Goal: Task Accomplishment & Management: Use online tool/utility

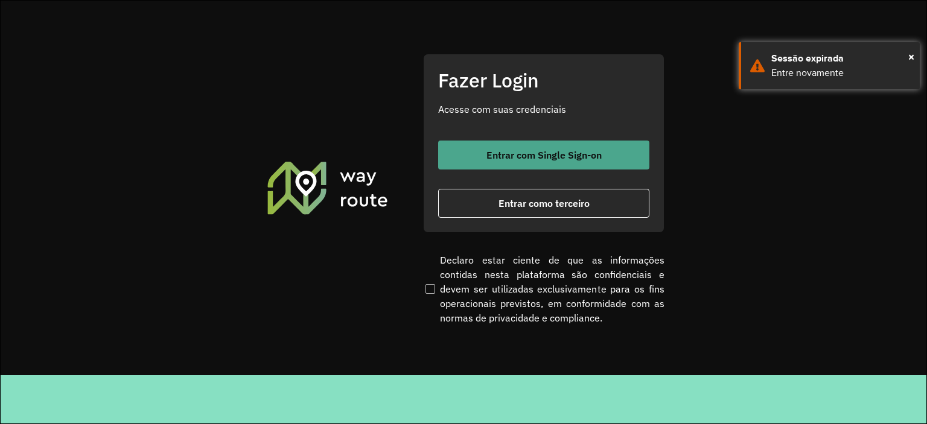
click at [554, 161] on button "Entrar com Single Sign-on" at bounding box center [543, 155] width 211 height 29
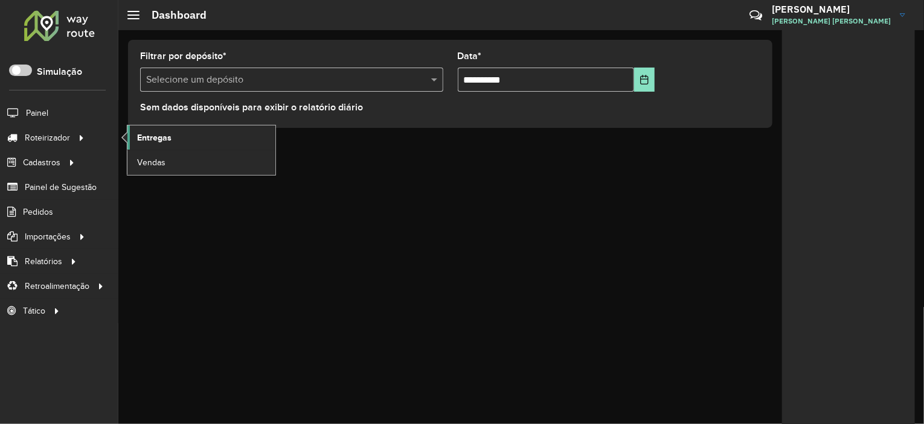
click at [152, 132] on span "Entregas" at bounding box center [154, 138] width 34 height 13
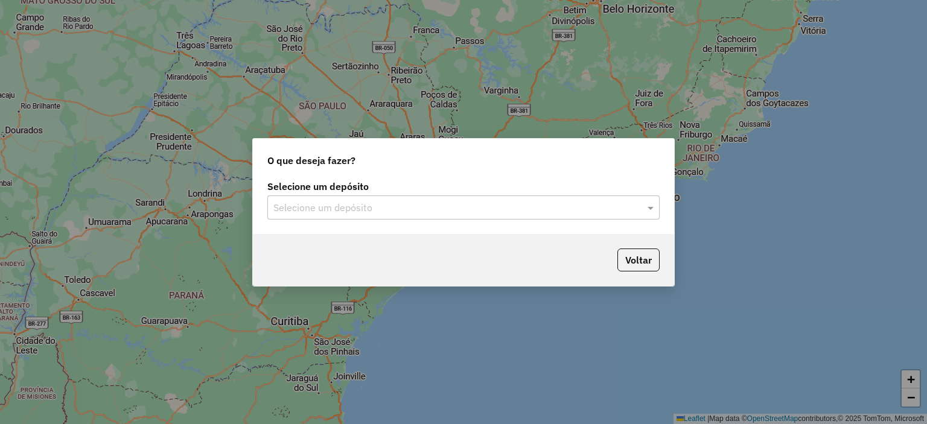
click at [355, 211] on input "text" at bounding box center [451, 208] width 356 height 14
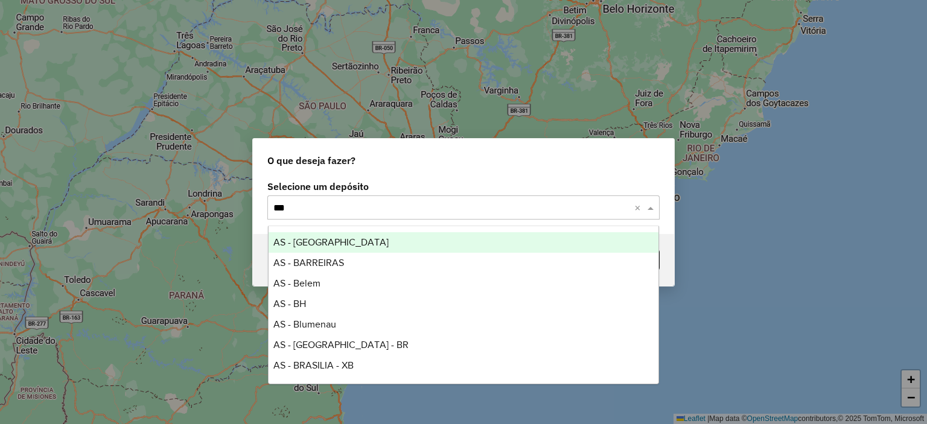
type input "****"
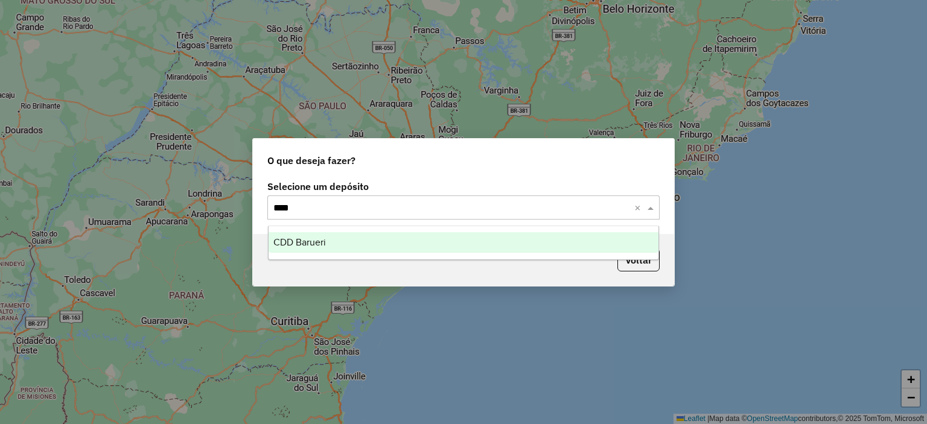
click at [346, 241] on div "CDD Barueri" at bounding box center [464, 242] width 391 height 21
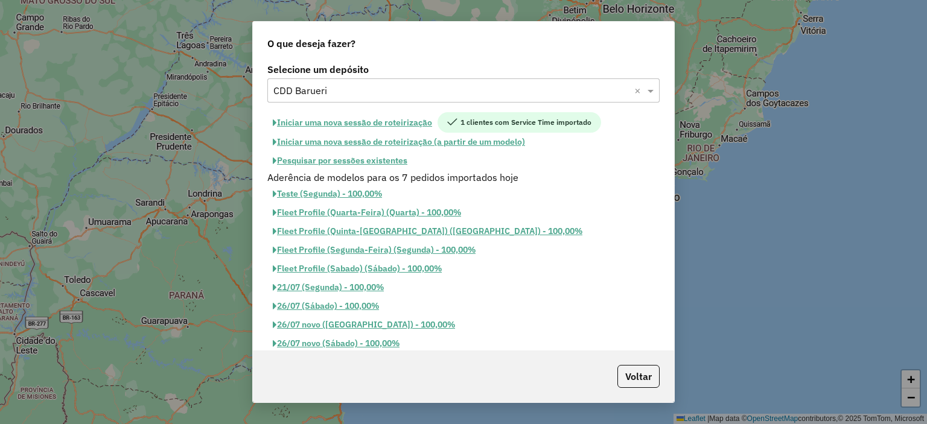
click at [325, 163] on button "Pesquisar por sessões existentes" at bounding box center [339, 161] width 145 height 19
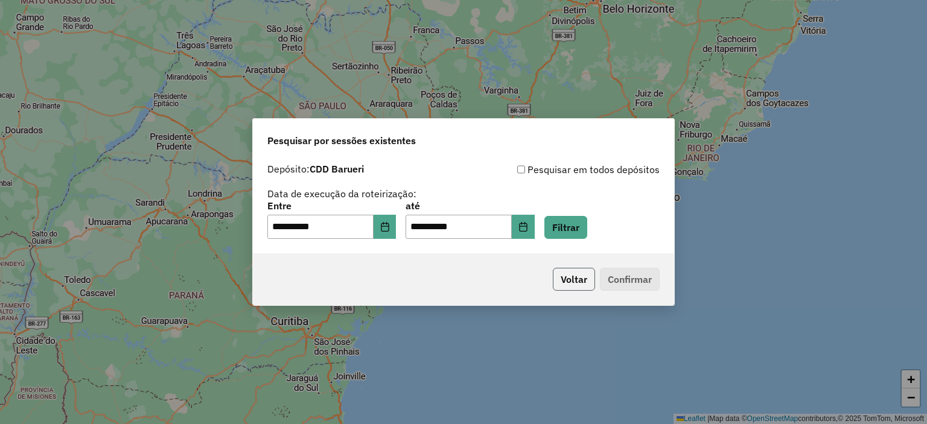
click at [567, 277] on button "Voltar" at bounding box center [574, 279] width 42 height 23
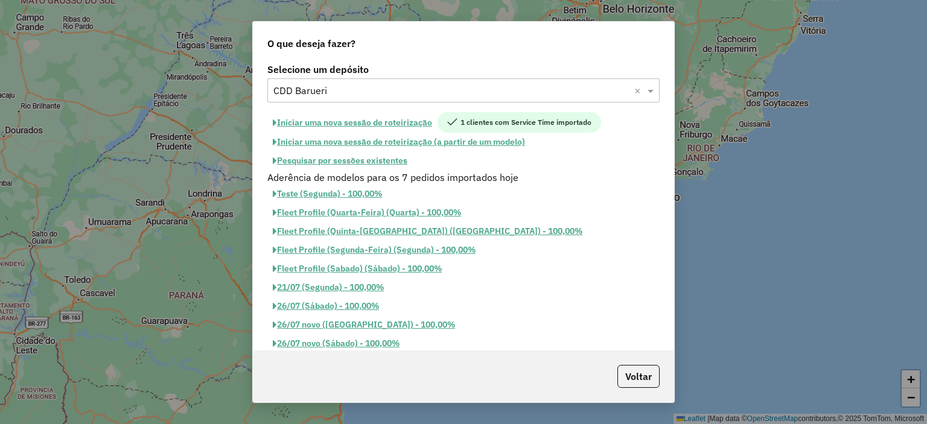
click at [311, 159] on button "Pesquisar por sessões existentes" at bounding box center [339, 161] width 145 height 19
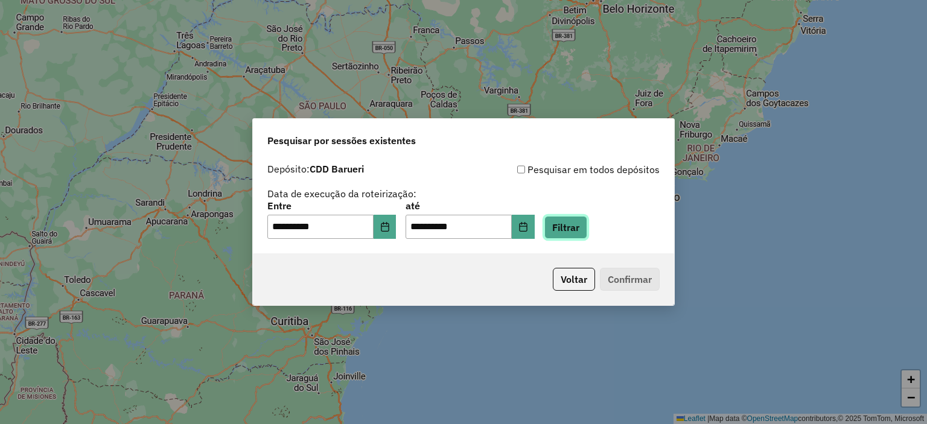
click at [579, 236] on button "Filtrar" at bounding box center [565, 227] width 43 height 23
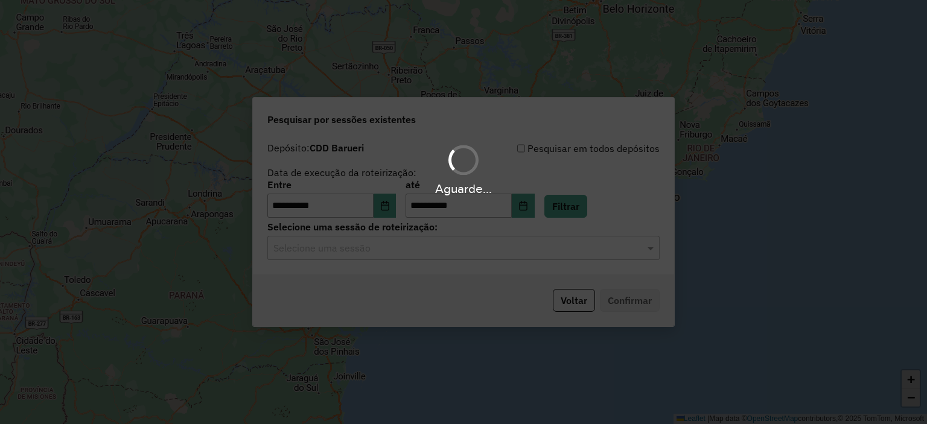
click at [420, 255] on div "Aguarde..." at bounding box center [463, 212] width 927 height 424
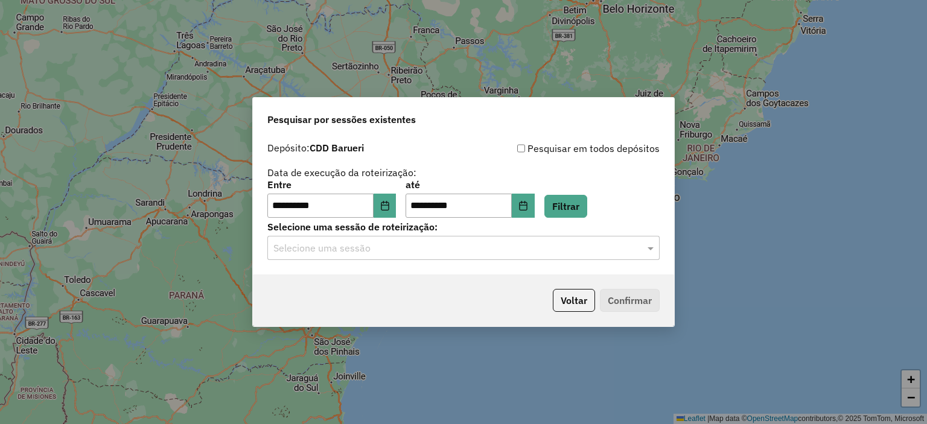
click at [420, 255] on input "text" at bounding box center [451, 248] width 356 height 14
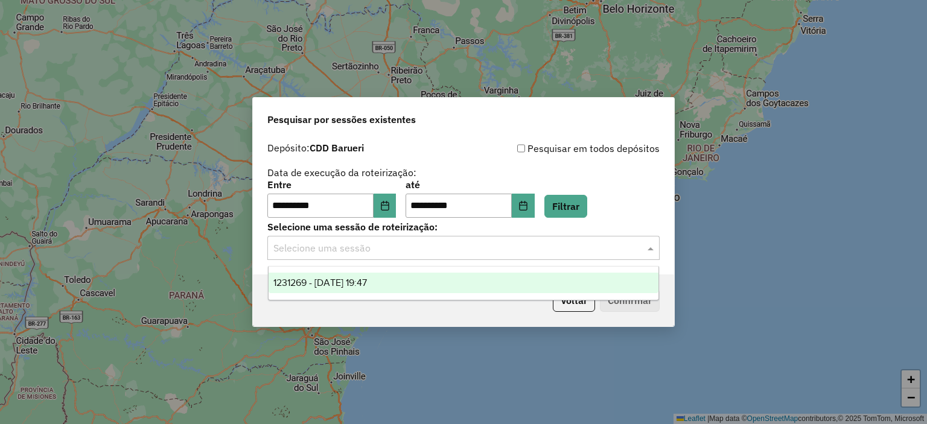
click at [406, 284] on div "1231269 - 19/08/2025 19:47" at bounding box center [464, 283] width 391 height 21
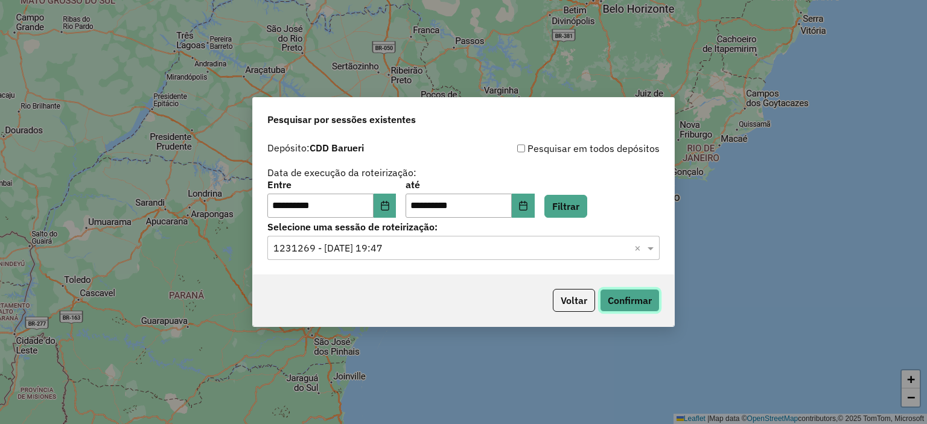
click at [618, 299] on button "Confirmar" at bounding box center [630, 300] width 60 height 23
click at [390, 209] on icon "Choose Date" at bounding box center [385, 206] width 10 height 10
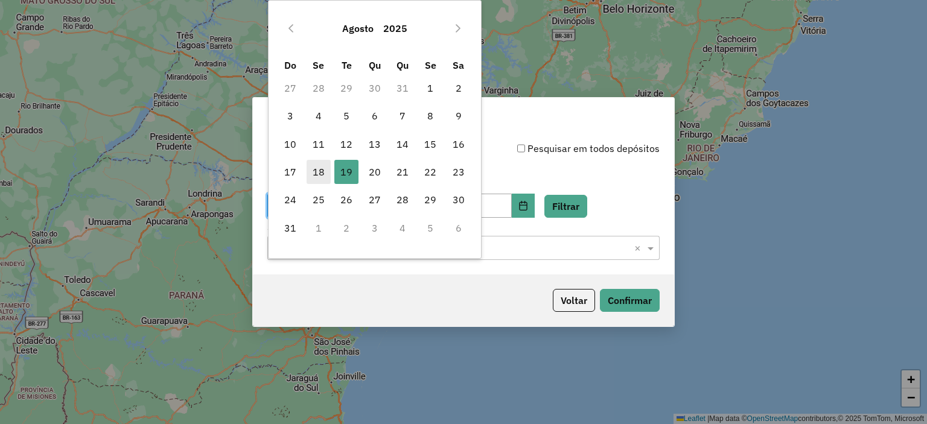
click at [314, 169] on span "18" at bounding box center [319, 172] width 24 height 24
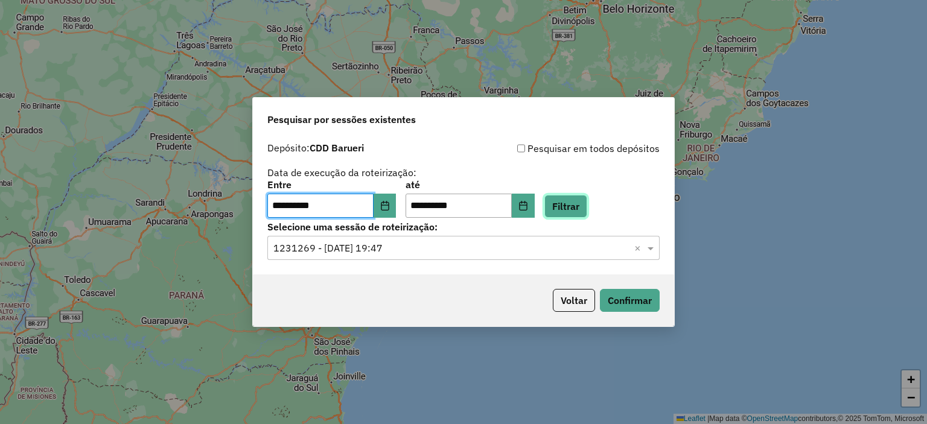
click at [576, 208] on button "Filtrar" at bounding box center [565, 206] width 43 height 23
click at [366, 256] on div "Selecione uma sessão × 1231269 - 19/08/2025 19:47 ×" at bounding box center [463, 248] width 392 height 24
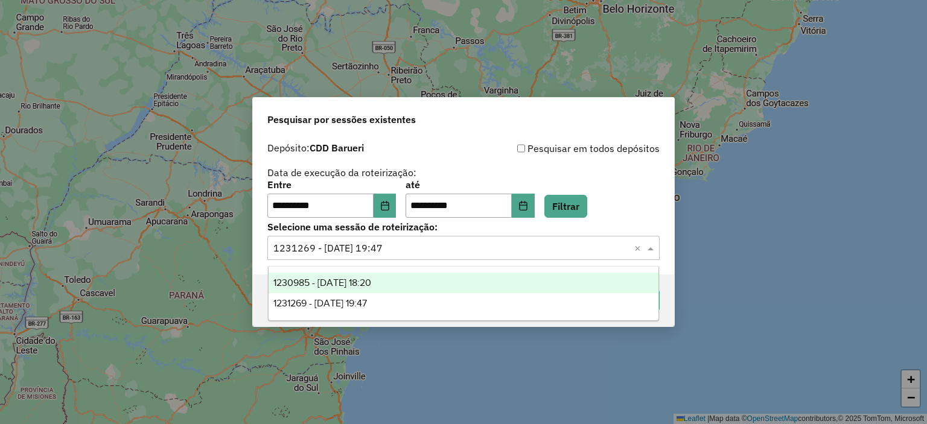
click at [356, 282] on span "1230985 - 18/08/2025 18:20" at bounding box center [322, 283] width 98 height 10
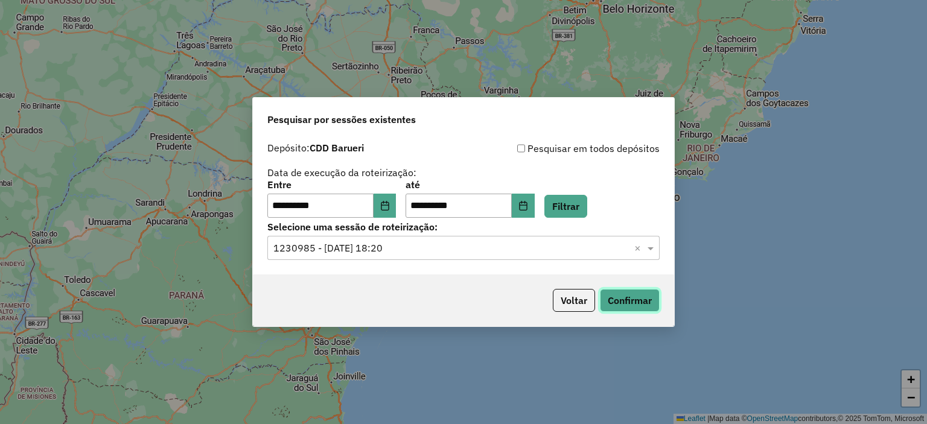
click at [616, 304] on button "Confirmar" at bounding box center [630, 300] width 60 height 23
click at [395, 200] on button "Choose Date" at bounding box center [385, 206] width 23 height 24
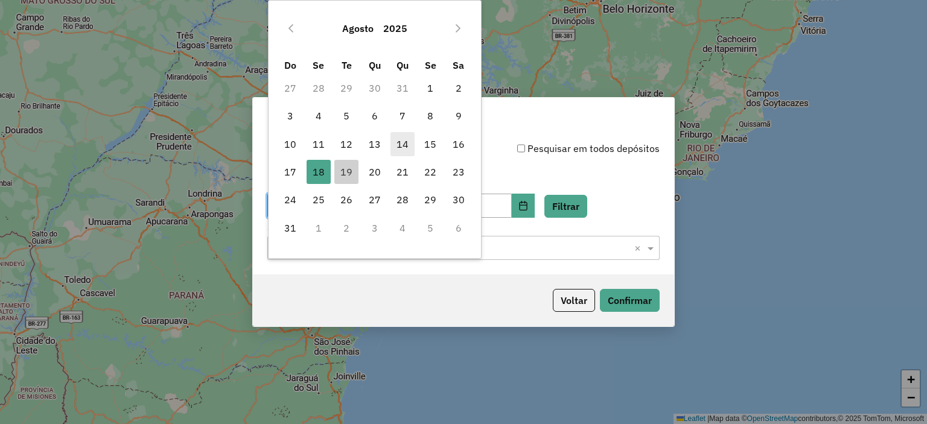
click at [410, 144] on span "14" at bounding box center [403, 144] width 24 height 24
type input "**********"
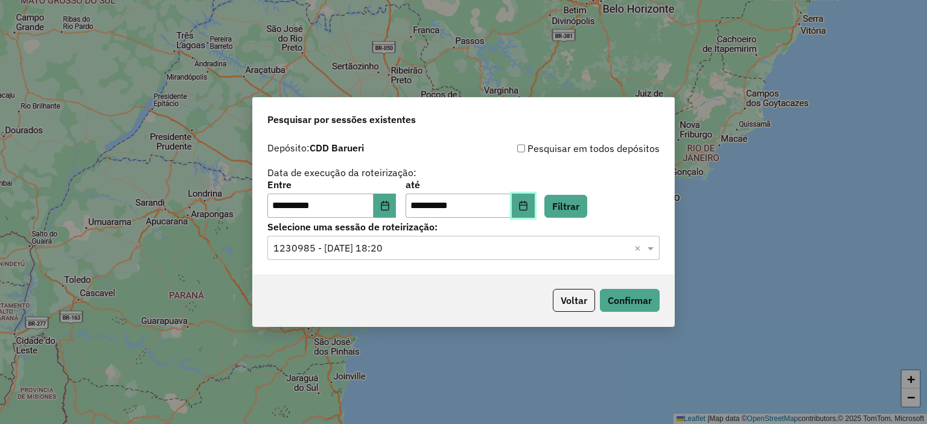
click at [535, 202] on button "Choose Date" at bounding box center [523, 206] width 23 height 24
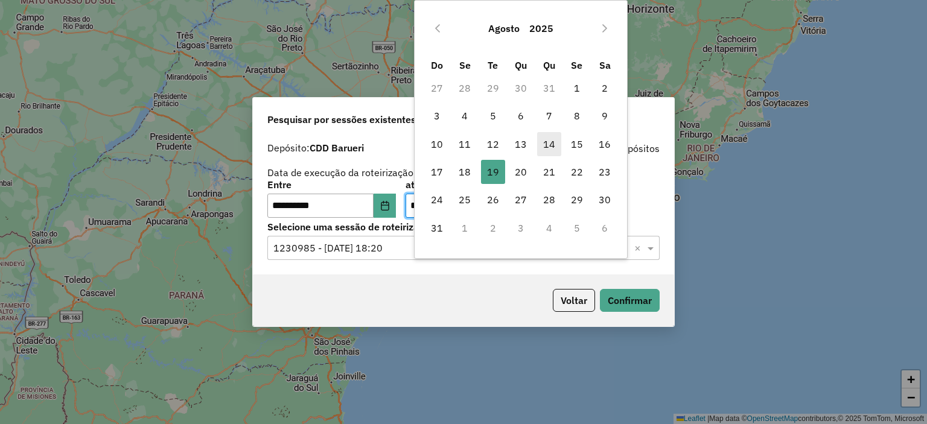
click at [546, 144] on span "14" at bounding box center [549, 144] width 24 height 24
type input "**********"
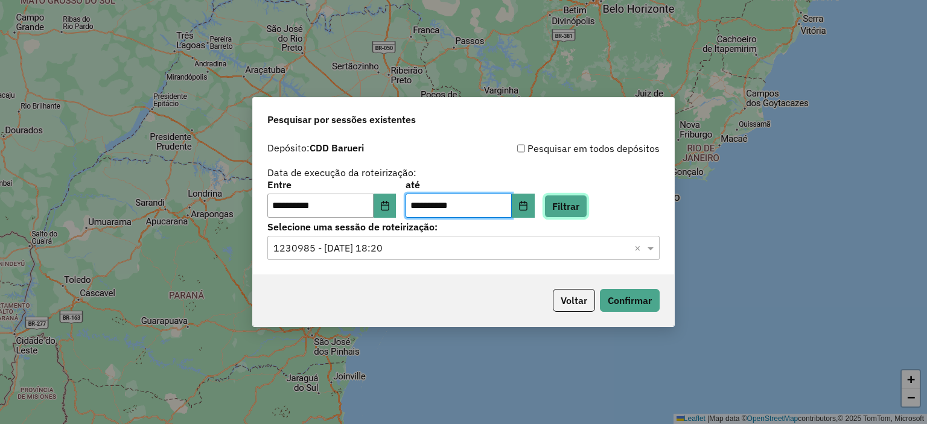
click at [570, 201] on button "Filtrar" at bounding box center [565, 206] width 43 height 23
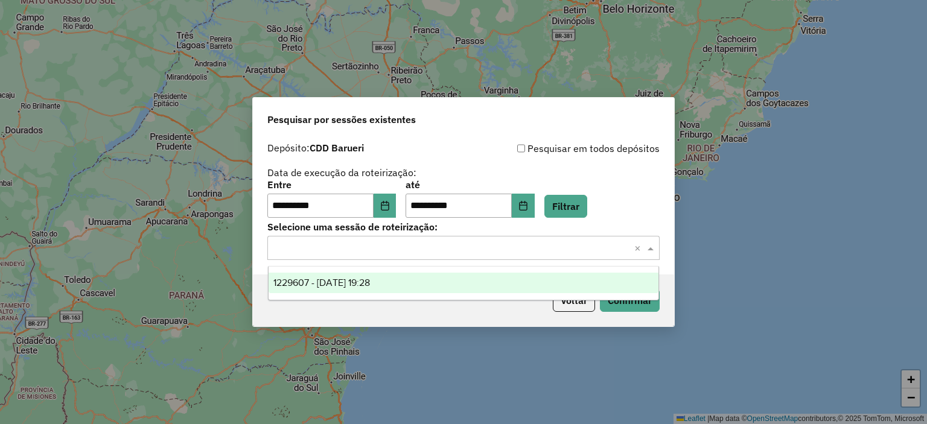
click at [459, 252] on input "text" at bounding box center [451, 248] width 356 height 14
click at [374, 275] on div "1229607 - 14/08/2025 19:28" at bounding box center [464, 283] width 391 height 21
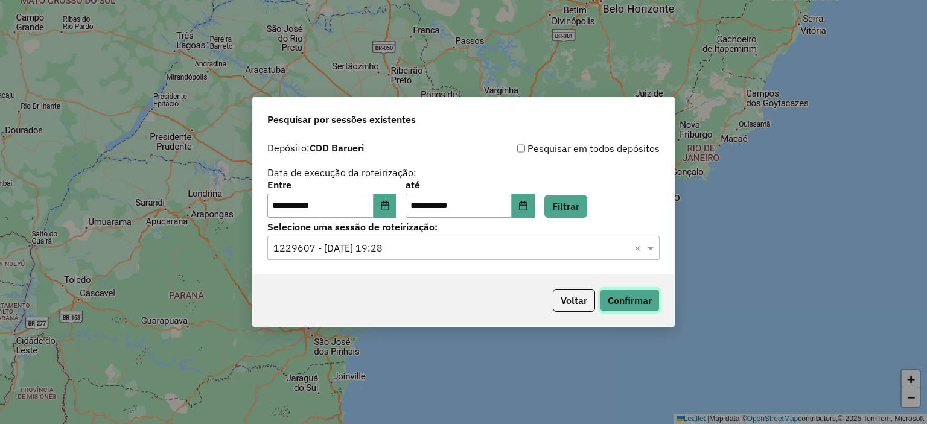
click at [652, 290] on button "Confirmar" at bounding box center [630, 300] width 60 height 23
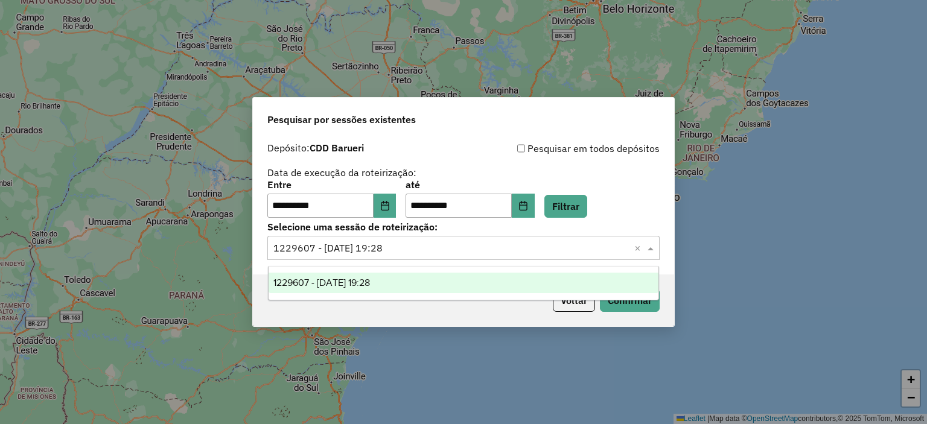
click at [427, 246] on input "text" at bounding box center [451, 248] width 356 height 14
click at [384, 205] on button "Choose Date" at bounding box center [385, 206] width 23 height 24
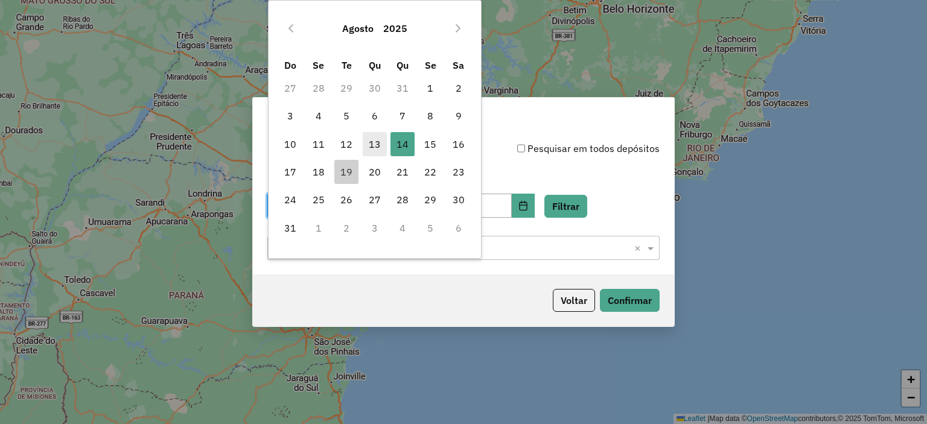
click at [375, 144] on span "13" at bounding box center [375, 144] width 24 height 24
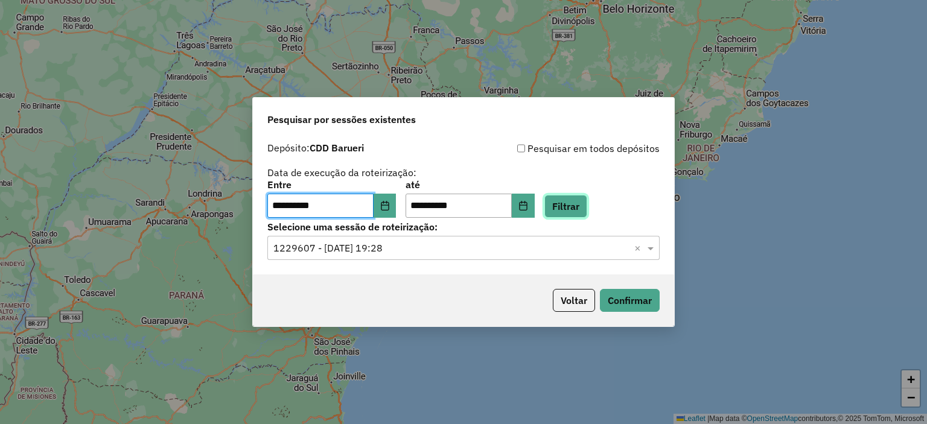
click at [581, 202] on button "Filtrar" at bounding box center [565, 206] width 43 height 23
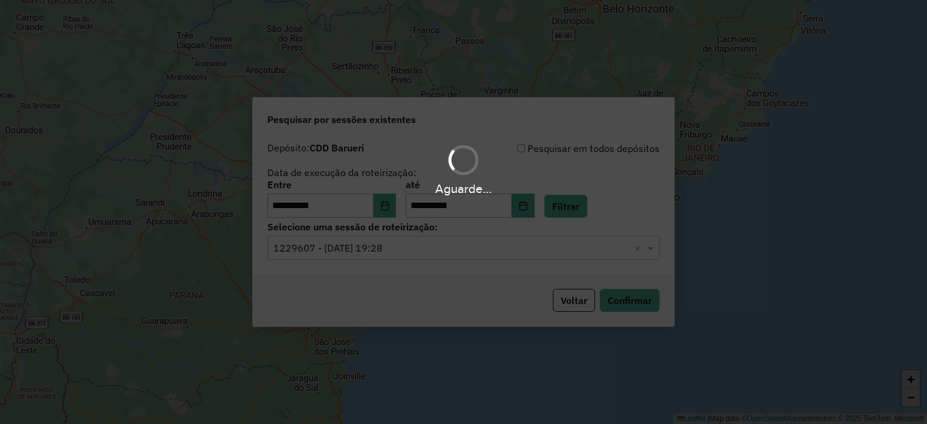
click at [394, 255] on div "Aguarde..." at bounding box center [463, 212] width 927 height 424
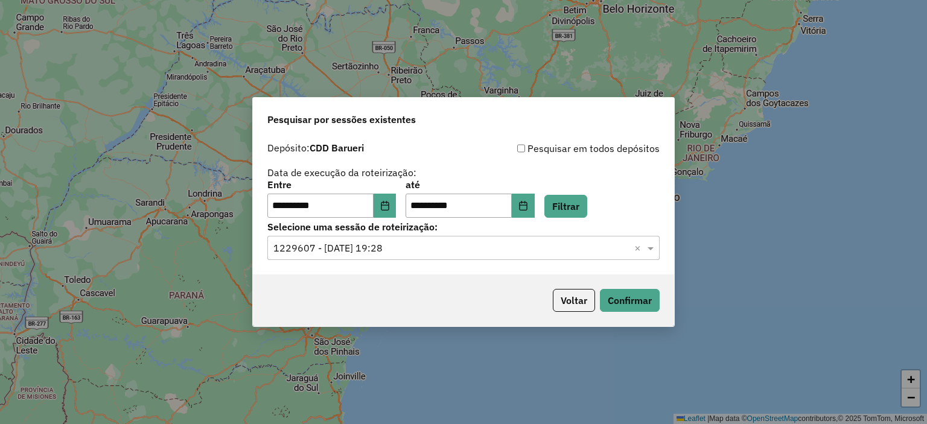
click at [394, 255] on input "text" at bounding box center [451, 248] width 356 height 14
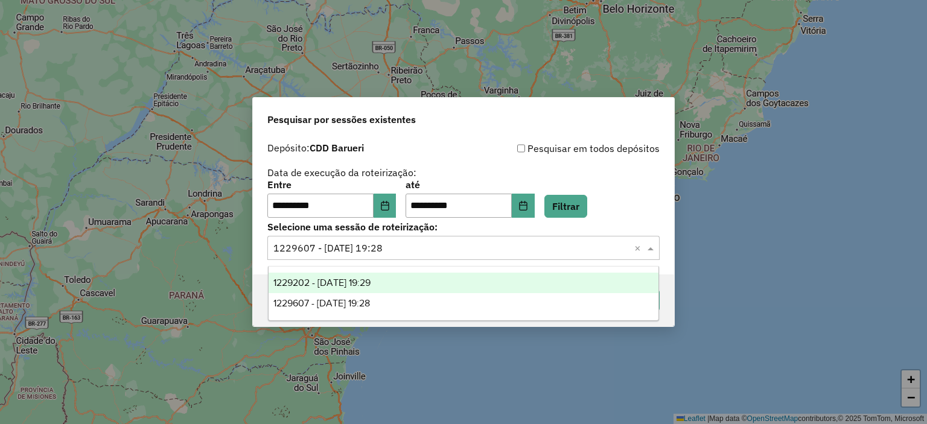
click at [361, 284] on span "1229202 - 13/08/2025 19:29" at bounding box center [321, 283] width 97 height 10
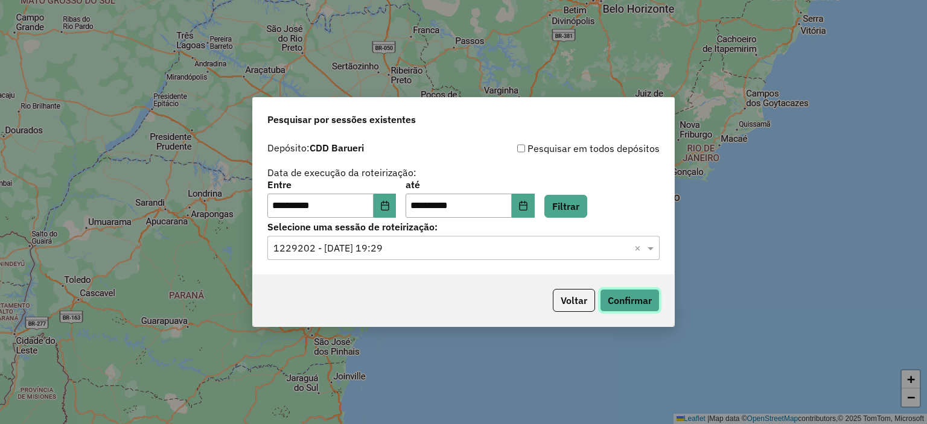
click at [617, 298] on button "Confirmar" at bounding box center [630, 300] width 60 height 23
click at [384, 196] on button "Choose Date" at bounding box center [385, 206] width 23 height 24
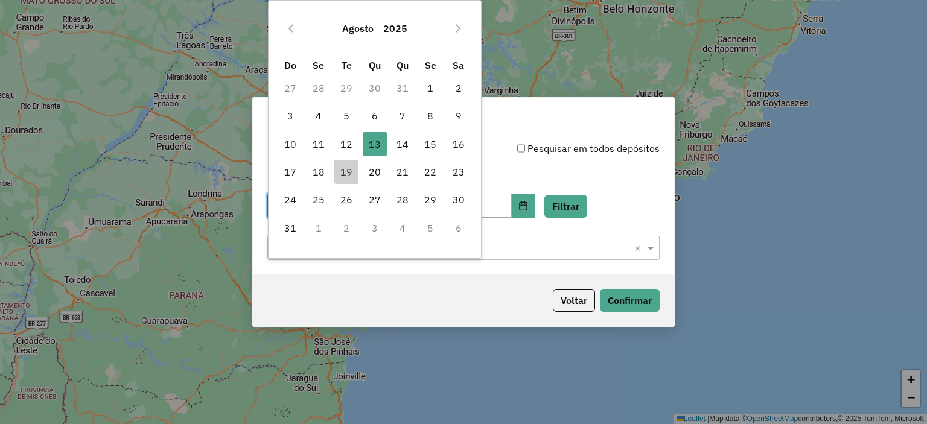
click at [346, 130] on td "12" at bounding box center [347, 144] width 28 height 28
click at [348, 139] on span "12" at bounding box center [346, 144] width 24 height 24
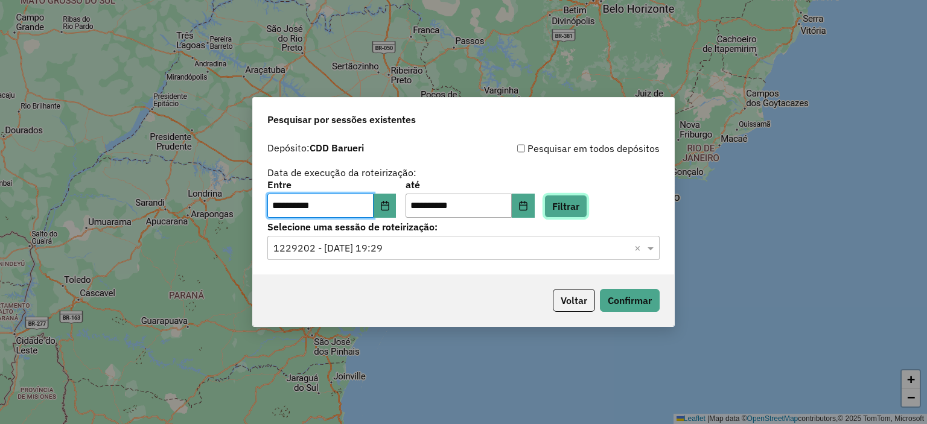
click at [587, 209] on button "Filtrar" at bounding box center [565, 206] width 43 height 23
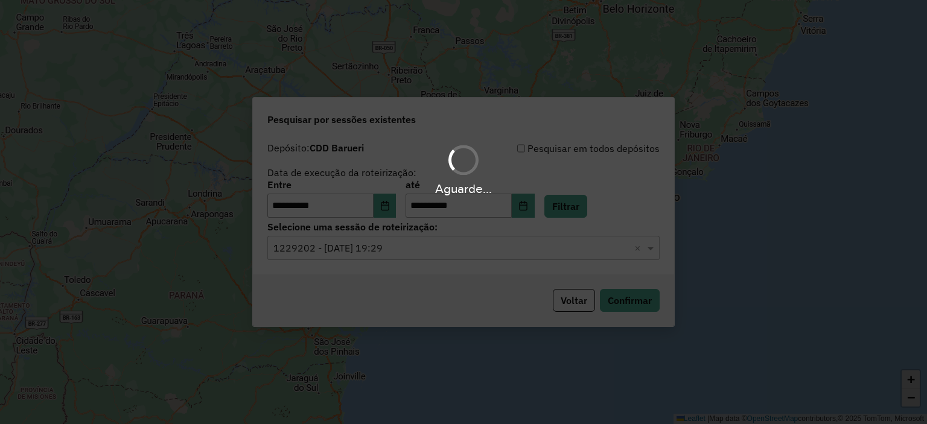
click at [386, 258] on div "Aguarde..." at bounding box center [463, 212] width 927 height 424
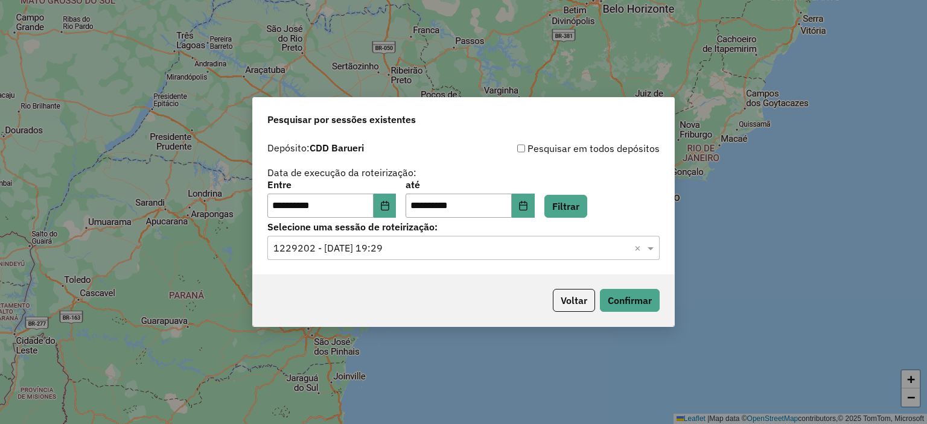
click at [385, 253] on input "text" at bounding box center [451, 248] width 356 height 14
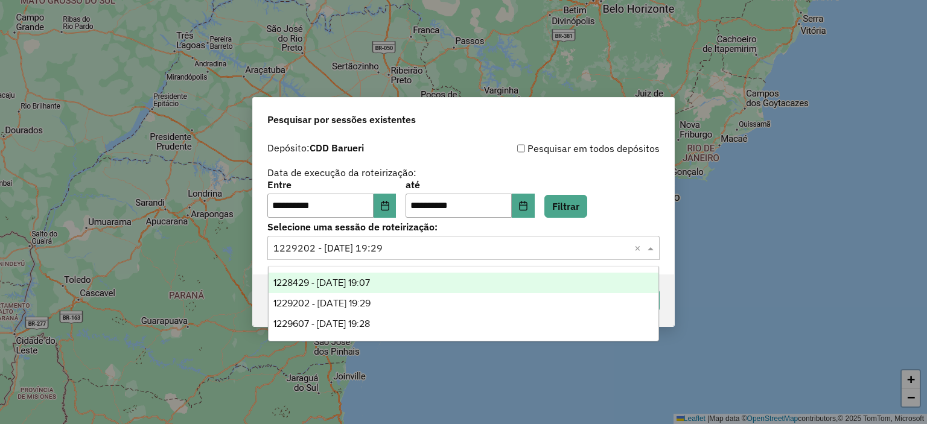
click at [360, 282] on span "1228429 - 12/08/2025 19:07" at bounding box center [321, 283] width 97 height 10
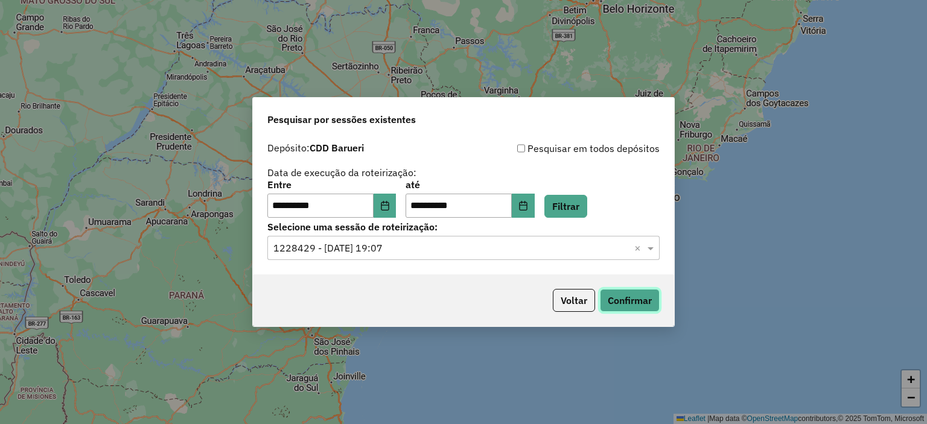
click at [614, 308] on button "Confirmar" at bounding box center [630, 300] width 60 height 23
click at [389, 203] on icon "Choose Date" at bounding box center [385, 206] width 8 height 10
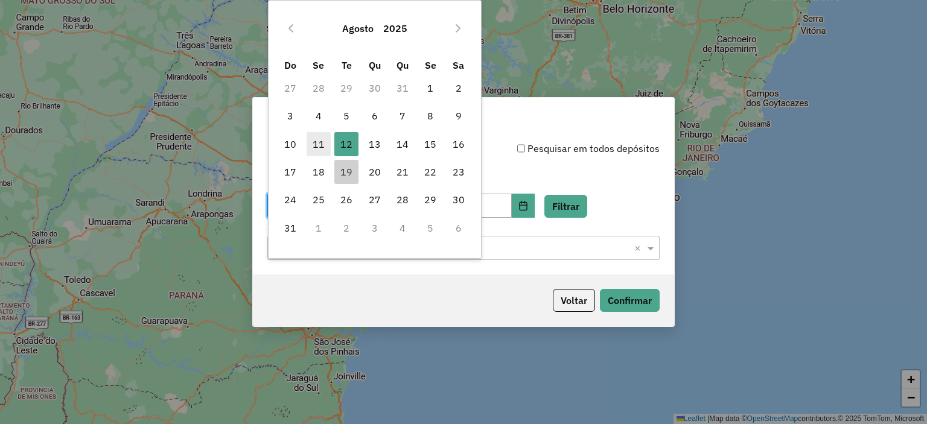
click at [316, 138] on span "11" at bounding box center [319, 144] width 24 height 24
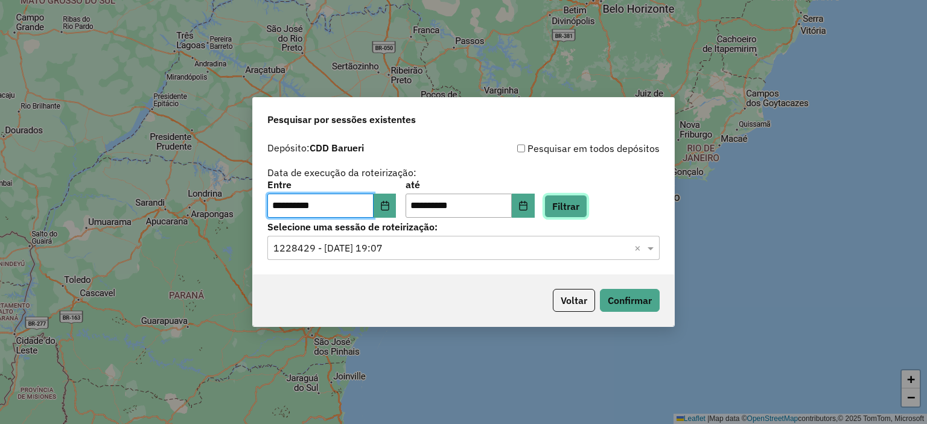
click at [587, 214] on button "Filtrar" at bounding box center [565, 206] width 43 height 23
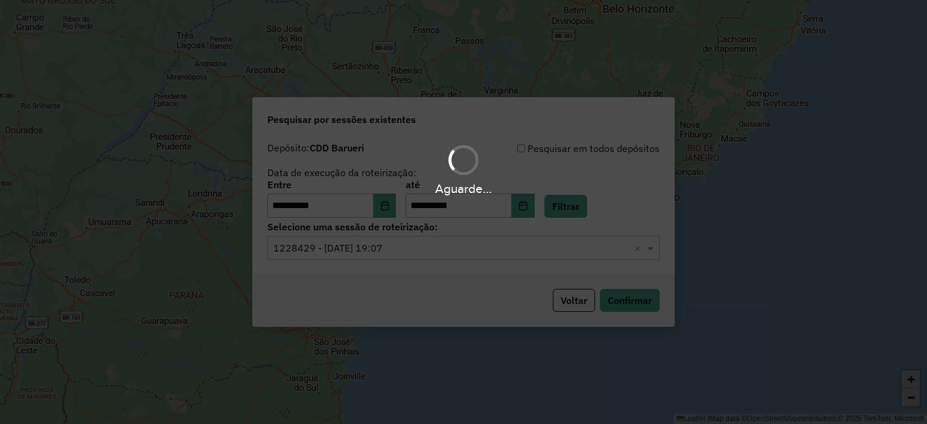
click at [377, 257] on div "Aguarde..." at bounding box center [463, 212] width 927 height 424
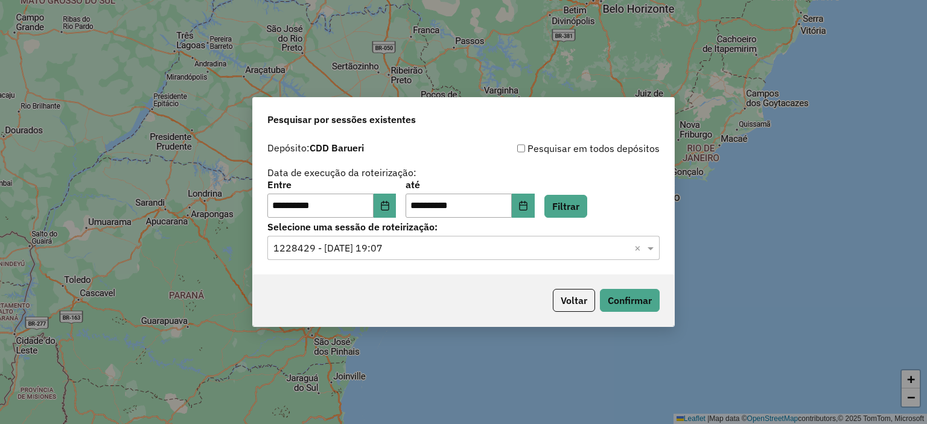
click at [374, 253] on input "text" at bounding box center [451, 248] width 356 height 14
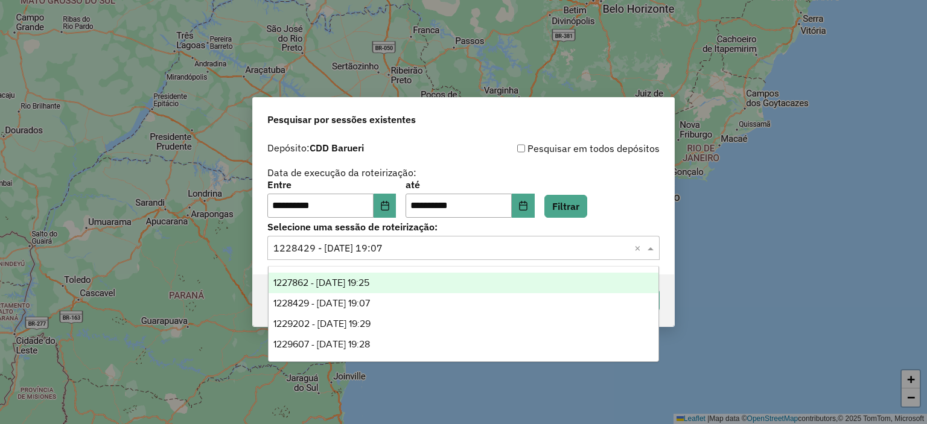
click at [350, 287] on span "1227862 - 11/08/2025 19:25" at bounding box center [321, 283] width 96 height 10
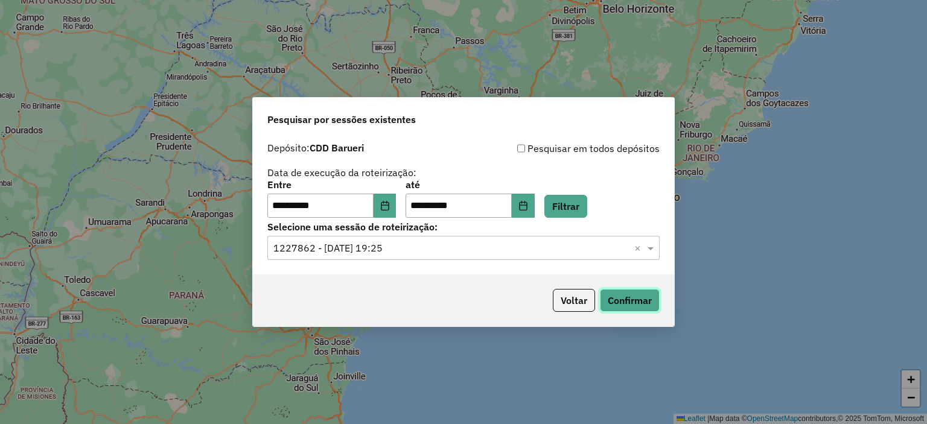
click at [642, 292] on button "Confirmar" at bounding box center [630, 300] width 60 height 23
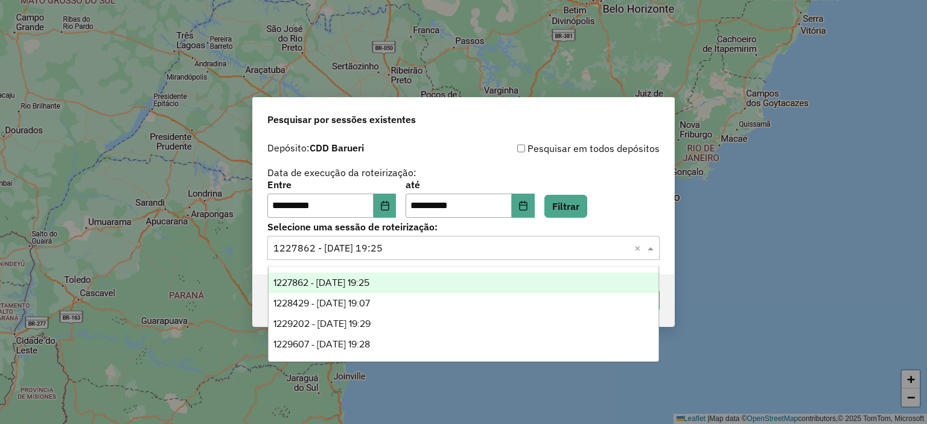
click at [403, 246] on input "text" at bounding box center [451, 248] width 356 height 14
click at [389, 206] on icon "Choose Date" at bounding box center [385, 206] width 8 height 10
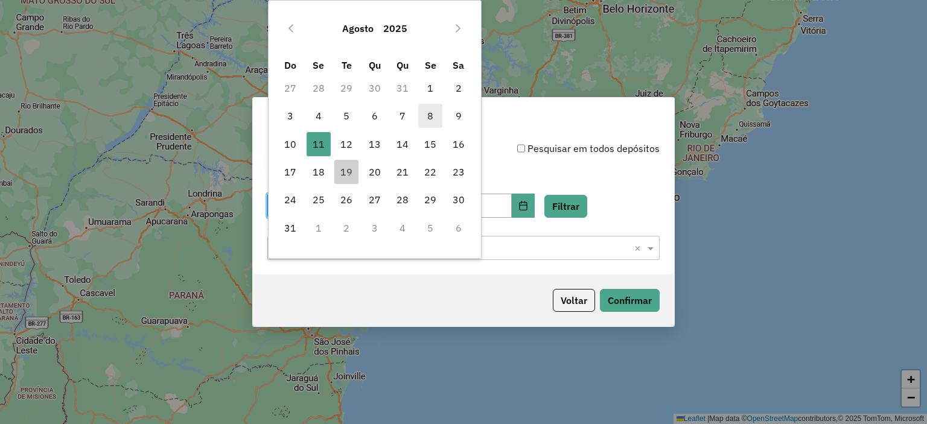
click at [423, 120] on span "8" at bounding box center [430, 116] width 24 height 24
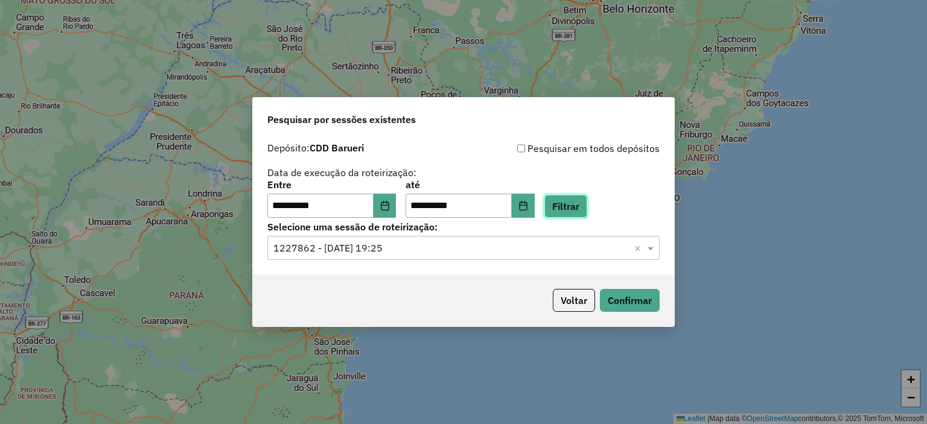
click at [571, 200] on button "Filtrar" at bounding box center [565, 206] width 43 height 23
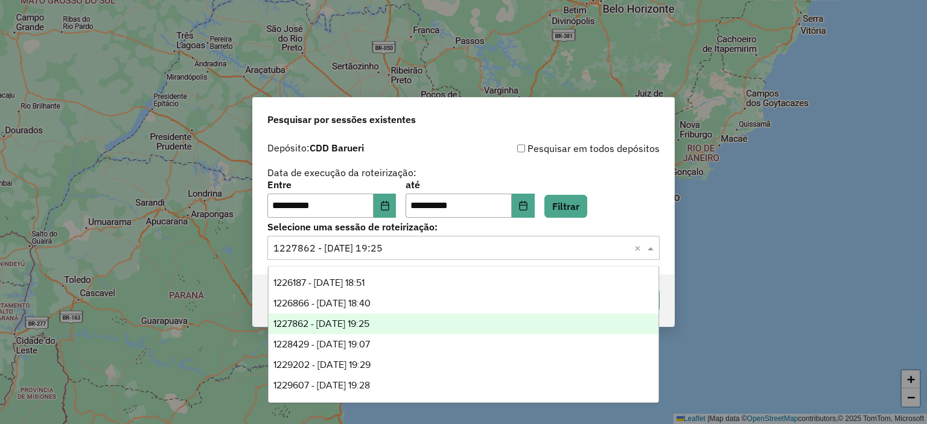
click at [404, 254] on input "text" at bounding box center [451, 248] width 356 height 14
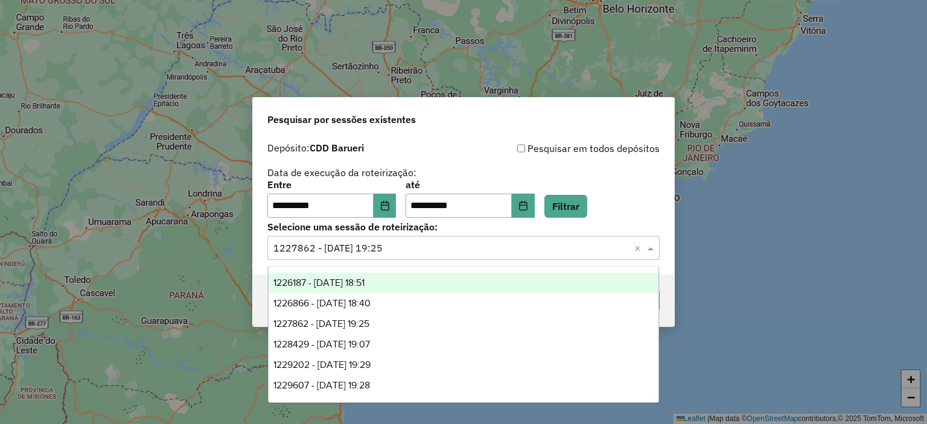
drag, startPoint x: 377, startPoint y: 281, endPoint x: 413, endPoint y: 287, distance: 37.3
click at [365, 281] on span "1226187 - 08/08/2025 18:51" at bounding box center [318, 283] width 91 height 10
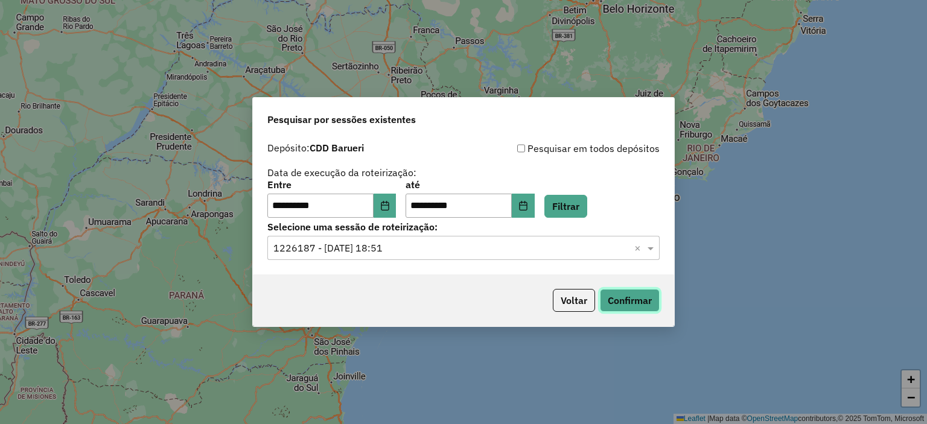
click at [624, 305] on button "Confirmar" at bounding box center [630, 300] width 60 height 23
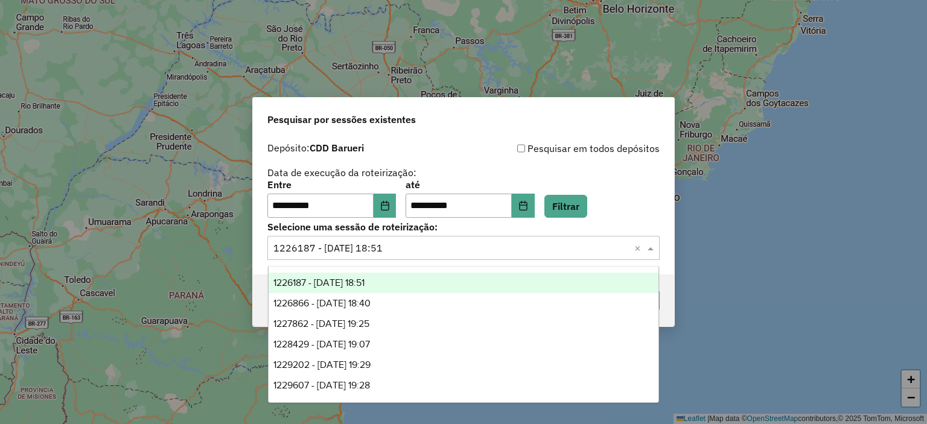
click at [396, 247] on input "text" at bounding box center [451, 248] width 356 height 14
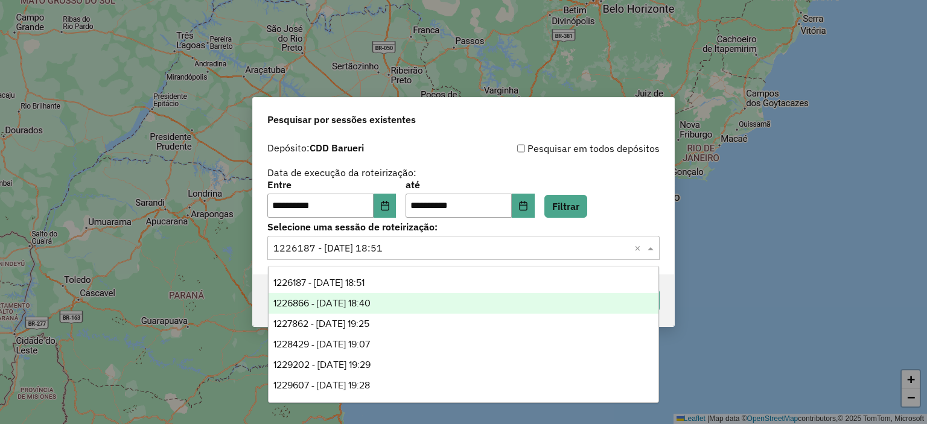
click at [371, 298] on span "1226866 - 09/08/2025 18:40" at bounding box center [321, 303] width 97 height 10
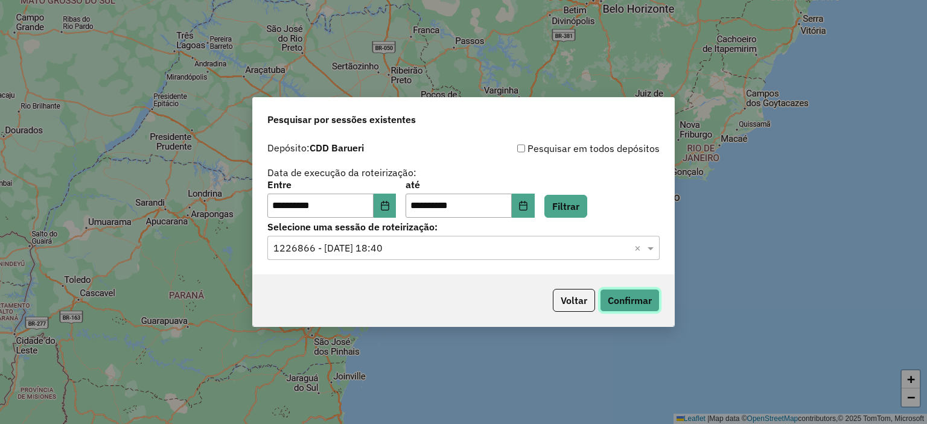
click at [614, 301] on button "Confirmar" at bounding box center [630, 300] width 60 height 23
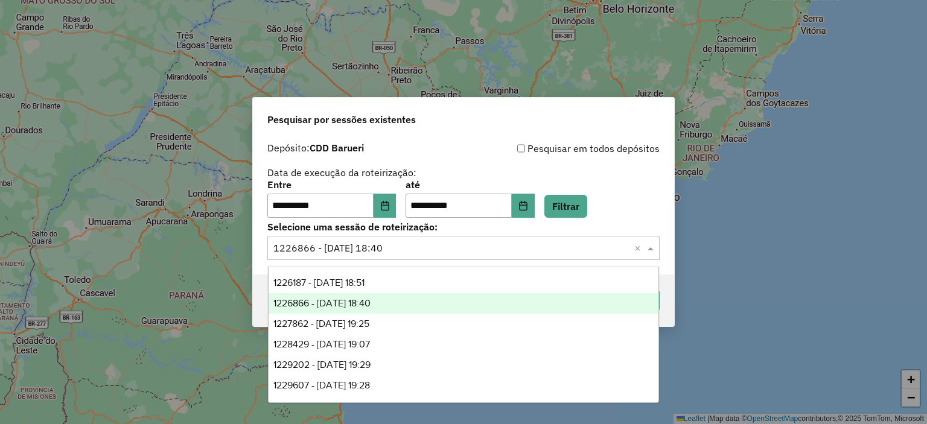
click at [389, 246] on input "text" at bounding box center [451, 248] width 356 height 14
click at [388, 202] on icon "Choose Date" at bounding box center [385, 206] width 10 height 10
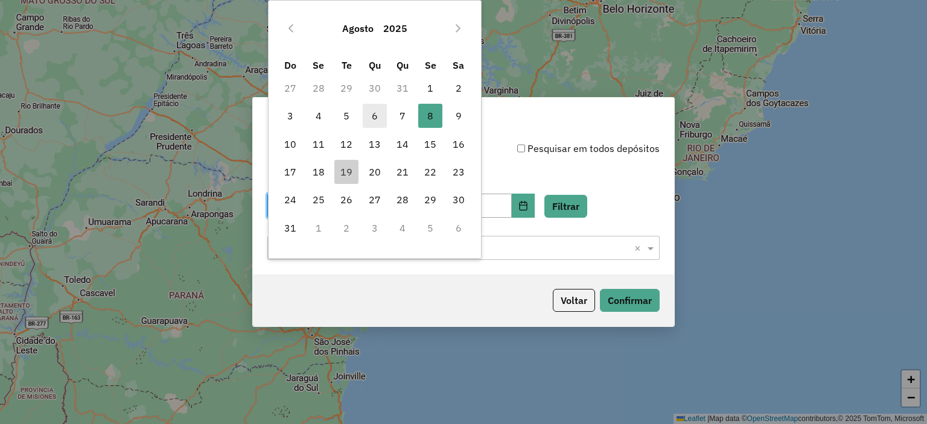
click at [378, 115] on span "6" at bounding box center [375, 116] width 24 height 24
type input "**********"
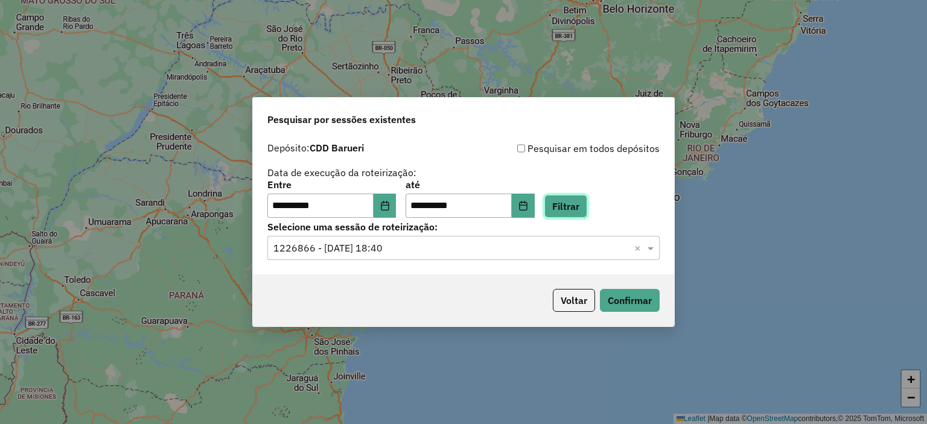
click at [587, 205] on button "Filtrar" at bounding box center [565, 206] width 43 height 23
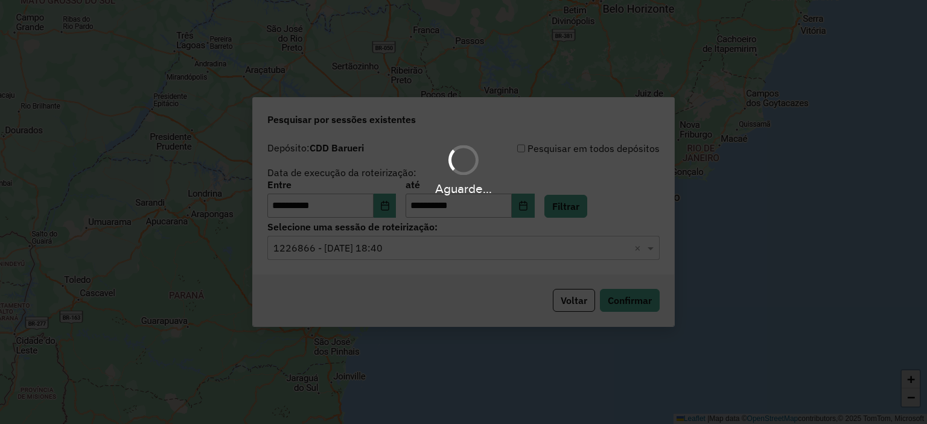
click at [409, 254] on div "Aguarde..." at bounding box center [463, 212] width 927 height 424
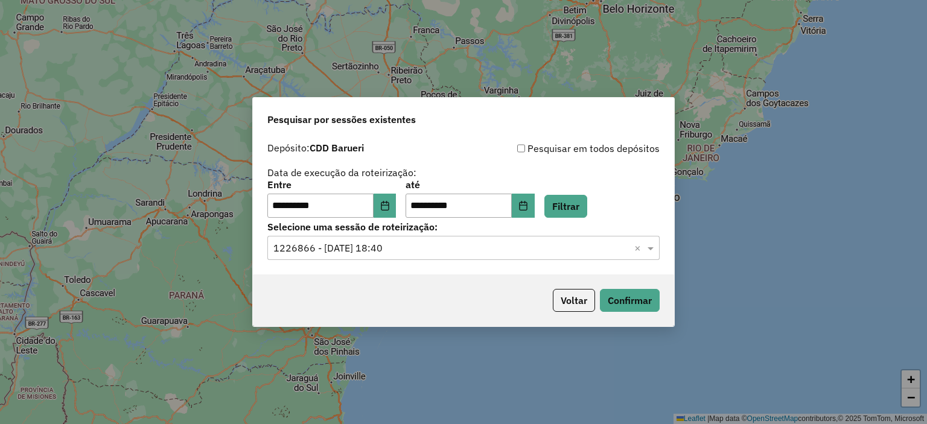
click at [407, 254] on input "text" at bounding box center [451, 248] width 356 height 14
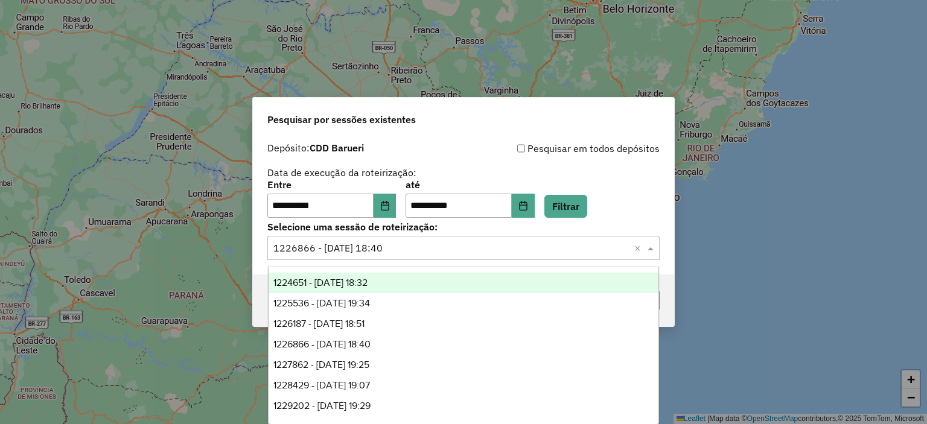
click at [368, 281] on span "1224651 - 06/08/2025 18:32" at bounding box center [320, 283] width 94 height 10
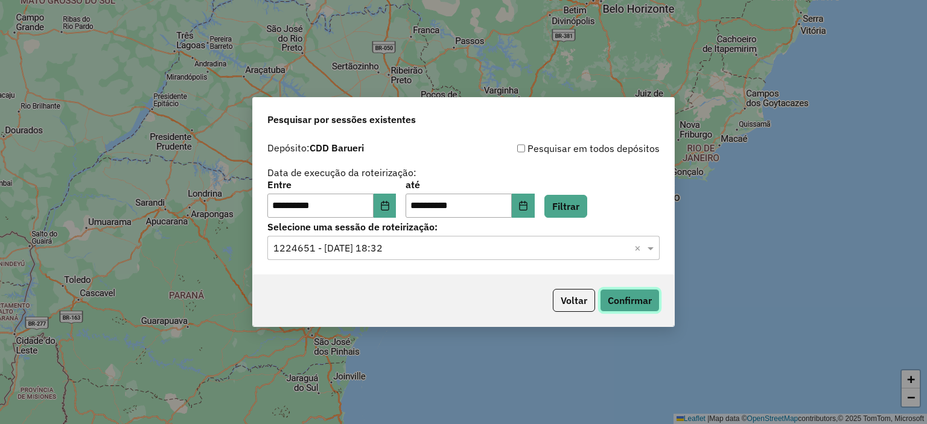
click at [633, 295] on button "Confirmar" at bounding box center [630, 300] width 60 height 23
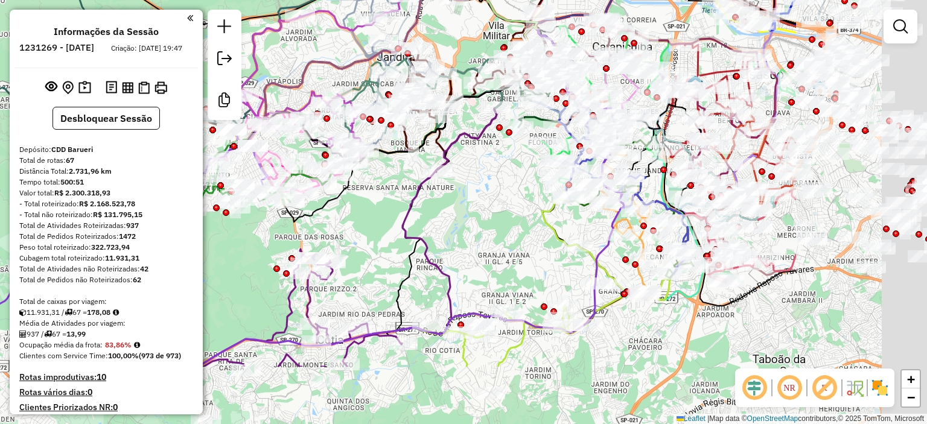
drag, startPoint x: 537, startPoint y: 270, endPoint x: 391, endPoint y: 231, distance: 151.1
click at [368, 237] on div "Janela de atendimento Grade de atendimento Capacidade Transportadoras Veículos …" at bounding box center [463, 212] width 927 height 424
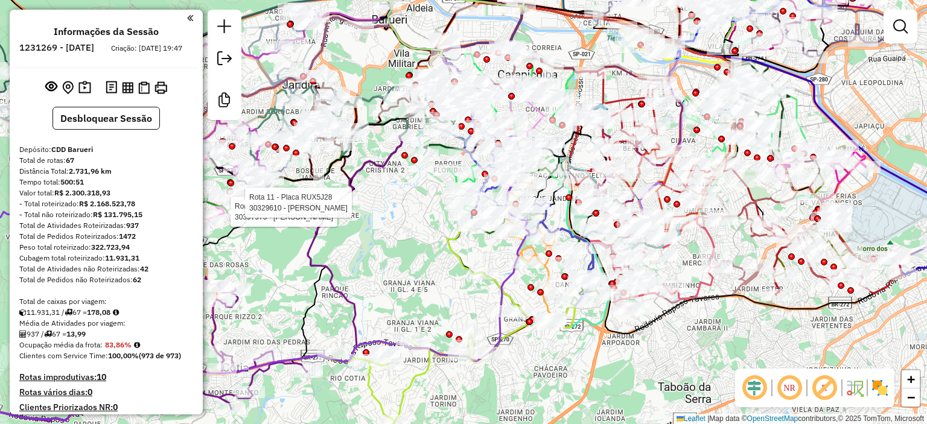
drag, startPoint x: 467, startPoint y: 282, endPoint x: 369, endPoint y: 261, distance: 100.2
click at [413, 277] on div "Rota 11 - Placa RUX5J28 30397975 - ERIKY JAMES Rota 11 - Placa RUX5J28 30329610…" at bounding box center [463, 212] width 927 height 424
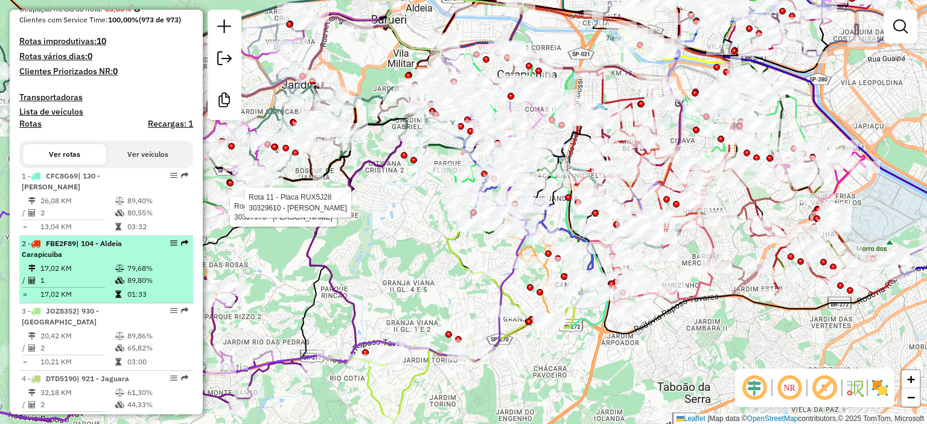
scroll to position [362, 0]
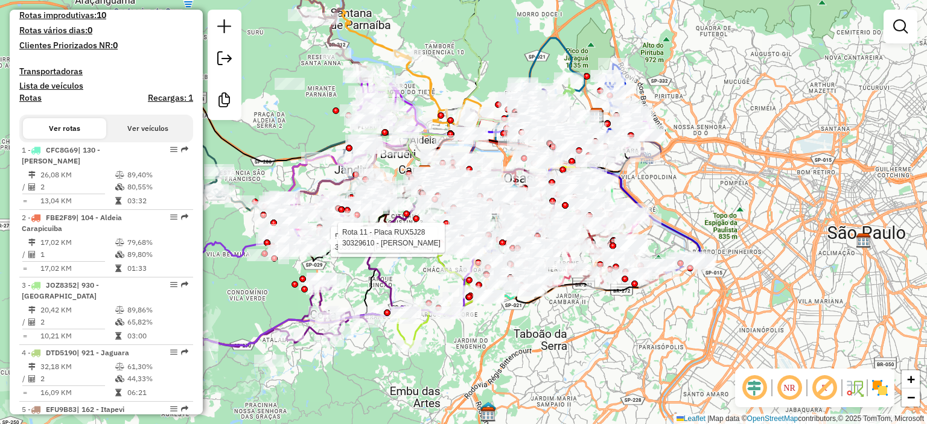
click at [914, 39] on div at bounding box center [901, 27] width 34 height 34
click at [907, 29] on em at bounding box center [900, 26] width 14 height 14
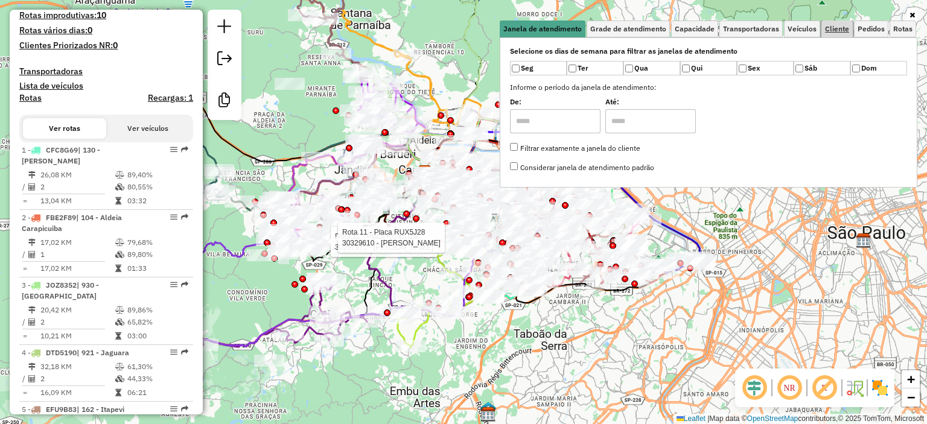
click at [838, 31] on span "Cliente" at bounding box center [837, 28] width 24 height 7
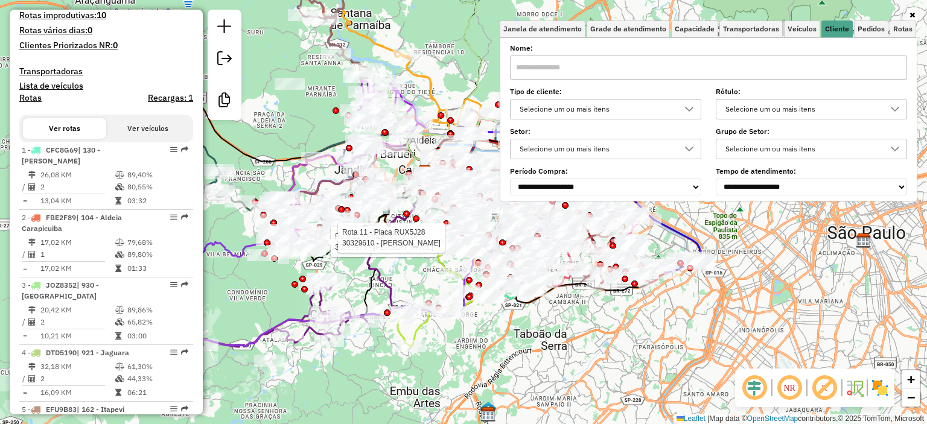
click at [657, 145] on div "Selecione um ou mais itens" at bounding box center [596, 148] width 162 height 19
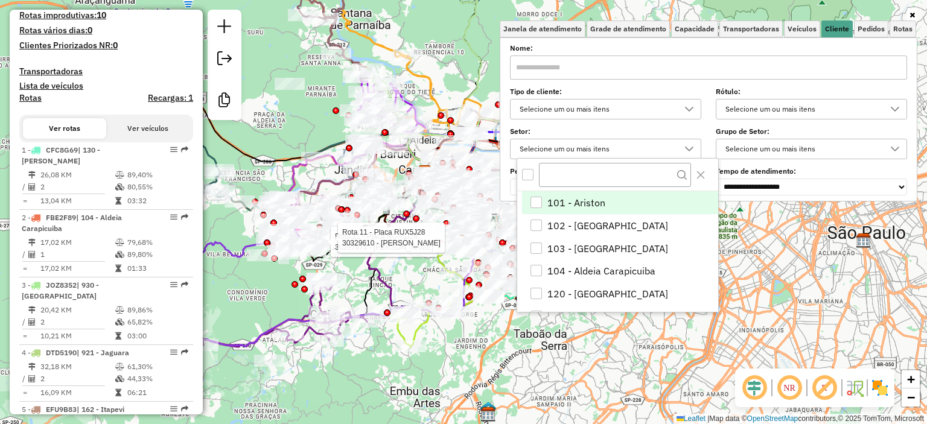
scroll to position [7, 43]
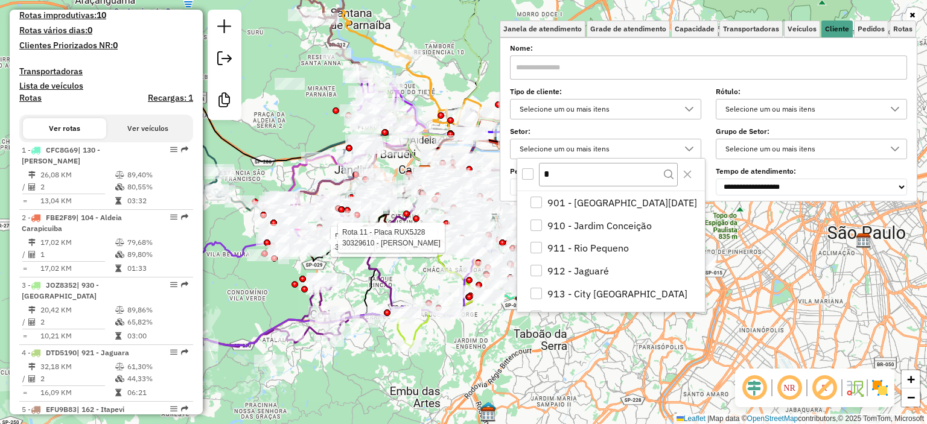
type input "*"
click at [533, 173] on div "All items unselected" at bounding box center [527, 173] width 11 height 11
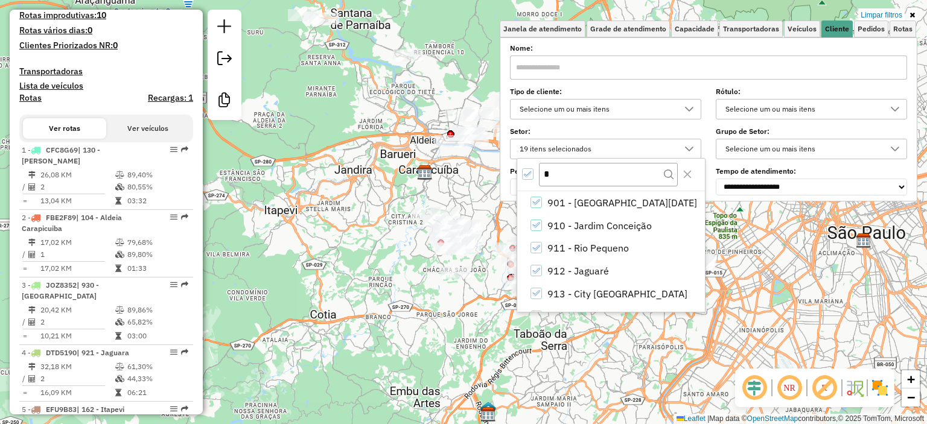
click at [369, 267] on div "Limpar filtros Janela de atendimento Grade de atendimento Capacidade Transporta…" at bounding box center [463, 212] width 927 height 424
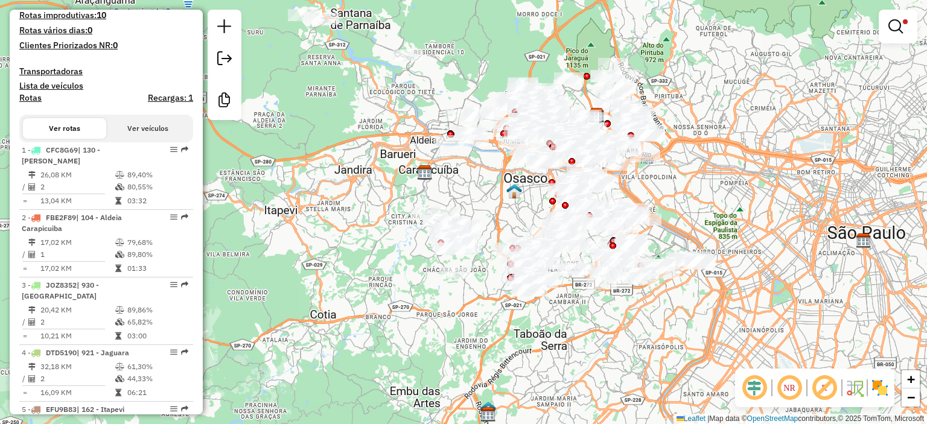
click at [874, 384] on img at bounding box center [879, 387] width 19 height 19
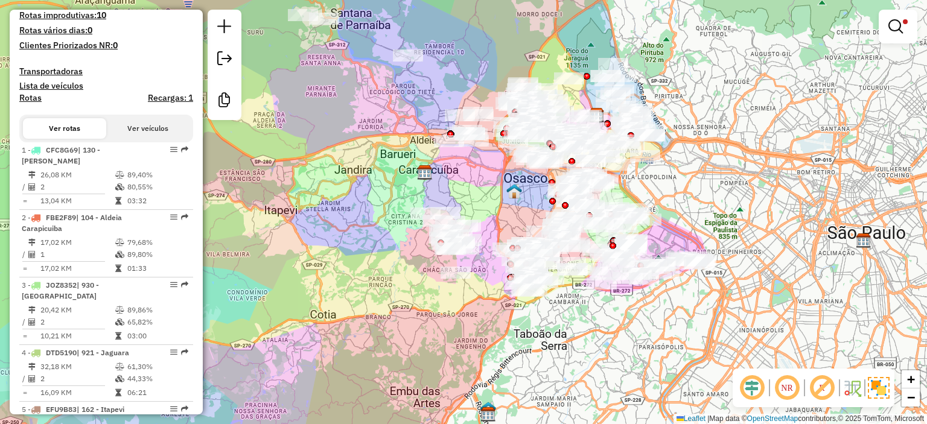
click at [874, 384] on img at bounding box center [879, 388] width 22 height 22
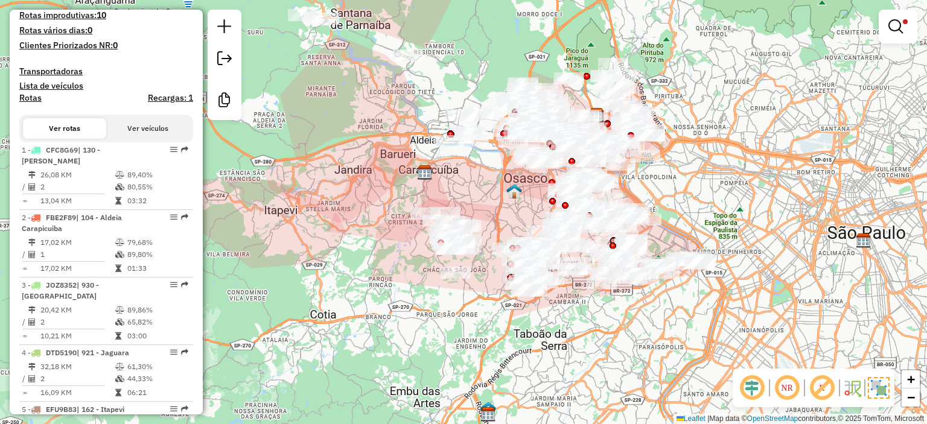
click at [874, 384] on img at bounding box center [879, 388] width 22 height 22
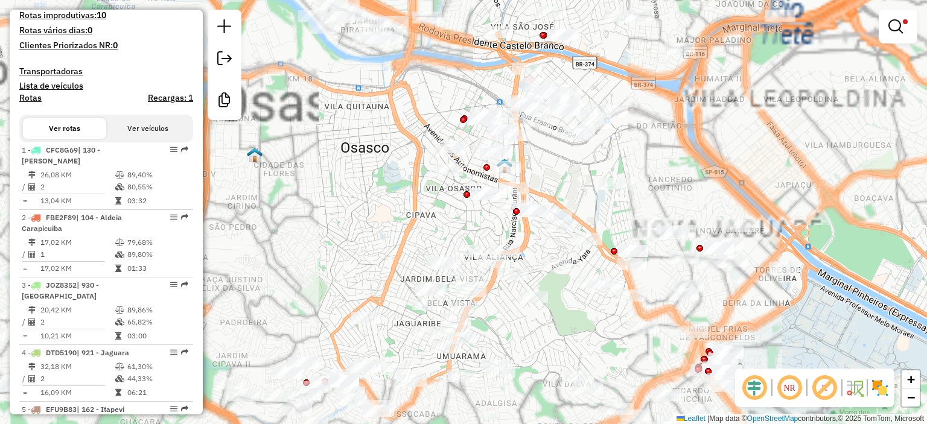
click at [480, 224] on div "Limpar filtros Janela de atendimento Grade de atendimento Capacidade Transporta…" at bounding box center [463, 212] width 927 height 424
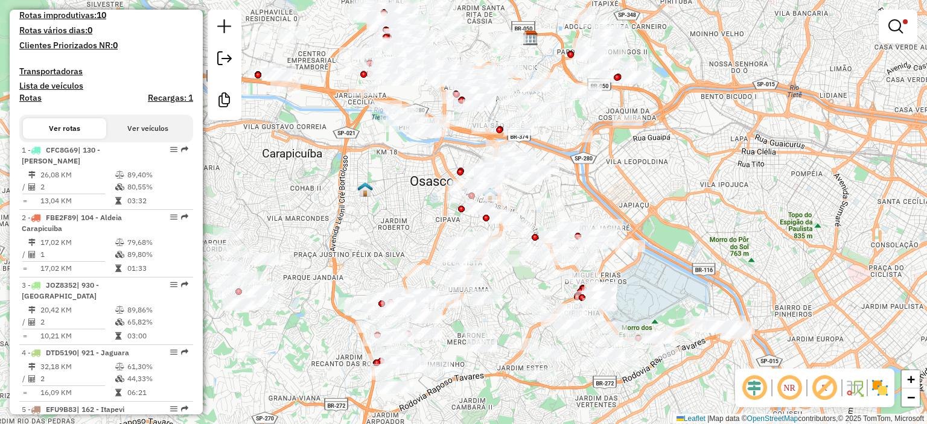
drag, startPoint x: 520, startPoint y: 223, endPoint x: 535, endPoint y: 223, distance: 15.1
click at [535, 223] on div "Limpar filtros Janela de atendimento Grade de atendimento Capacidade Transporta…" at bounding box center [463, 212] width 927 height 424
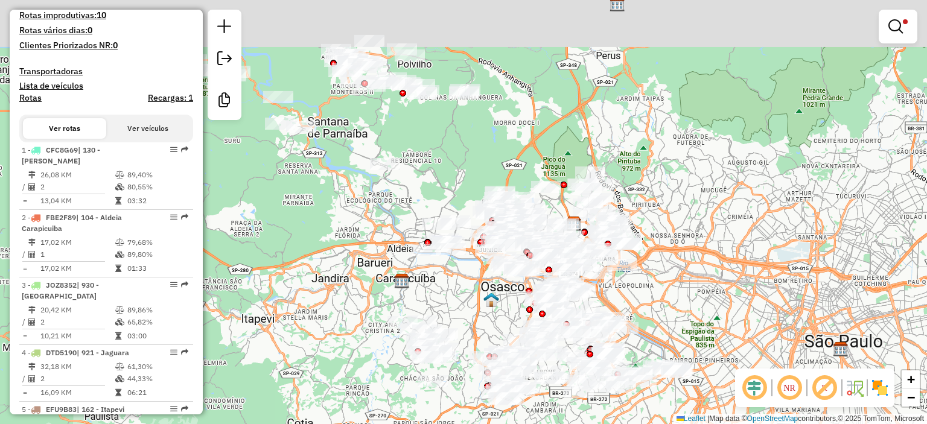
drag, startPoint x: 494, startPoint y: 195, endPoint x: 475, endPoint y: 279, distance: 86.1
click at [475, 279] on div "Limpar filtros Janela de atendimento Grade de atendimento Capacidade Transporta…" at bounding box center [463, 212] width 927 height 424
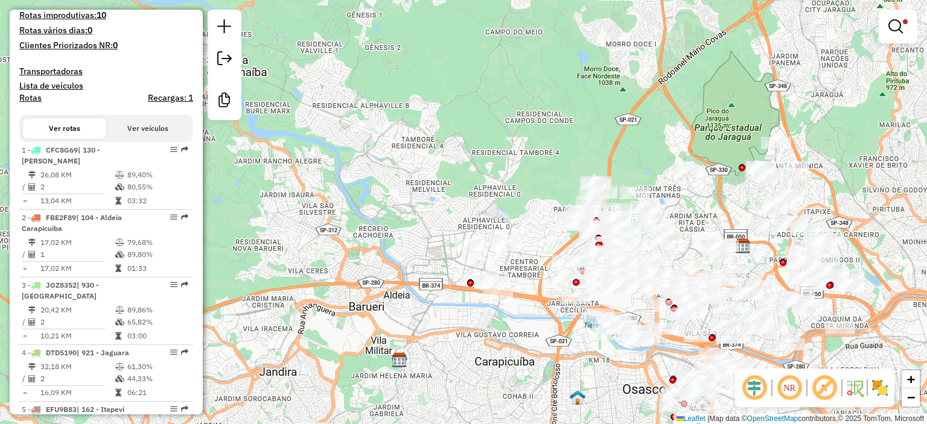
drag, startPoint x: 415, startPoint y: 193, endPoint x: 477, endPoint y: 247, distance: 82.6
click at [477, 247] on div "Limpar filtros Janela de atendimento Grade de atendimento Capacidade Transporta…" at bounding box center [463, 212] width 927 height 424
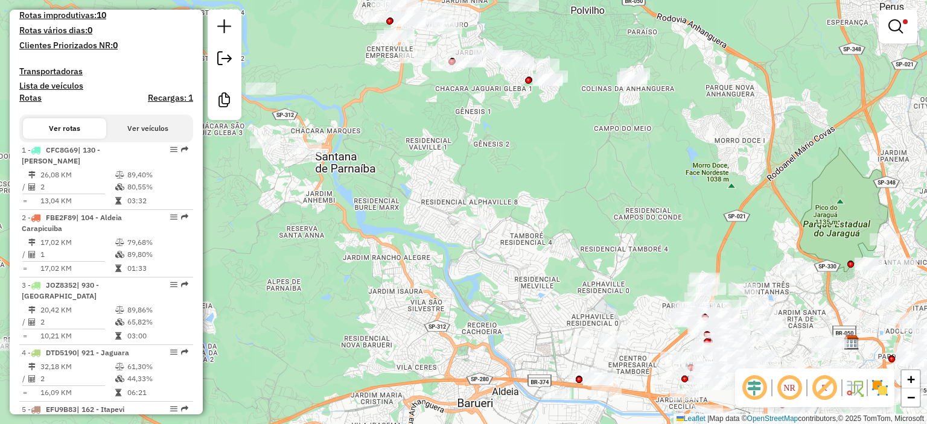
drag, startPoint x: 434, startPoint y: 223, endPoint x: 493, endPoint y: 278, distance: 80.3
click at [493, 278] on div "Limpar filtros Janela de atendimento Grade de atendimento Capacidade Transporta…" at bounding box center [463, 212] width 927 height 424
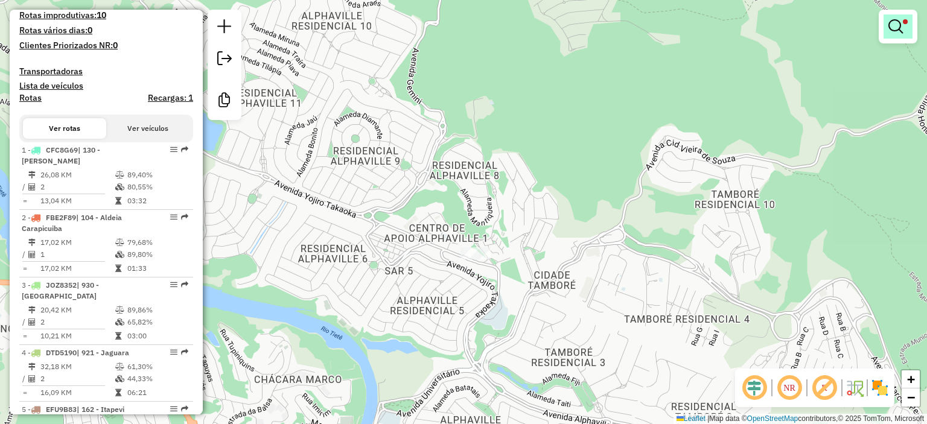
click at [907, 20] on span at bounding box center [905, 21] width 5 height 5
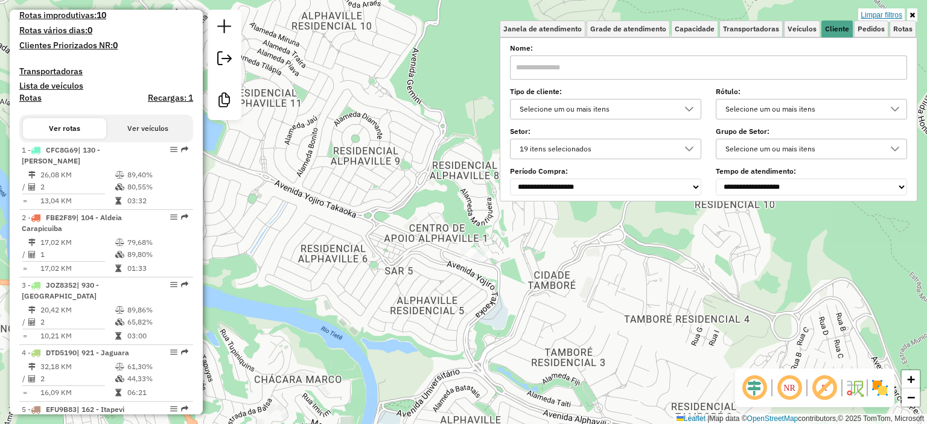
click at [883, 13] on link "Limpar filtros" at bounding box center [881, 14] width 46 height 13
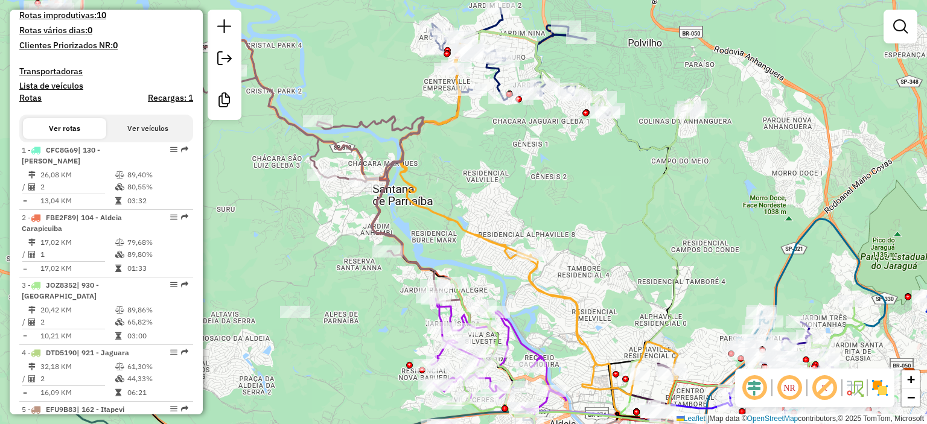
drag, startPoint x: 541, startPoint y: 134, endPoint x: 520, endPoint y: 153, distance: 28.2
click at [520, 153] on div "Janela de atendimento Grade de atendimento Capacidade Transportadoras Veículos …" at bounding box center [463, 212] width 927 height 424
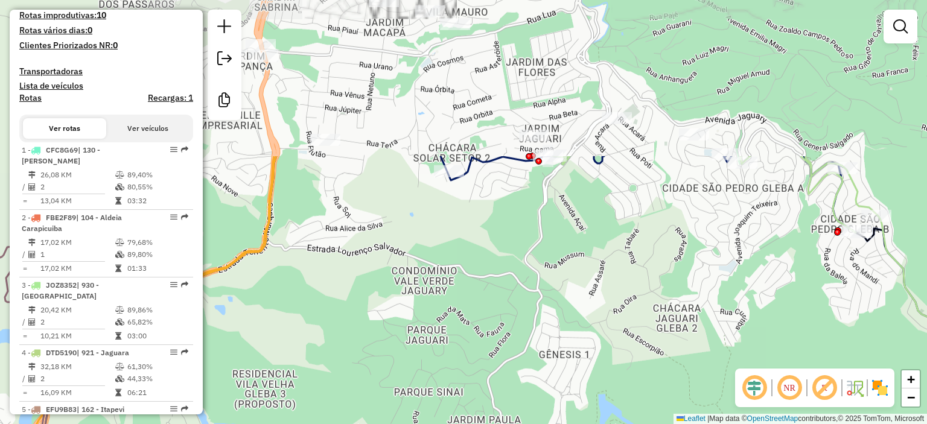
drag, startPoint x: 493, startPoint y: 115, endPoint x: 526, endPoint y: 303, distance: 191.2
click at [526, 303] on div "Janela de atendimento Grade de atendimento Capacidade Transportadoras Veículos …" at bounding box center [463, 212] width 927 height 424
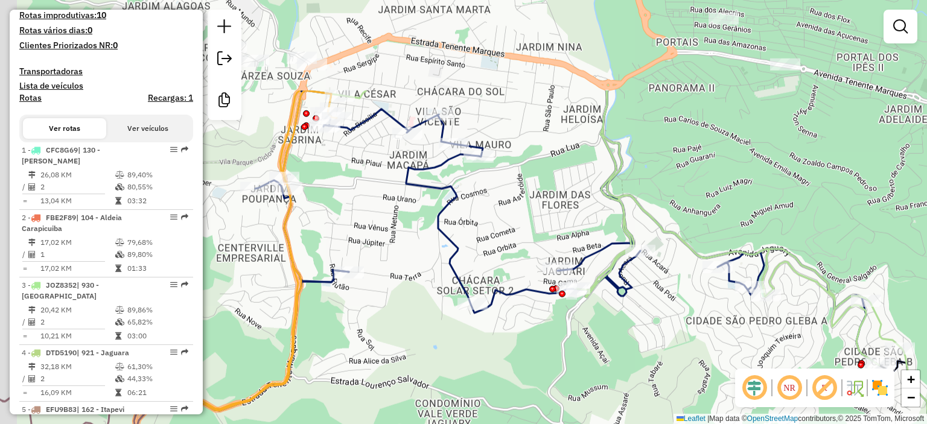
drag, startPoint x: 480, startPoint y: 79, endPoint x: 504, endPoint y: 212, distance: 134.9
click at [504, 212] on div "Janela de atendimento Grade de atendimento Capacidade Transportadoras Veículos …" at bounding box center [463, 212] width 927 height 424
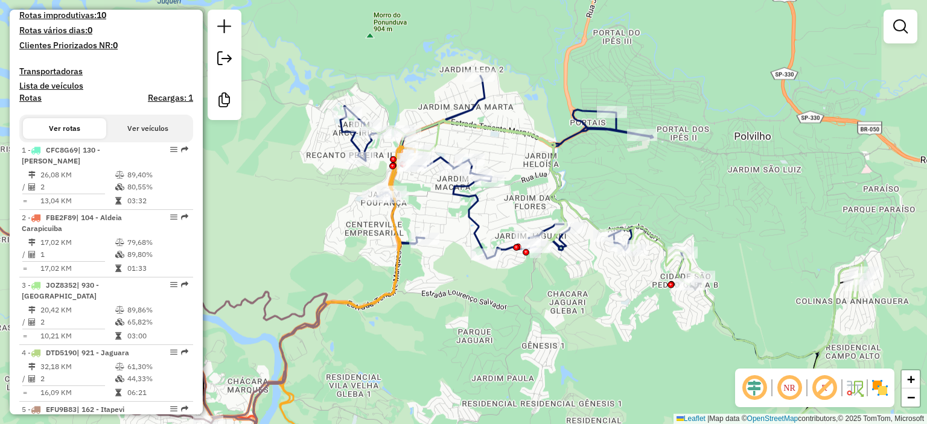
click at [494, 213] on div "Janela de atendimento Grade de atendimento Capacidade Transportadoras Veículos …" at bounding box center [463, 212] width 927 height 424
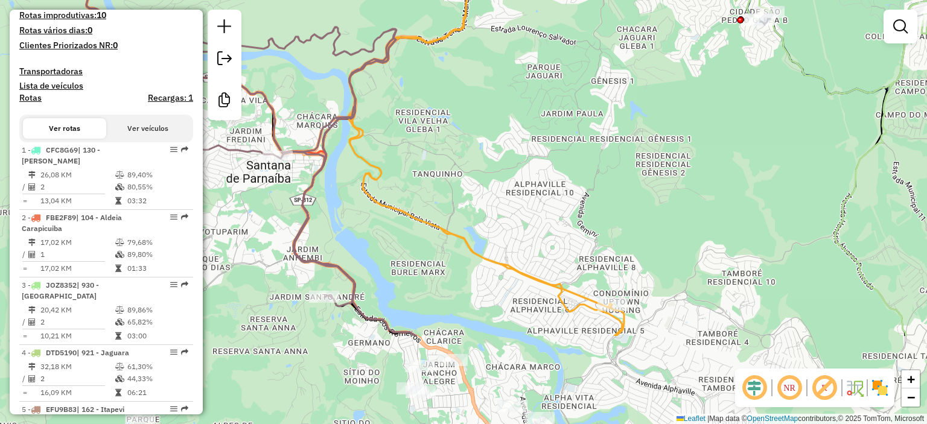
drag, startPoint x: 486, startPoint y: 331, endPoint x: 604, endPoint y: 267, distance: 133.7
click at [526, 200] on div "Janela de atendimento Grade de atendimento Capacidade Transportadoras Veículos …" at bounding box center [463, 212] width 927 height 424
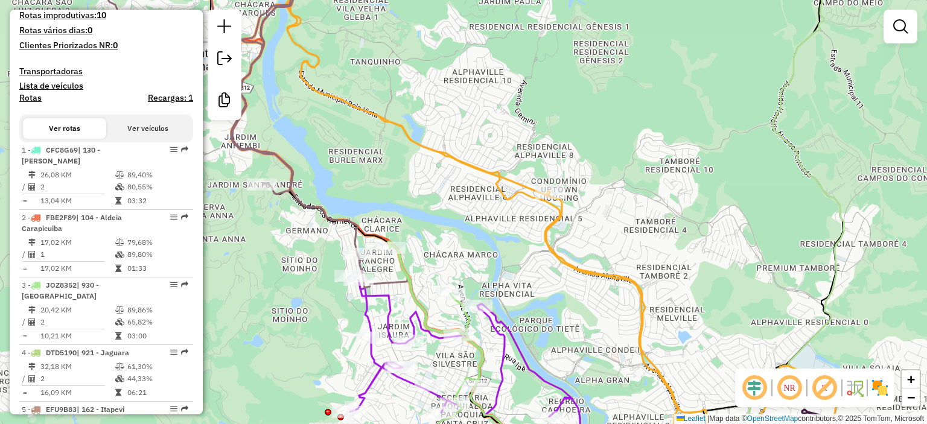
drag, startPoint x: 426, startPoint y: 202, endPoint x: 570, endPoint y: 273, distance: 160.6
click at [566, 279] on div "Janela de atendimento Grade de atendimento Capacidade Transportadoras Veículos …" at bounding box center [463, 212] width 927 height 424
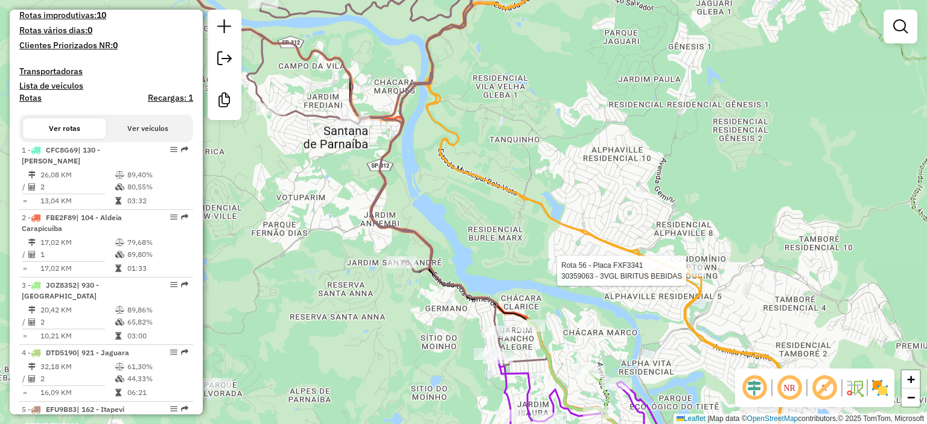
select select "**********"
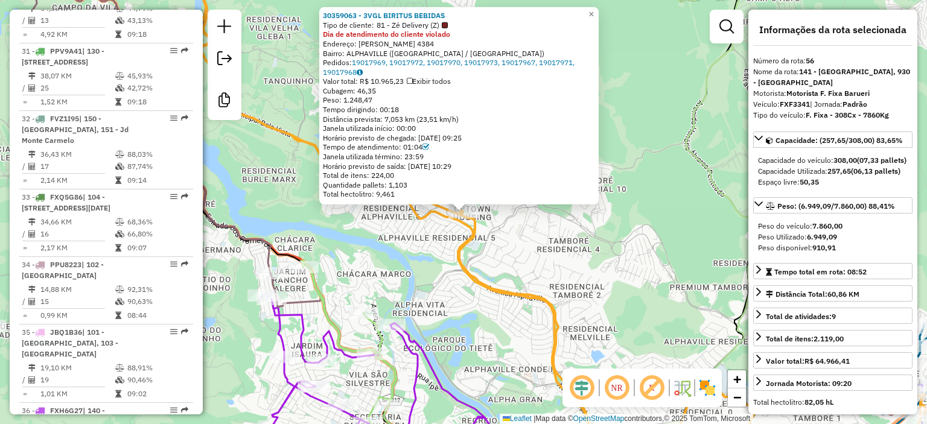
scroll to position [4445, 0]
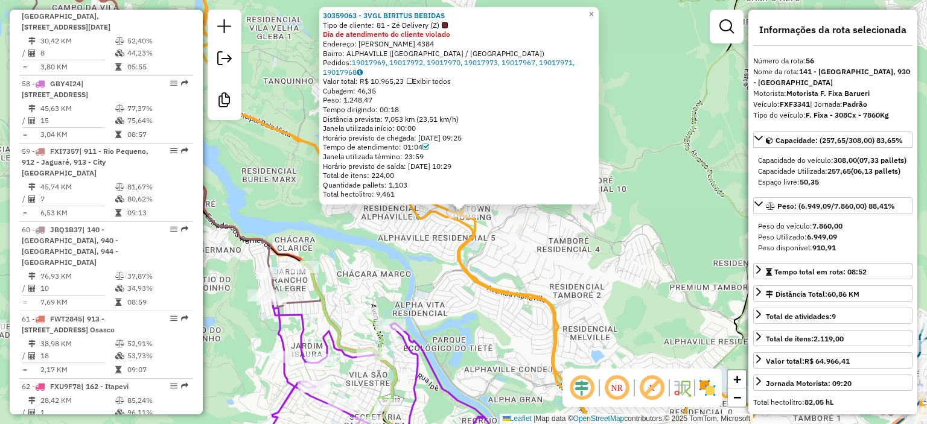
click at [433, 269] on div "30359063 - 3VGL BIRITUS BEBIDAS Tipo de cliente: 81 - Zé Delivery (Z) Dia de at…" at bounding box center [463, 212] width 927 height 424
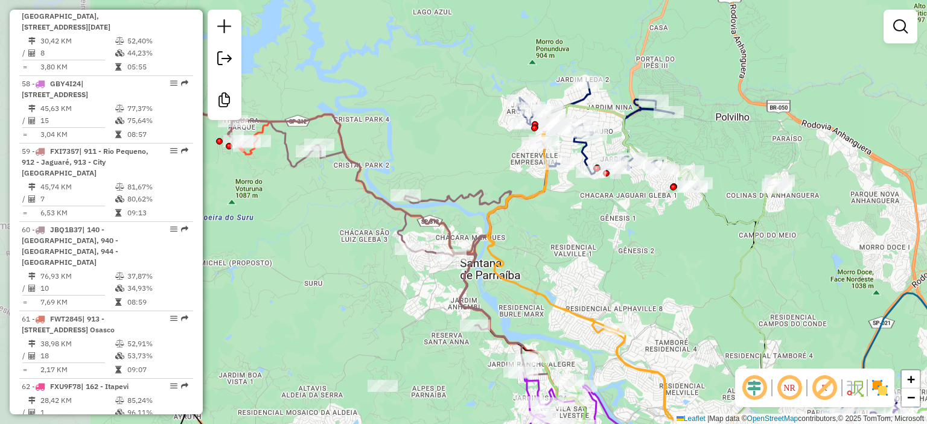
drag, startPoint x: 375, startPoint y: 223, endPoint x: 546, endPoint y: 314, distance: 193.3
click at [546, 314] on div "Janela de atendimento Grade de atendimento Capacidade Transportadoras Veículos …" at bounding box center [463, 212] width 927 height 424
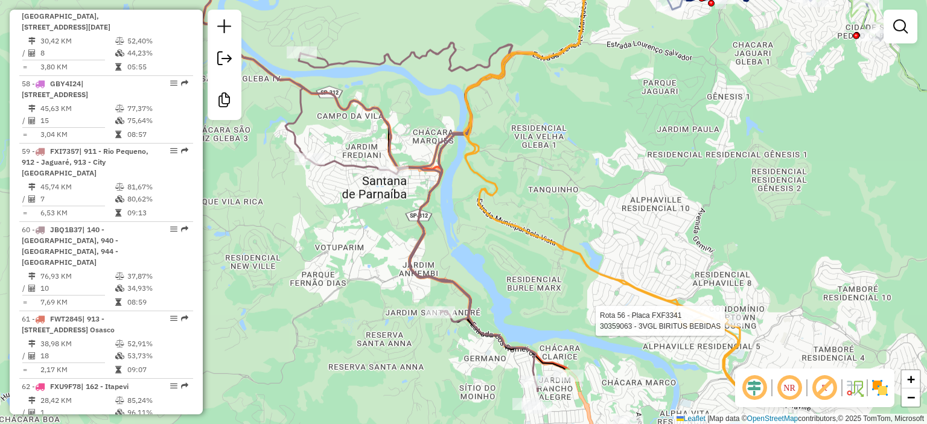
drag, startPoint x: 734, startPoint y: 249, endPoint x: 672, endPoint y: 147, distance: 119.2
click at [672, 147] on div "Rota 56 - Placa FXF3341 30359063 - 3VGL BIRITUS BEBIDAS Janela de atendimento G…" at bounding box center [463, 212] width 927 height 424
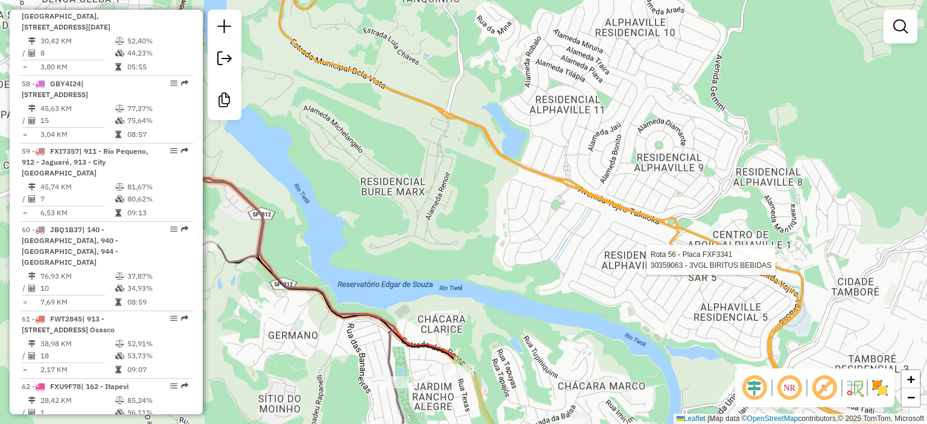
drag, startPoint x: 610, startPoint y: 246, endPoint x: 503, endPoint y: 227, distance: 107.9
click at [503, 227] on div "Rota 56 - Placa FXF3341 30359063 - 3VGL BIRITUS BEBIDAS Janela de atendimento G…" at bounding box center [463, 212] width 927 height 424
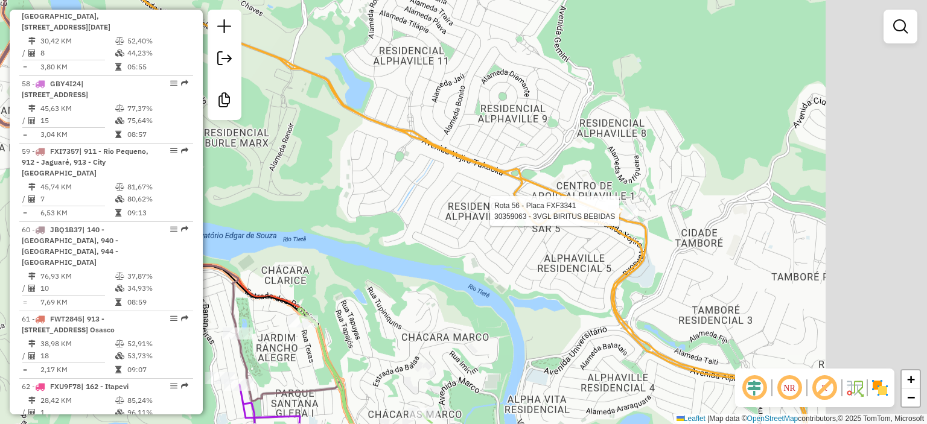
drag, startPoint x: 632, startPoint y: 283, endPoint x: 473, endPoint y: 234, distance: 166.7
click at [471, 238] on div "Rota 56 - Placa FXF3341 30359063 - 3VGL BIRITUS BEBIDAS Janela de atendimento G…" at bounding box center [463, 212] width 927 height 424
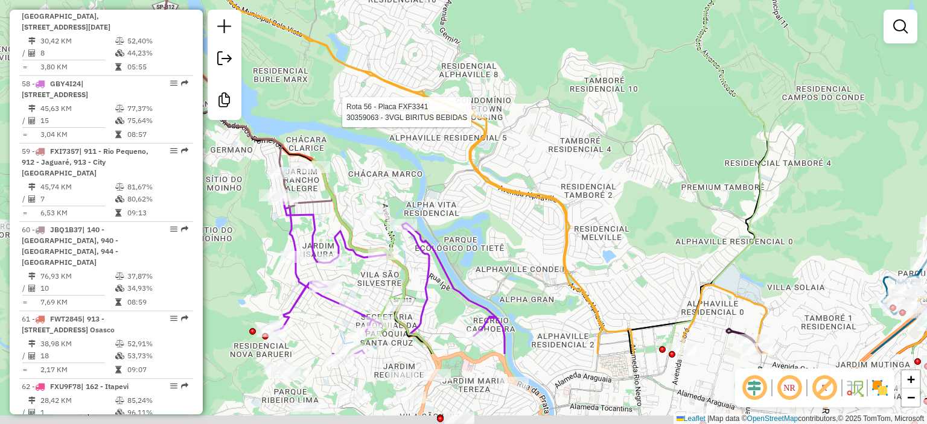
drag, startPoint x: 713, startPoint y: 262, endPoint x: 600, endPoint y: 118, distance: 183.6
click at [600, 118] on div "Rota 56 - Placa FXF3341 30359063 - 3VGL BIRITUS BEBIDAS Janela de atendimento G…" at bounding box center [463, 212] width 927 height 424
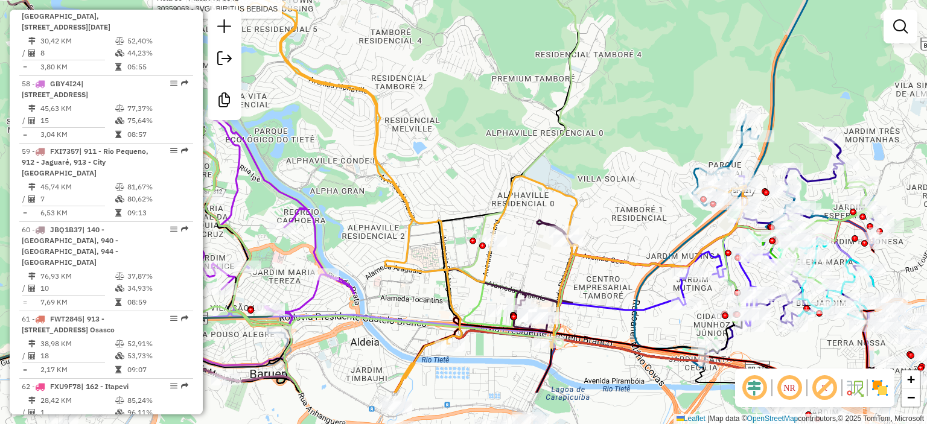
drag, startPoint x: 777, startPoint y: 230, endPoint x: 633, endPoint y: 157, distance: 162.2
click at [633, 157] on div "Rota 56 - Placa FXF3341 30359063 - 3VGL BIRITUS BEBIDAS Janela de atendimento G…" at bounding box center [463, 212] width 927 height 424
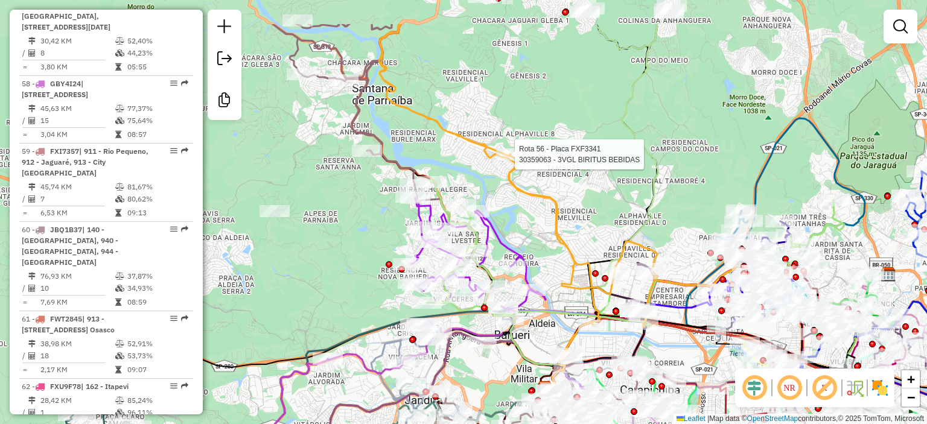
drag, startPoint x: 608, startPoint y: 154, endPoint x: 662, endPoint y: 220, distance: 85.4
click at [662, 220] on div "Rota 56 - Placa FXF3341 30359063 - 3VGL BIRITUS BEBIDAS Janela de atendimento G…" at bounding box center [463, 212] width 927 height 424
click at [529, 226] on div "Rota 56 - Placa FXF3341 30359063 - 3VGL BIRITUS BEBIDAS Janela de atendimento G…" at bounding box center [463, 212] width 927 height 424
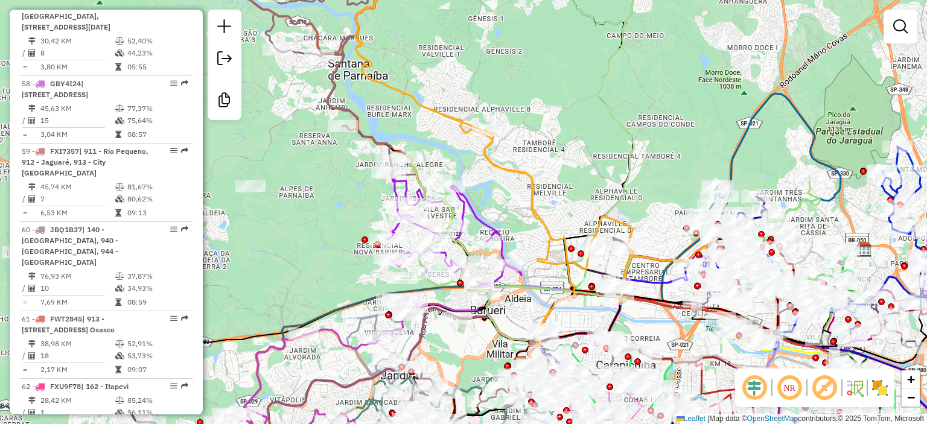
drag, startPoint x: 690, startPoint y: 225, endPoint x: 691, endPoint y: 236, distance: 11.5
click at [691, 236] on div "Janela de atendimento Grade de atendimento Capacidade Transportadoras Veículos …" at bounding box center [463, 212] width 927 height 424
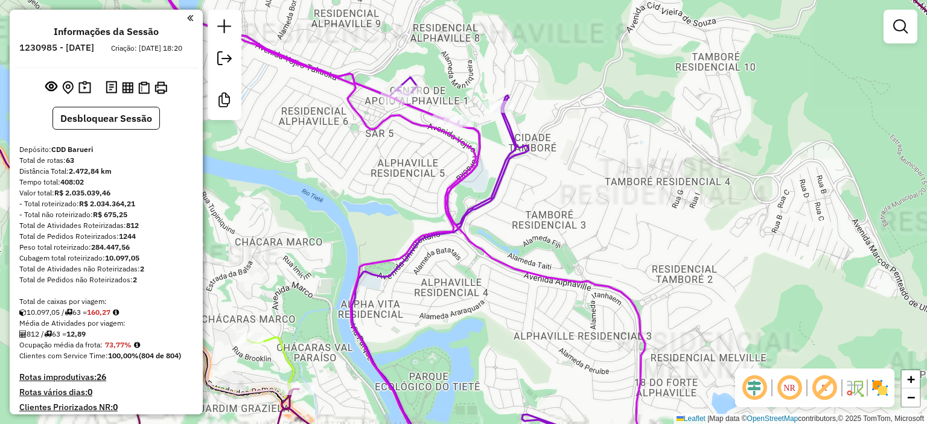
drag, startPoint x: 394, startPoint y: 167, endPoint x: 436, endPoint y: 180, distance: 44.9
click at [436, 185] on div "Janela de atendimento Grade de atendimento Capacidade Transportadoras Veículos …" at bounding box center [463, 212] width 927 height 424
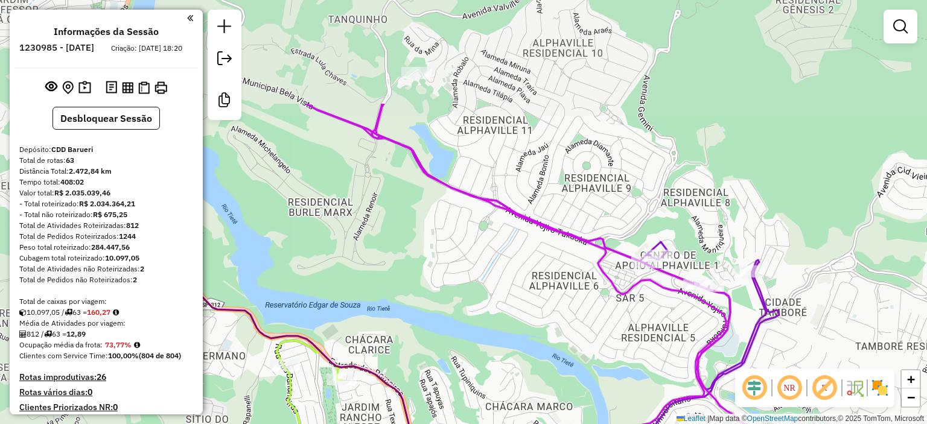
drag, startPoint x: 311, startPoint y: 109, endPoint x: 522, endPoint y: 259, distance: 257.9
click at [522, 259] on div "Janela de atendimento Grade de atendimento Capacidade Transportadoras Veículos …" at bounding box center [463, 212] width 927 height 424
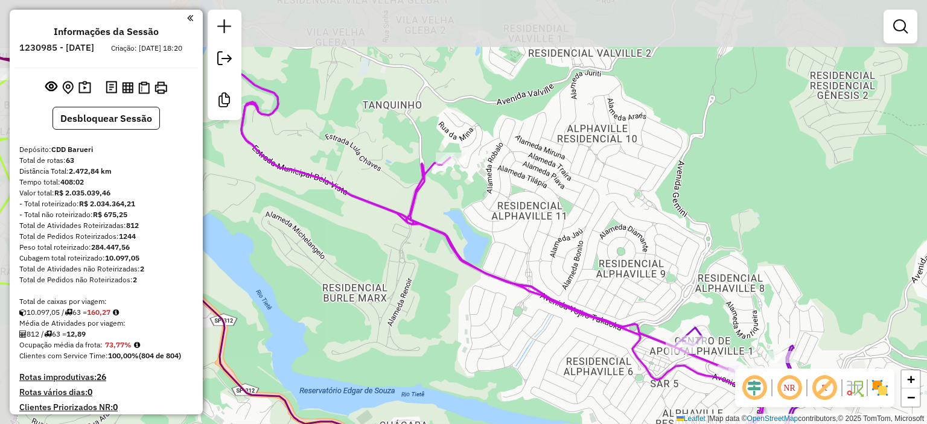
drag, startPoint x: 408, startPoint y: 212, endPoint x: 433, endPoint y: 263, distance: 56.7
click at [433, 263] on div "Janela de atendimento Grade de atendimento Capacidade Transportadoras Veículos …" at bounding box center [463, 212] width 927 height 424
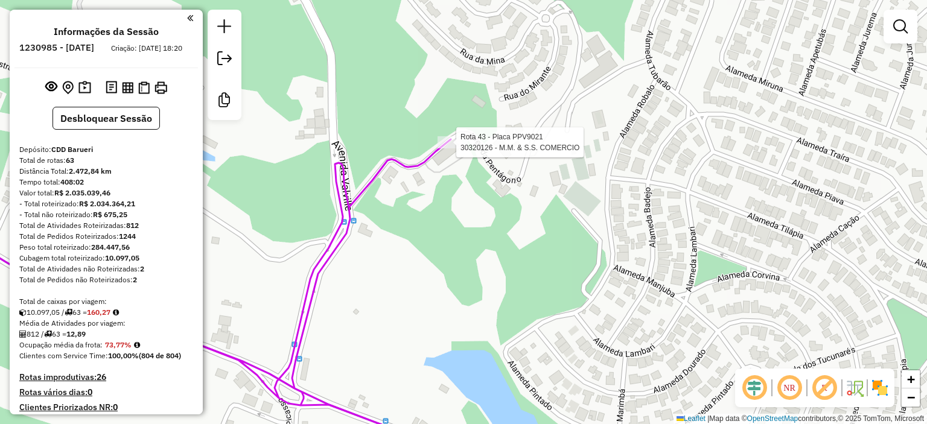
select select "**********"
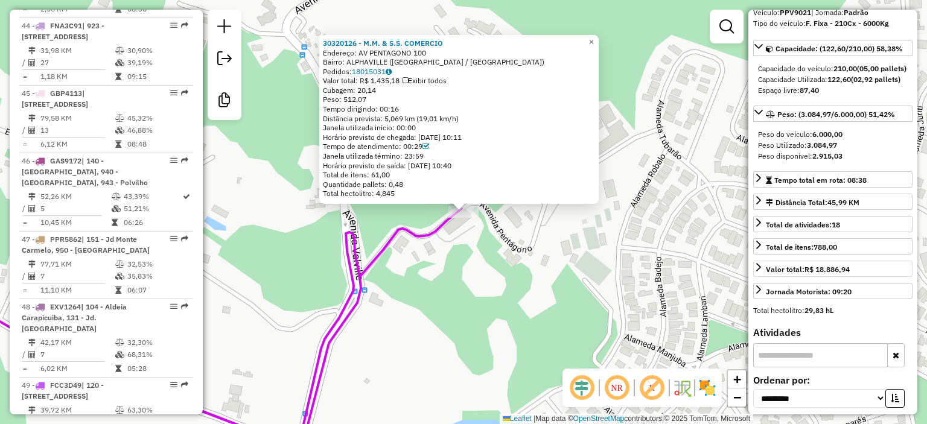
scroll to position [121, 0]
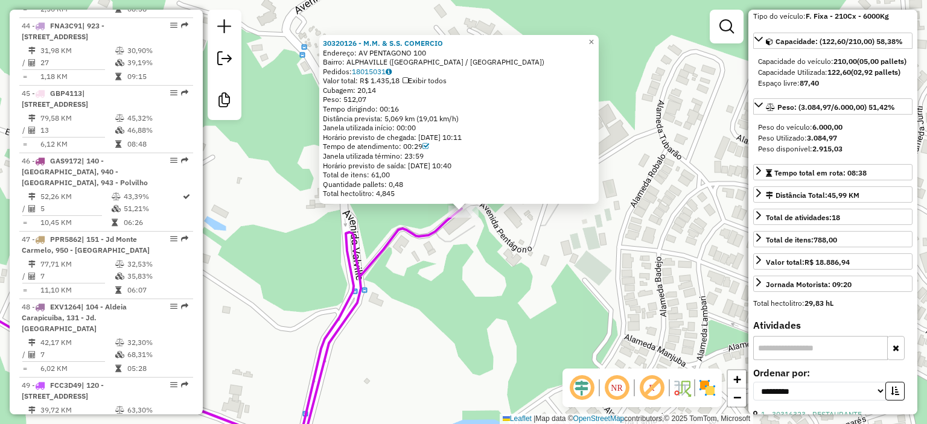
click at [507, 286] on div "30320126 - M.M. & S.S. COMERCIO Endereço: AV PENTAGONO 100 Bairro: ALPHAVILLE (…" at bounding box center [463, 212] width 927 height 424
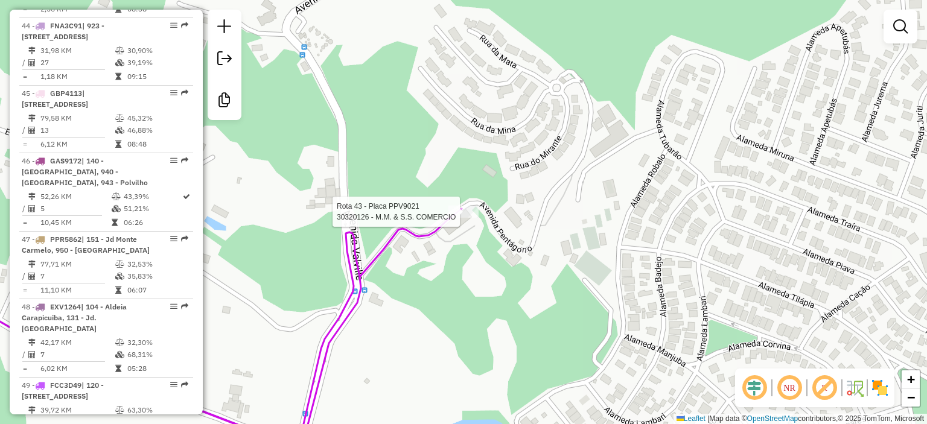
click at [469, 218] on div at bounding box center [463, 212] width 30 height 12
select select "**********"
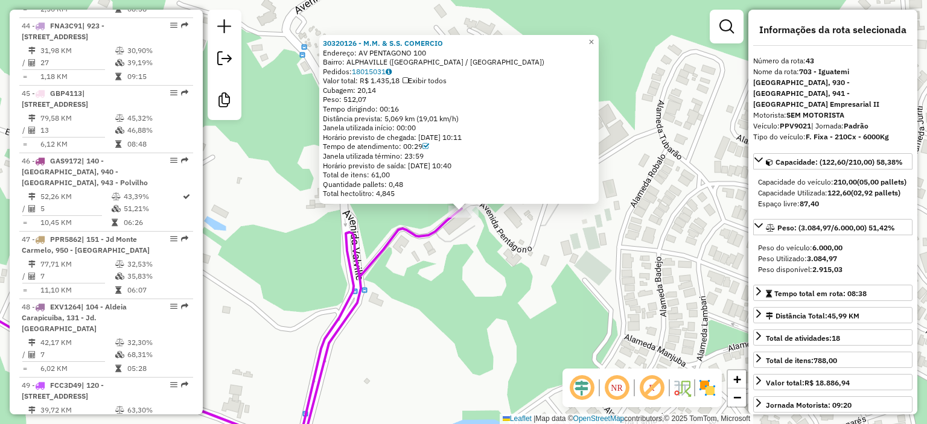
click at [547, 282] on div "30320126 - M.M. & S.S. COMERCIO Endereço: AV PENTAGONO 100 Bairro: ALPHAVILLE (…" at bounding box center [463, 212] width 927 height 424
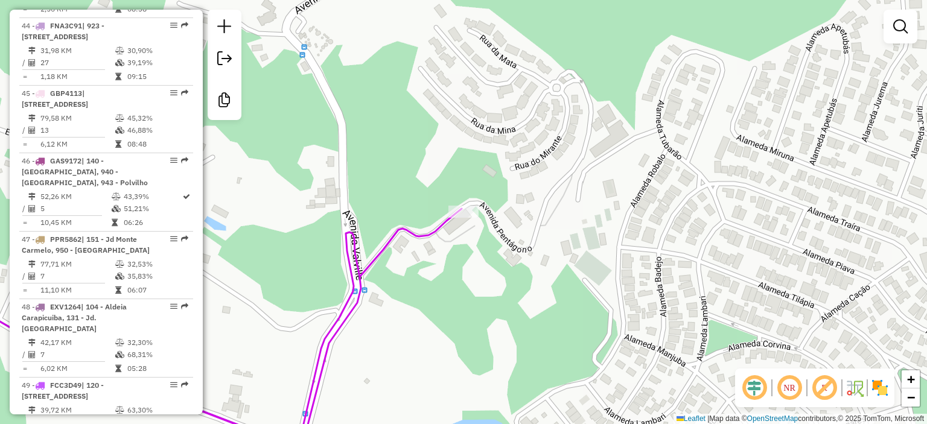
drag, startPoint x: 474, startPoint y: 228, endPoint x: 467, endPoint y: 219, distance: 11.5
click at [469, 224] on div "Janela de atendimento Grade de atendimento Capacidade Transportadoras Veículos …" at bounding box center [463, 212] width 927 height 424
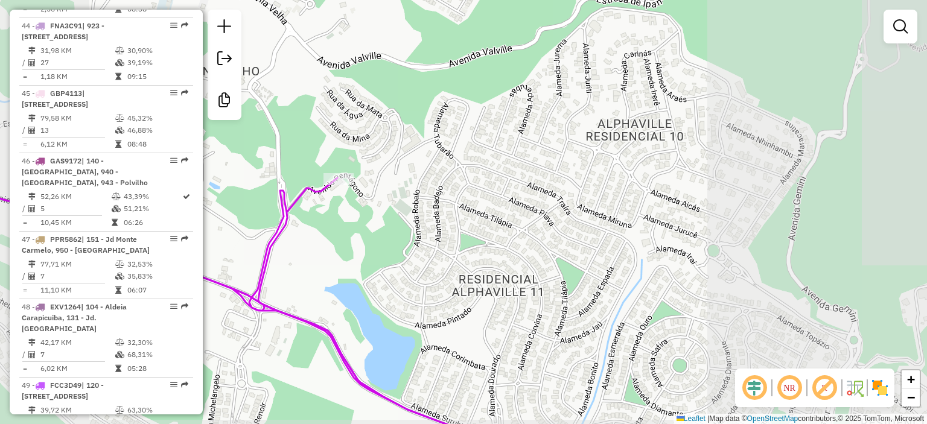
drag, startPoint x: 614, startPoint y: 278, endPoint x: 531, endPoint y: 178, distance: 130.3
click at [531, 178] on div "Janela de atendimento Grade de atendimento Capacidade Transportadoras Veículos …" at bounding box center [463, 212] width 927 height 424
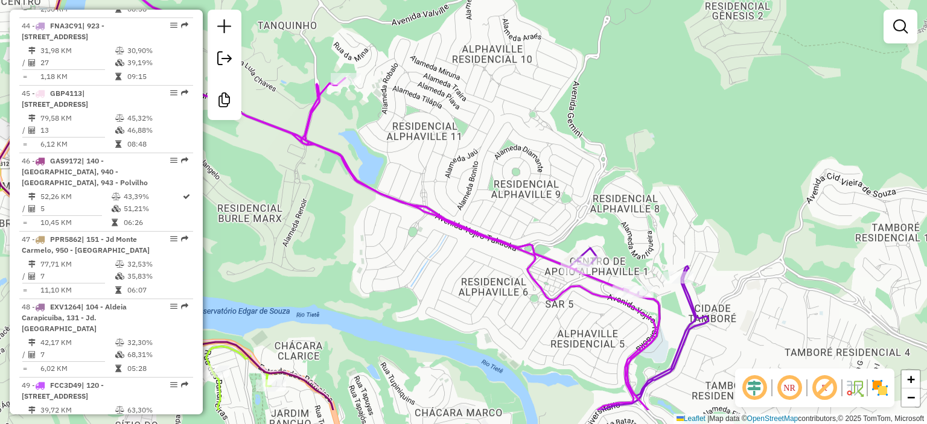
drag, startPoint x: 625, startPoint y: 217, endPoint x: 577, endPoint y: 174, distance: 64.2
click at [577, 174] on div "Janela de atendimento Grade de atendimento Capacidade Transportadoras Veículos …" at bounding box center [463, 212] width 927 height 424
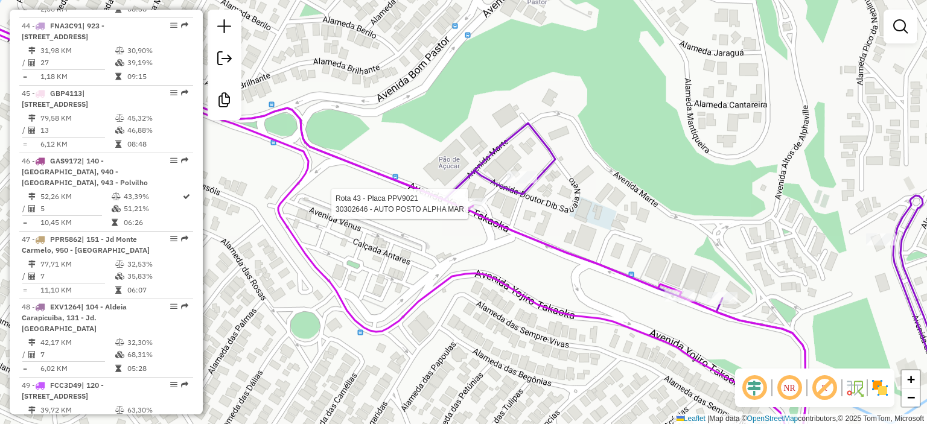
select select "**********"
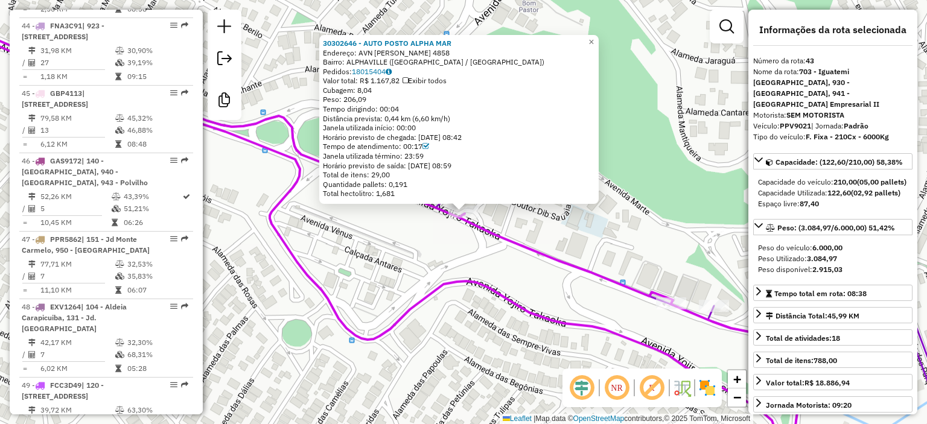
drag, startPoint x: 577, startPoint y: 226, endPoint x: 613, endPoint y: 246, distance: 41.1
click at [613, 246] on div "30302646 - AUTO POSTO ALPHA MAR Endereço: AVN YOJIRO TAKAOKA 4858 Bairro: ALPHA…" at bounding box center [463, 212] width 927 height 424
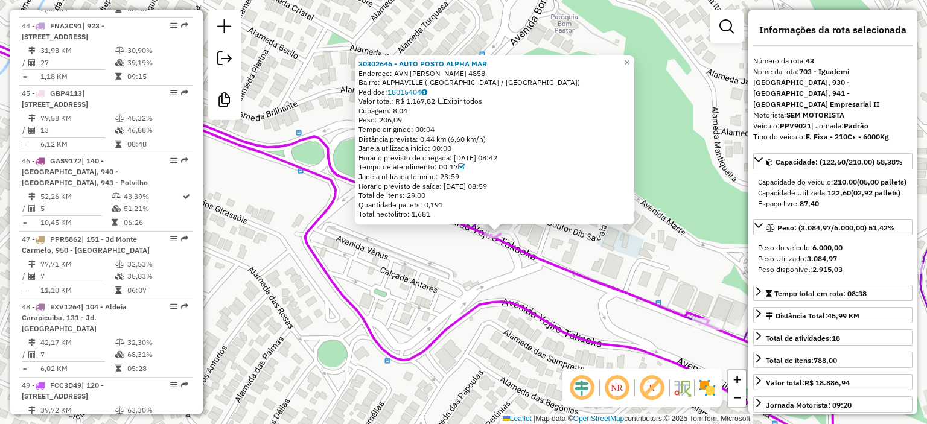
click at [584, 251] on div "30302646 - AUTO POSTO ALPHA MAR Endereço: AVN YOJIRO TAKAOKA 4858 Bairro: ALPHA…" at bounding box center [463, 212] width 927 height 424
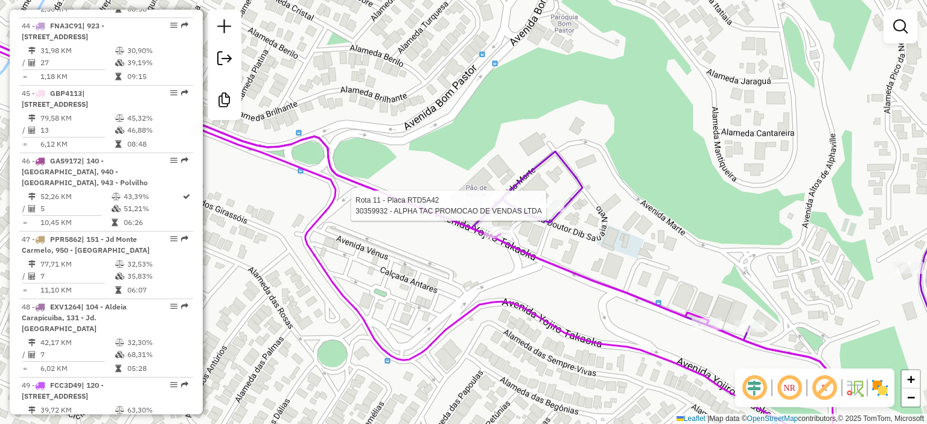
select select "**********"
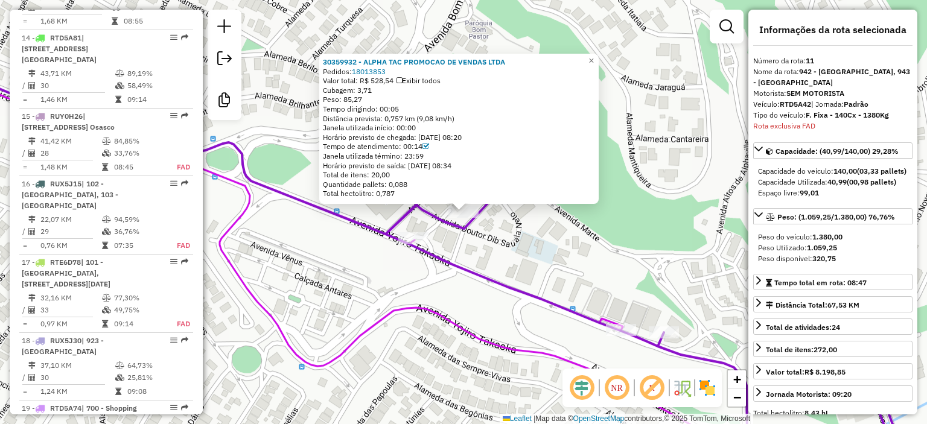
scroll to position [1193, 0]
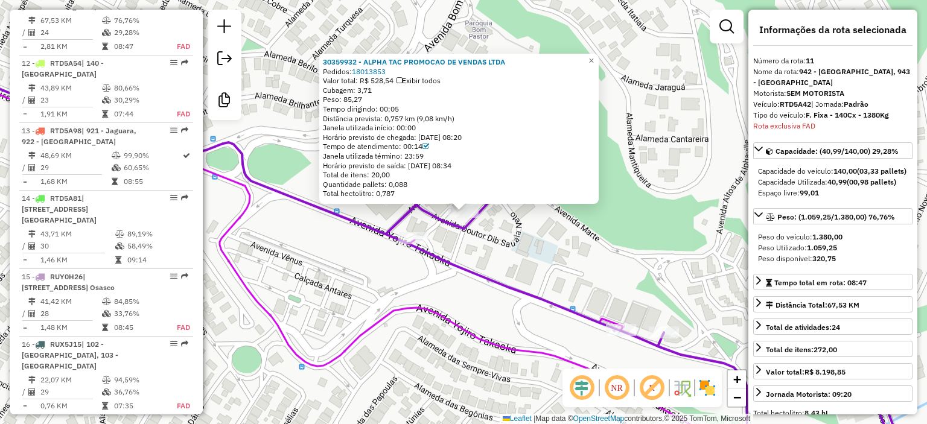
click at [637, 246] on div "30359932 - ALPHA TAC PROMOCAO DE VENDAS LTDA Pedidos: 18013853 Valor total: R$ …" at bounding box center [463, 212] width 927 height 424
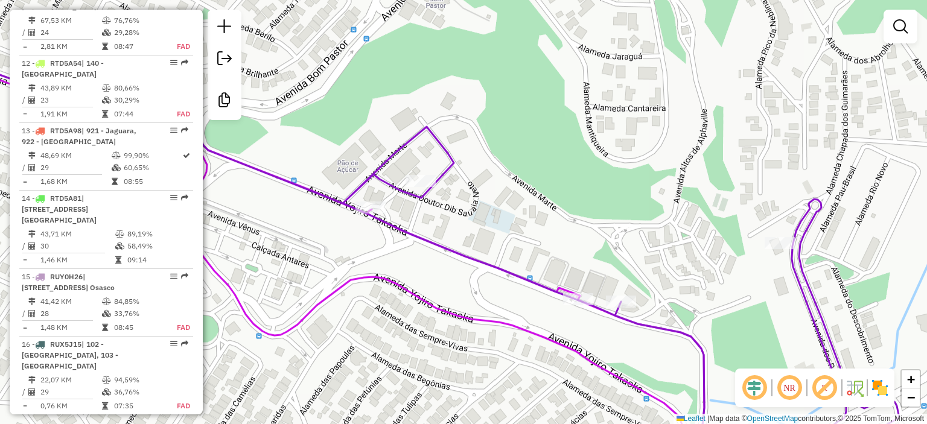
drag, startPoint x: 611, startPoint y: 238, endPoint x: 596, endPoint y: 222, distance: 22.7
click at [596, 222] on div "Janela de atendimento Grade de atendimento Capacidade Transportadoras Veículos …" at bounding box center [463, 212] width 927 height 424
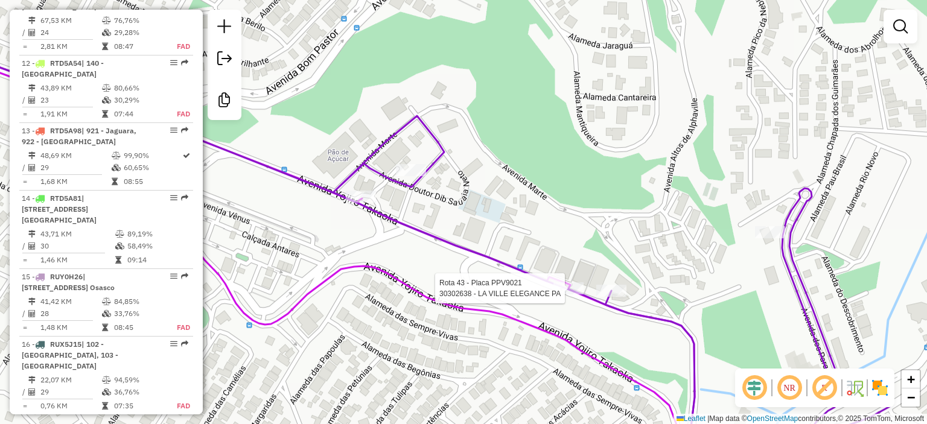
select select "**********"
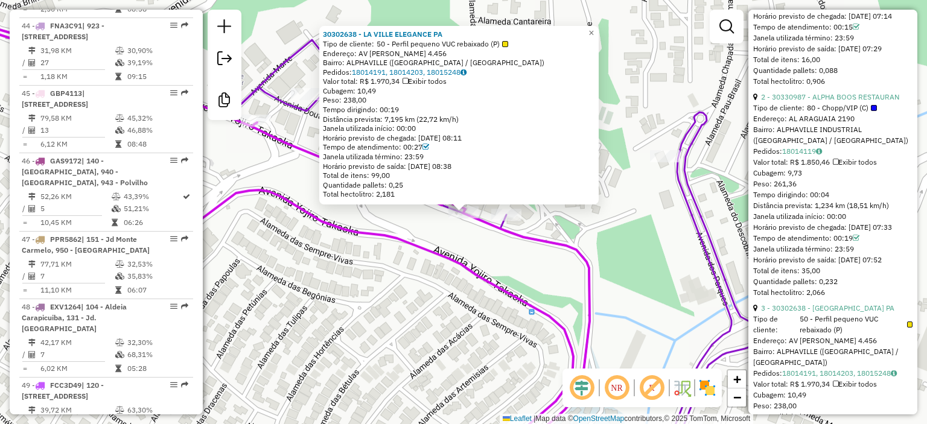
scroll to position [785, 0]
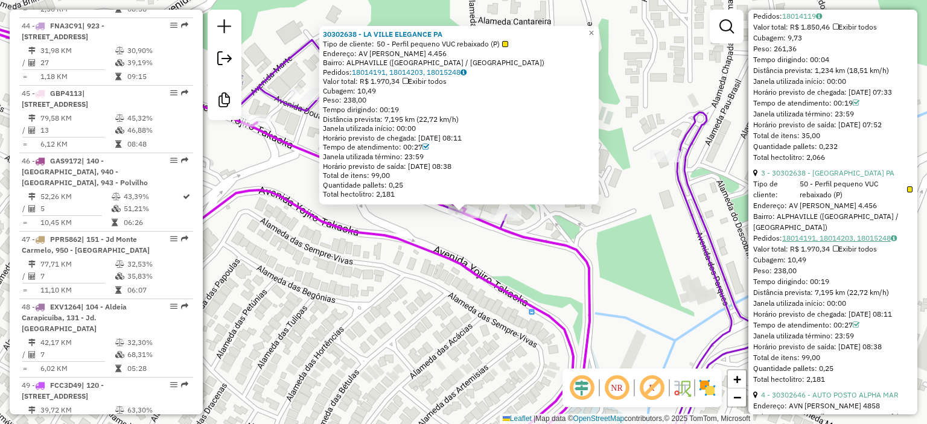
click at [820, 237] on link "18014191, 18014203, 18015248" at bounding box center [839, 238] width 115 height 9
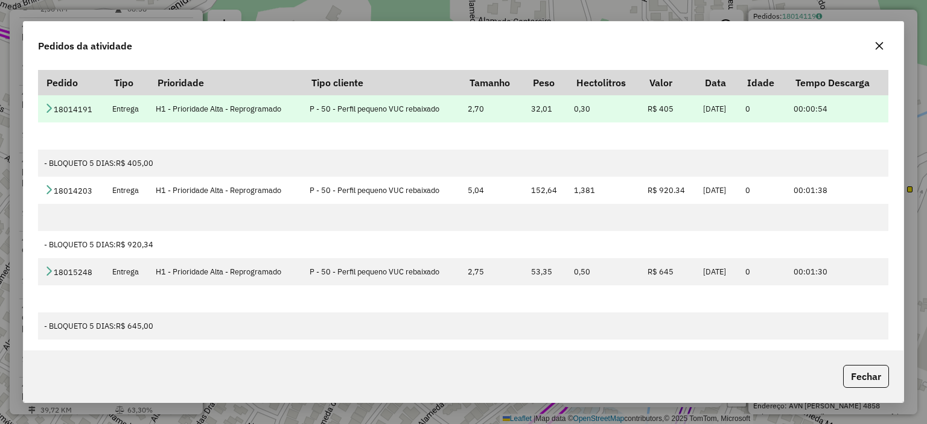
click at [46, 112] on icon at bounding box center [49, 108] width 10 height 10
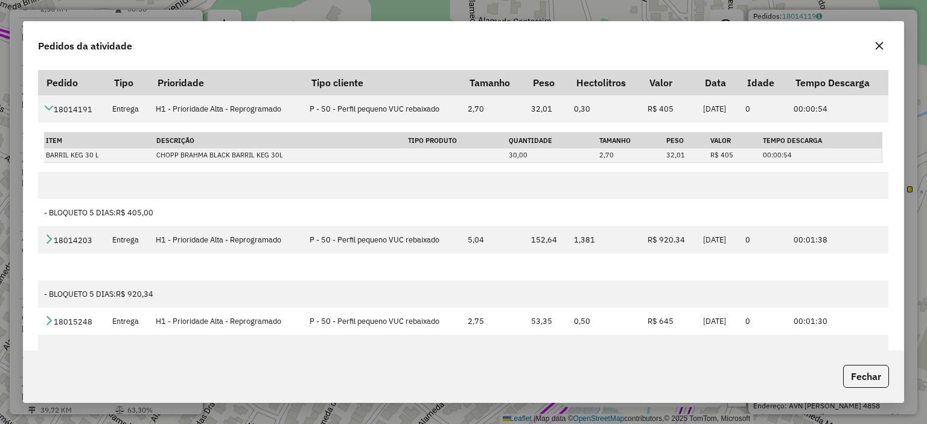
click at [879, 43] on icon "button" at bounding box center [880, 46] width 10 height 10
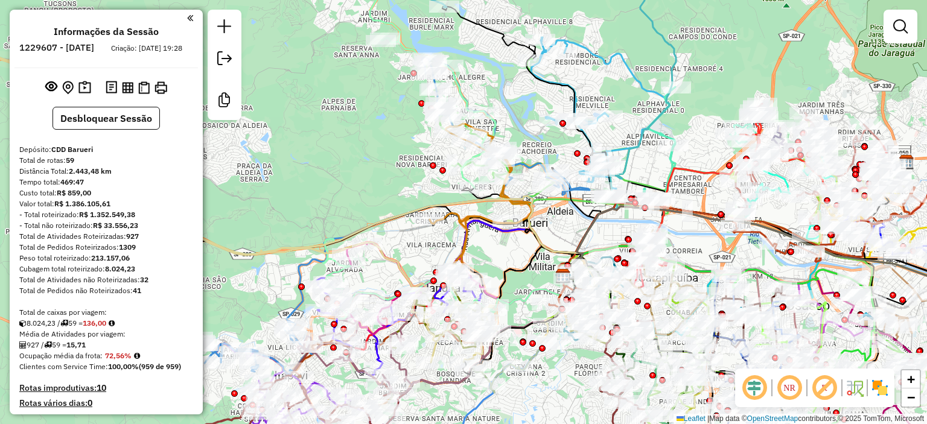
drag, startPoint x: 502, startPoint y: 68, endPoint x: 529, endPoint y: 144, distance: 80.2
click at [529, 149] on div "Janela de atendimento Grade de atendimento Capacidade Transportadoras Veículos …" at bounding box center [463, 212] width 927 height 424
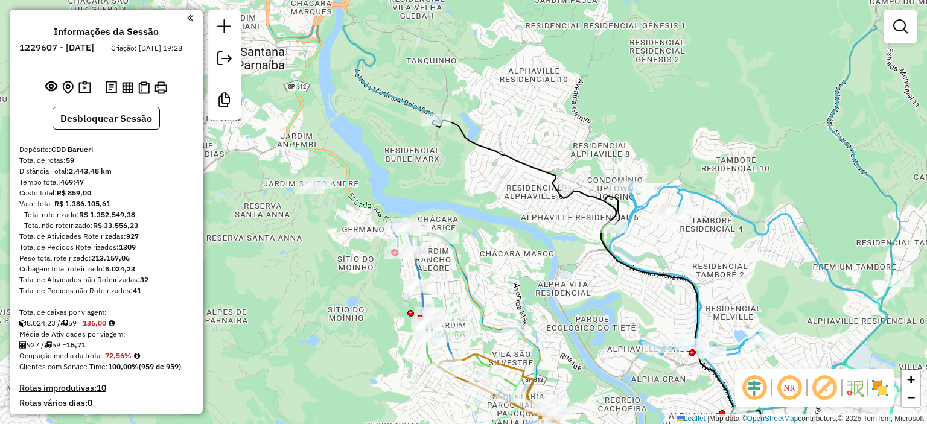
drag, startPoint x: 543, startPoint y: 63, endPoint x: 537, endPoint y: 130, distance: 67.3
click at [537, 130] on div "Janela de atendimento Grade de atendimento Capacidade Transportadoras Veículos …" at bounding box center [463, 212] width 927 height 424
select select "**********"
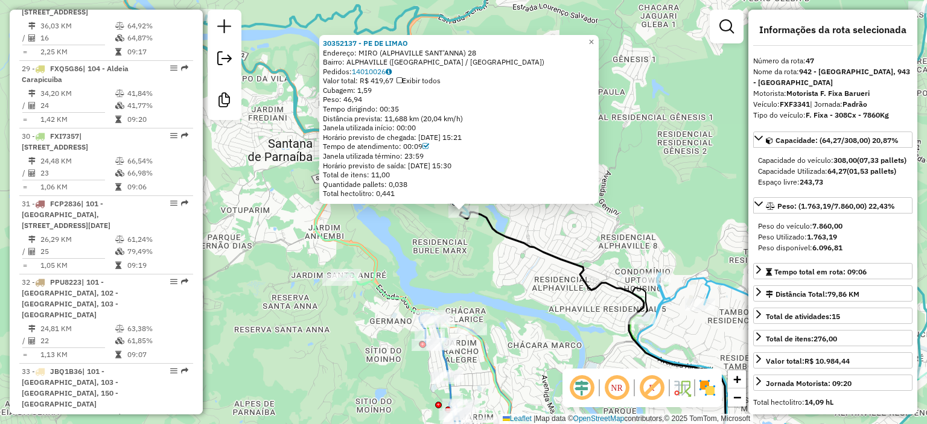
scroll to position [3914, 0]
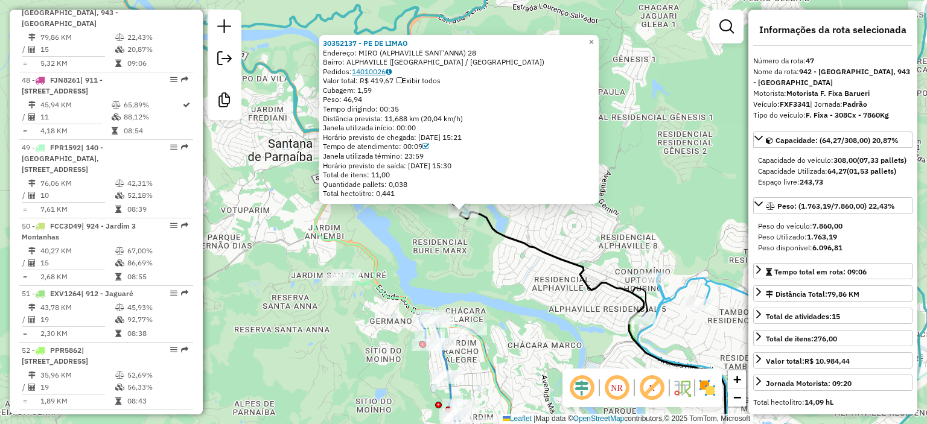
click at [384, 71] on link "14010026" at bounding box center [372, 71] width 40 height 9
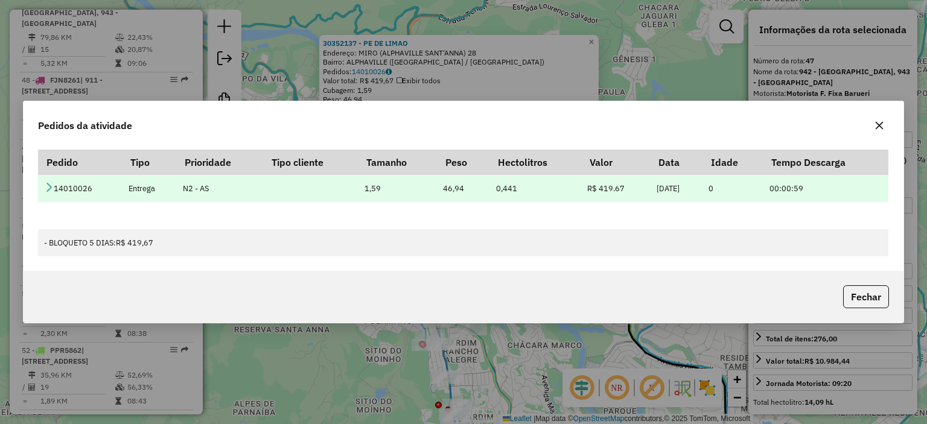
click at [57, 183] on td "14010026" at bounding box center [80, 188] width 84 height 27
click at [51, 187] on icon at bounding box center [49, 187] width 10 height 10
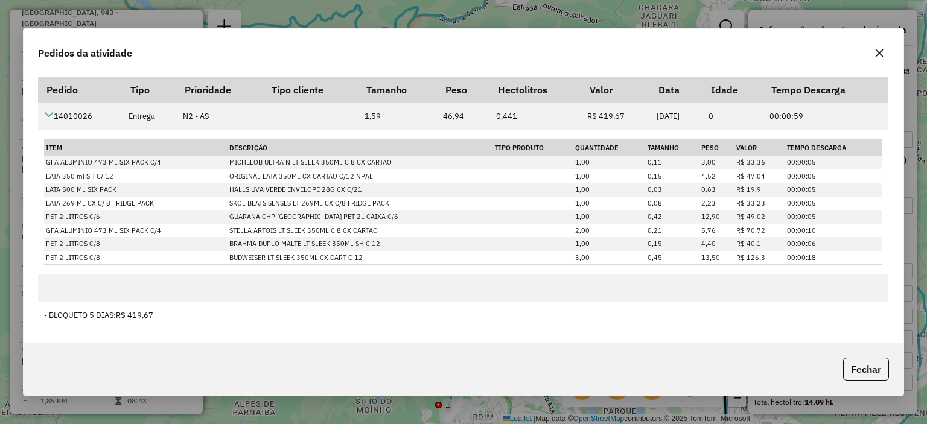
click at [876, 57] on icon "button" at bounding box center [880, 53] width 10 height 10
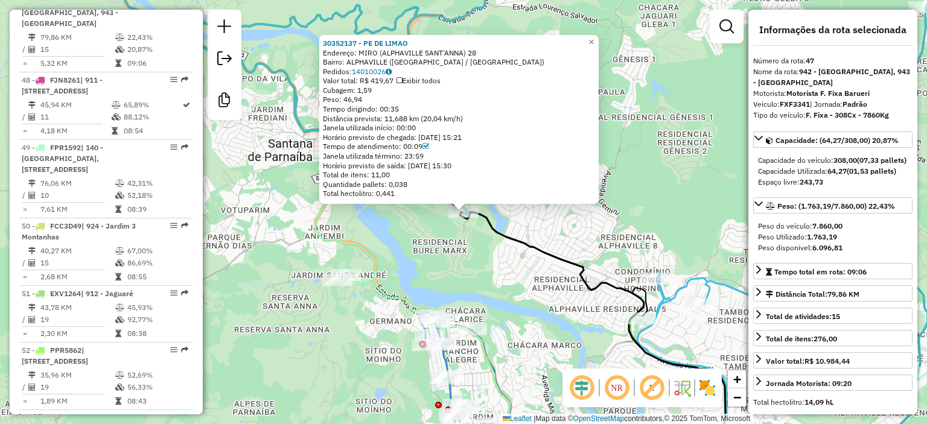
click at [518, 279] on div "30352137 - PE DE LIMAO Endereço: MIRO (ALPHAVILLE SANT'ANNA) 28 Bairro: ALPHAVI…" at bounding box center [463, 212] width 927 height 424
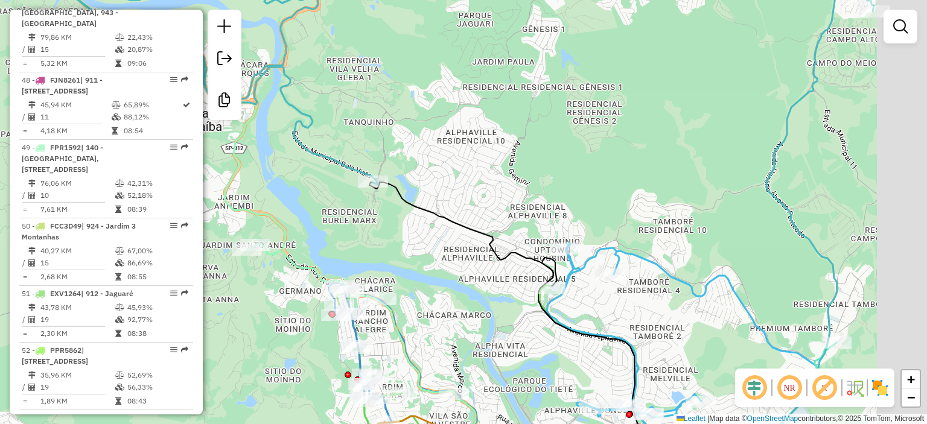
drag, startPoint x: 461, startPoint y: 286, endPoint x: 474, endPoint y: 263, distance: 26.2
click at [444, 278] on div "Janela de atendimento Grade de atendimento Capacidade Transportadoras Veículos …" at bounding box center [463, 212] width 927 height 424
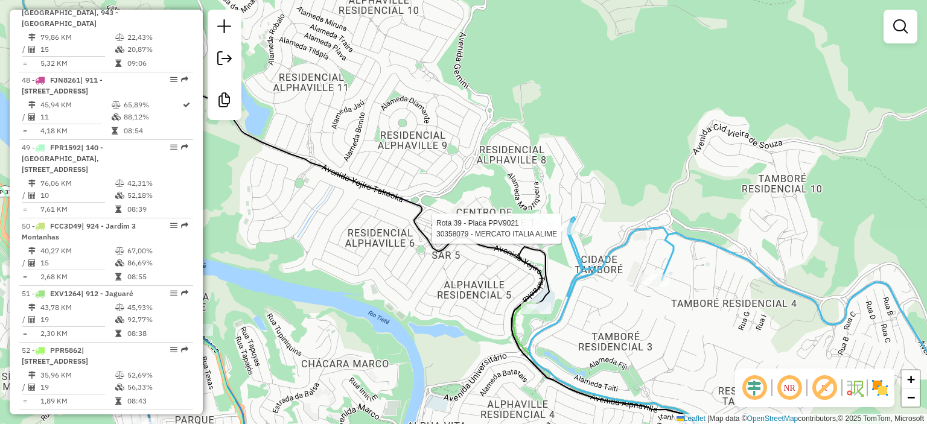
select select "**********"
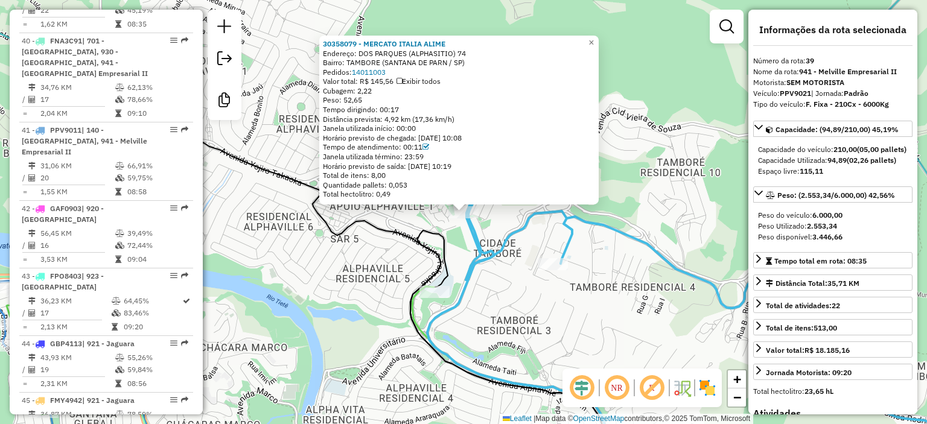
scroll to position [3363, 0]
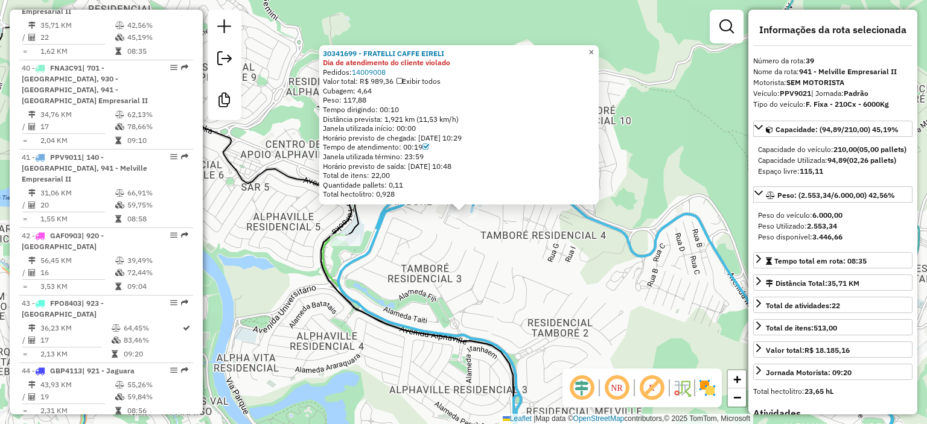
click at [594, 48] on span "×" at bounding box center [591, 51] width 5 height 10
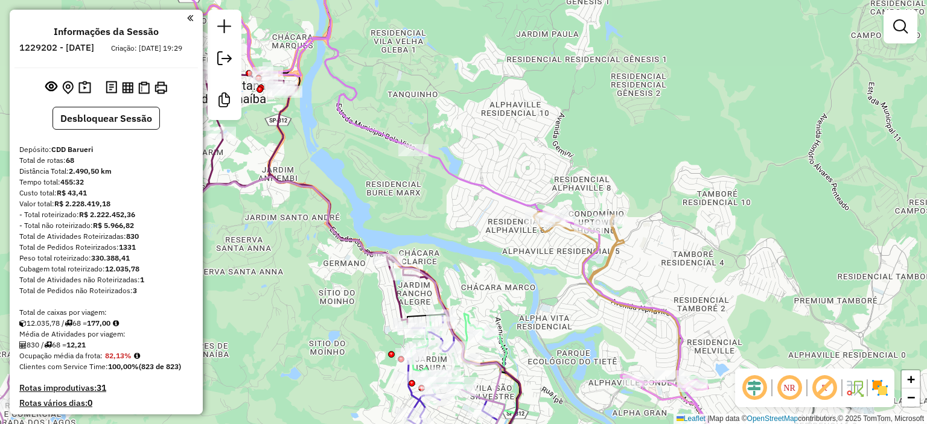
drag, startPoint x: 413, startPoint y: 93, endPoint x: 428, endPoint y: 130, distance: 39.8
click at [428, 130] on div "Janela de atendimento Grade de atendimento Capacidade Transportadoras Veículos …" at bounding box center [463, 212] width 927 height 424
select select "**********"
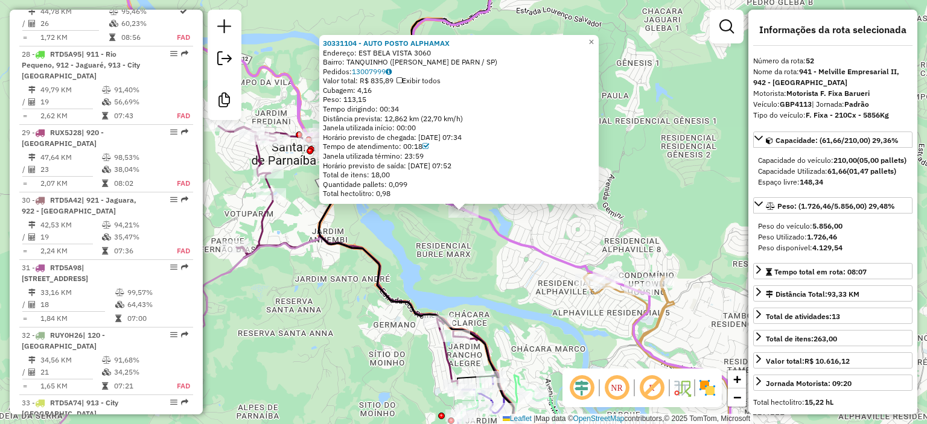
scroll to position [3655, 0]
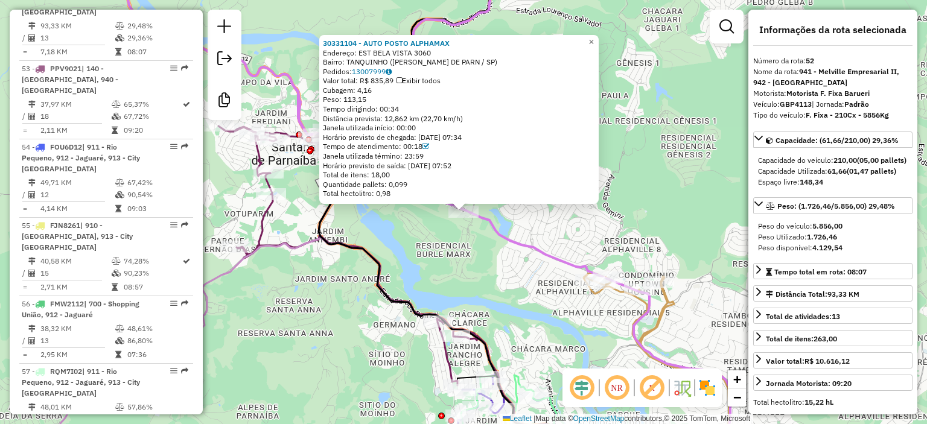
click at [424, 234] on div "30331104 - AUTO POSTO ALPHAMAX Endereço: EST BELA VISTA 3060 Bairro: TANQUINHO …" at bounding box center [463, 212] width 927 height 424
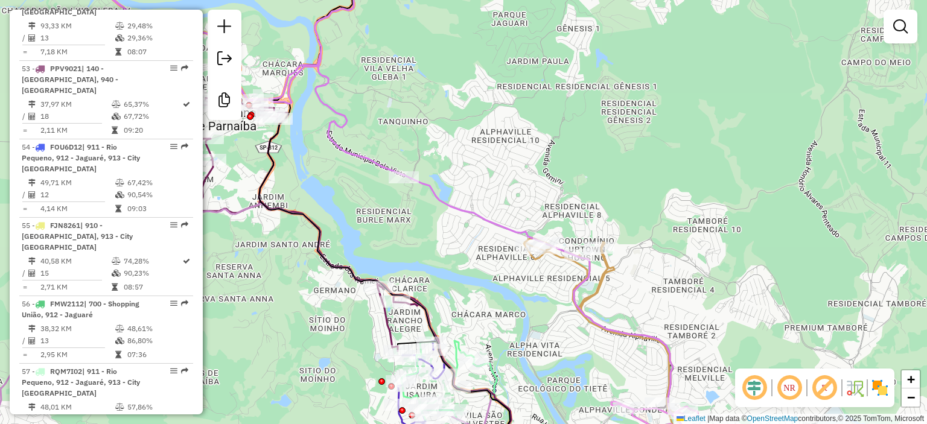
drag, startPoint x: 427, startPoint y: 235, endPoint x: 390, endPoint y: 202, distance: 49.2
click at [367, 200] on div "Janela de atendimento Grade de atendimento Capacidade Transportadoras Veículos …" at bounding box center [463, 212] width 927 height 424
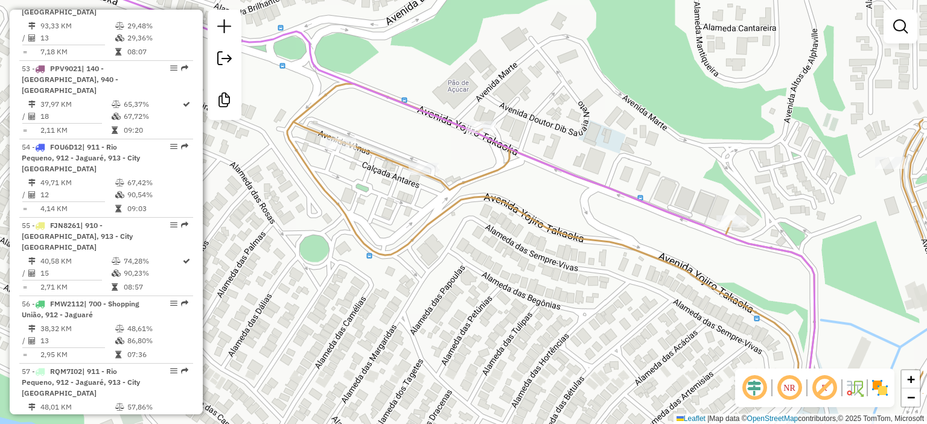
drag, startPoint x: 758, startPoint y: 305, endPoint x: 704, endPoint y: 251, distance: 76.0
click at [704, 251] on div "Janela de atendimento Grade de atendimento Capacidade Transportadoras Veículos …" at bounding box center [463, 212] width 927 height 424
select select "**********"
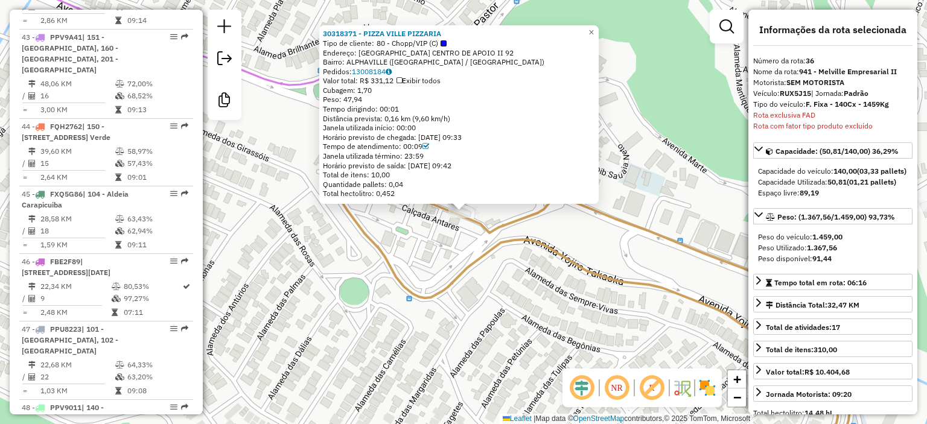
scroll to position [2456, 0]
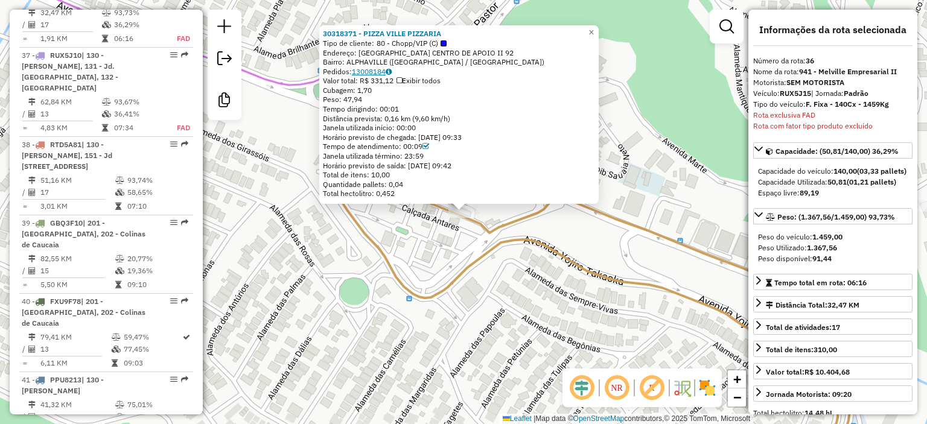
click at [391, 69] on link "13008184" at bounding box center [372, 71] width 40 height 9
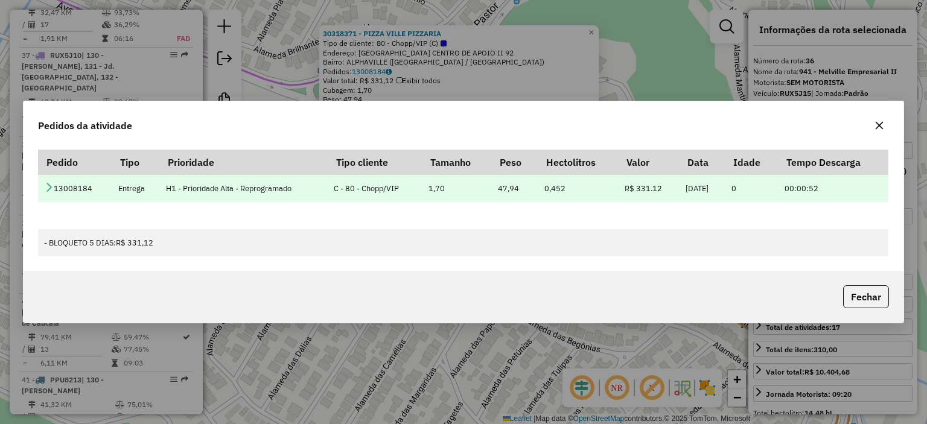
click at [48, 188] on icon at bounding box center [49, 187] width 10 height 10
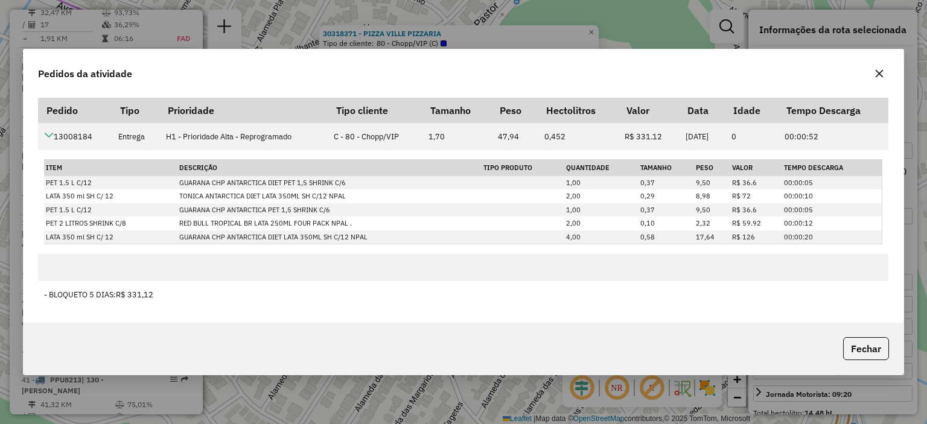
click at [884, 74] on button "button" at bounding box center [879, 73] width 19 height 19
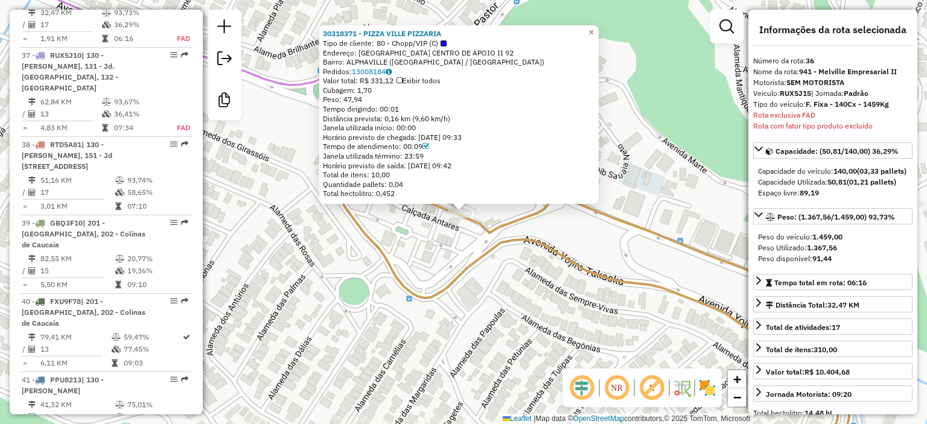
click at [588, 314] on div "30318371 - PIZZA VILLE PIZZARIA Tipo de cliente: 80 - Chopp/VIP (C) Endereço: C…" at bounding box center [463, 212] width 927 height 424
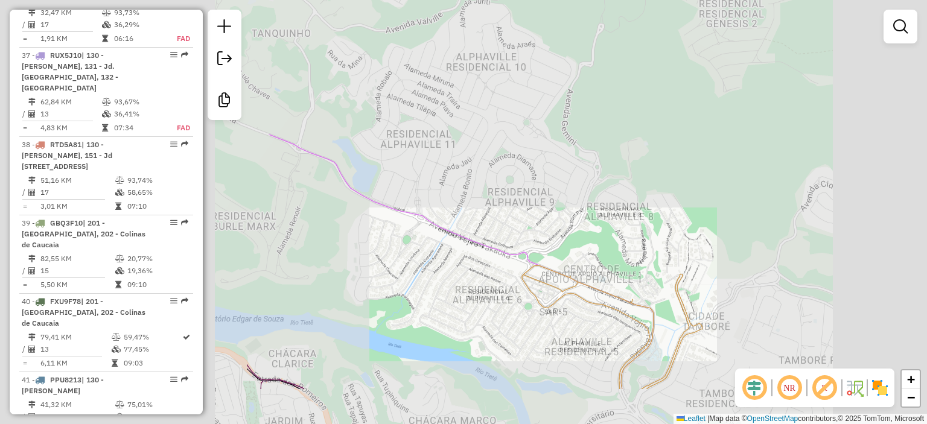
drag, startPoint x: 587, startPoint y: 308, endPoint x: 557, endPoint y: 202, distance: 110.3
click at [557, 202] on div "Janela de atendimento Grade de atendimento Capacidade Transportadoras Veículos …" at bounding box center [463, 212] width 927 height 424
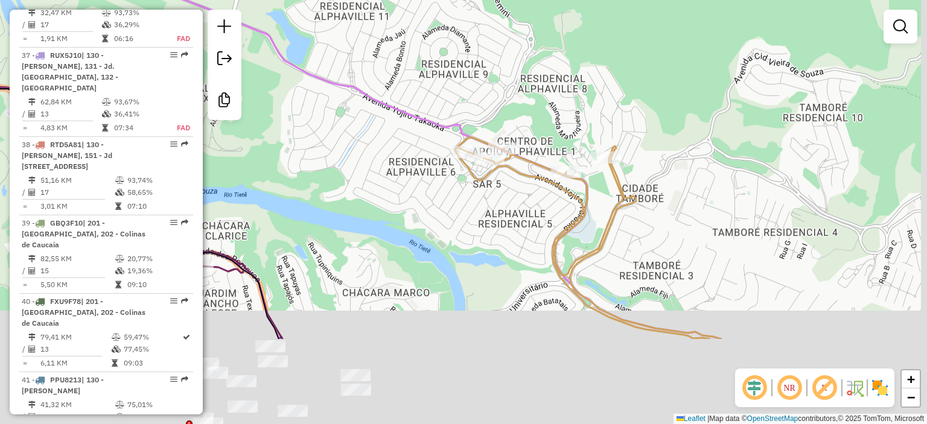
drag, startPoint x: 599, startPoint y: 234, endPoint x: 530, endPoint y: 98, distance: 151.7
click at [526, 95] on div "Janela de atendimento Grade de atendimento Capacidade Transportadoras Veículos …" at bounding box center [463, 212] width 927 height 424
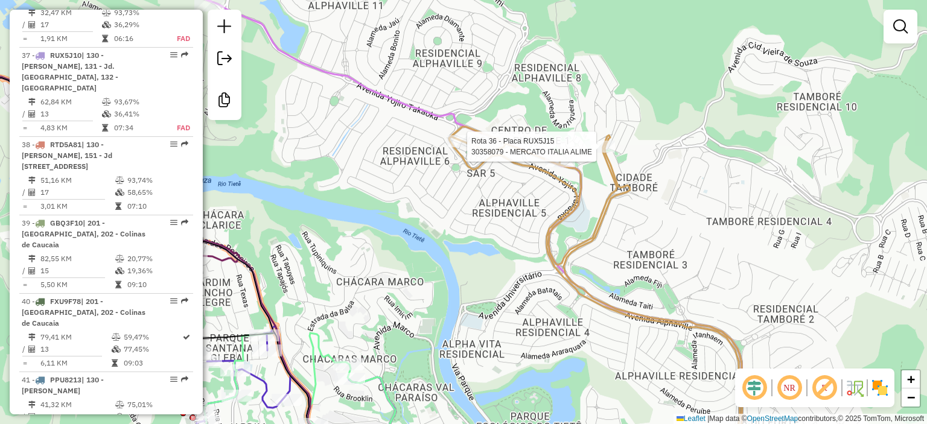
select select "**********"
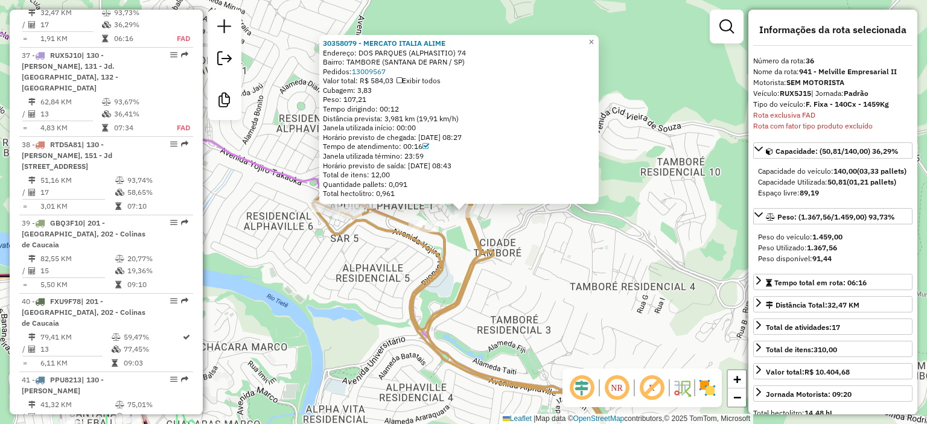
scroll to position [2456, 0]
click at [582, 258] on div "30358079 - MERCATO ITALIA ALIME Endereço: DOS PARQUES (ALPHASITIO) 74 Bairro: T…" at bounding box center [463, 212] width 927 height 424
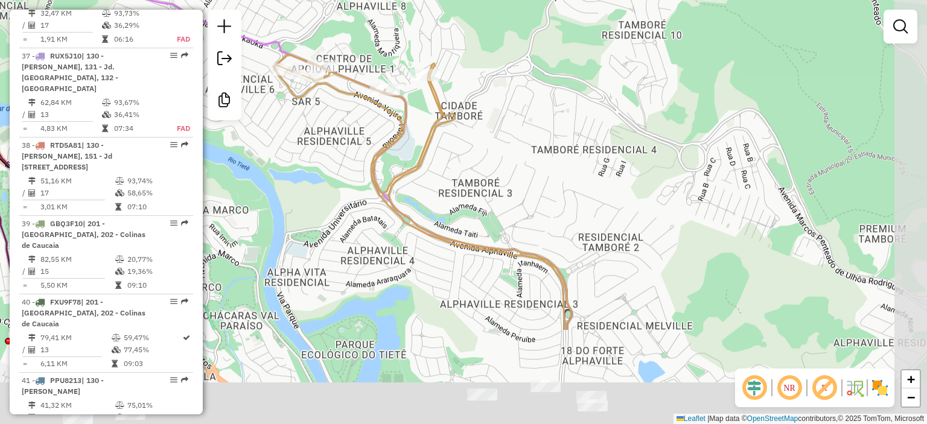
drag, startPoint x: 581, startPoint y: 273, endPoint x: 535, endPoint y: 96, distance: 182.9
click at [535, 96] on div "Janela de atendimento Grade de atendimento Capacidade Transportadoras Veículos …" at bounding box center [463, 212] width 927 height 424
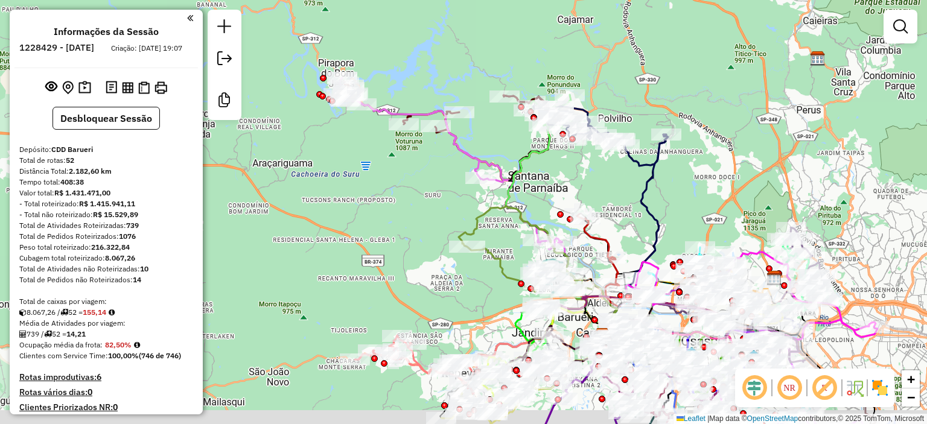
drag, startPoint x: 628, startPoint y: 214, endPoint x: 573, endPoint y: 206, distance: 55.6
click at [572, 199] on div "Janela de atendimento Grade de atendimento Capacidade Transportadoras Veículos …" at bounding box center [463, 212] width 927 height 424
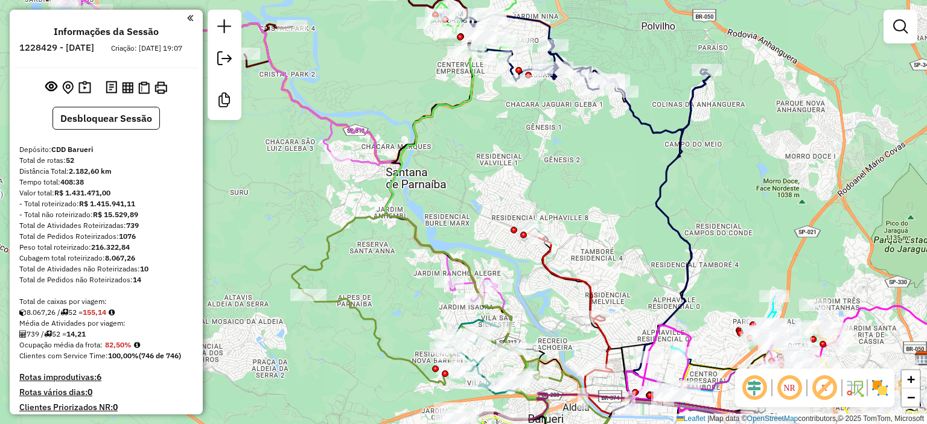
drag, startPoint x: 599, startPoint y: 268, endPoint x: 590, endPoint y: 232, distance: 37.3
click at [590, 232] on div "Janela de atendimento Grade de atendimento Capacidade Transportadoras Veículos …" at bounding box center [463, 212] width 927 height 424
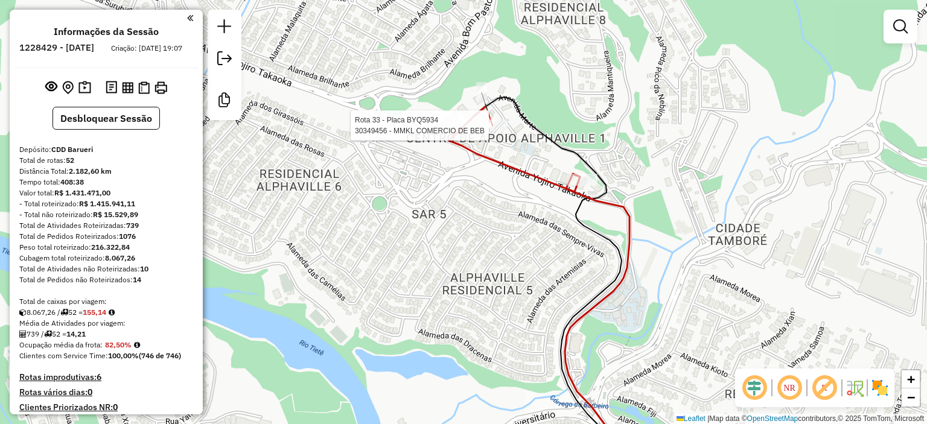
select select "**********"
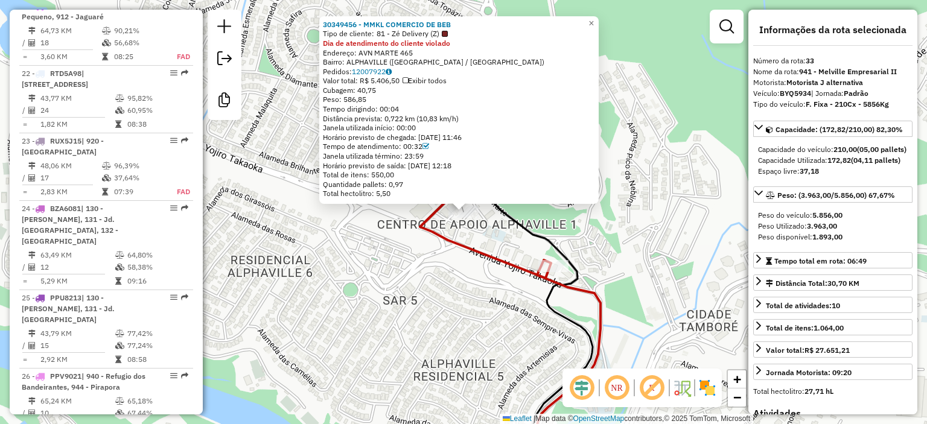
scroll to position [2795, 0]
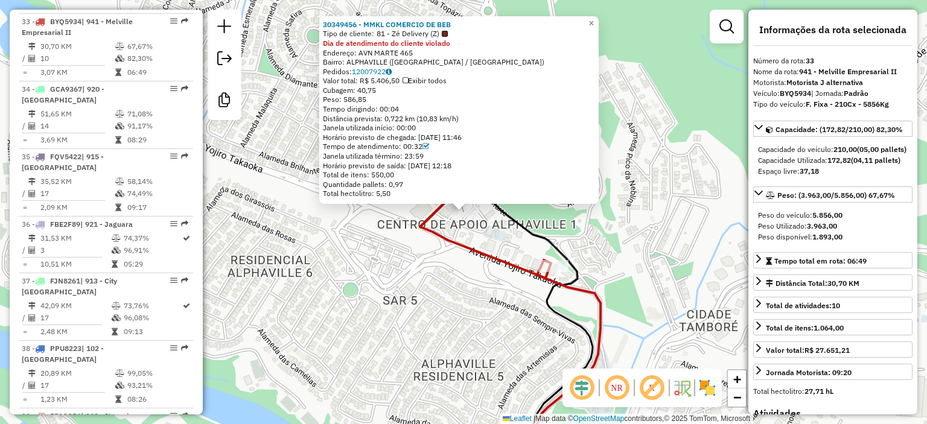
click at [461, 277] on div "30349456 - MMKL COMERCIO DE BEB Tipo de cliente: 81 - Zé Delivery (Z) Dia de at…" at bounding box center [463, 212] width 927 height 424
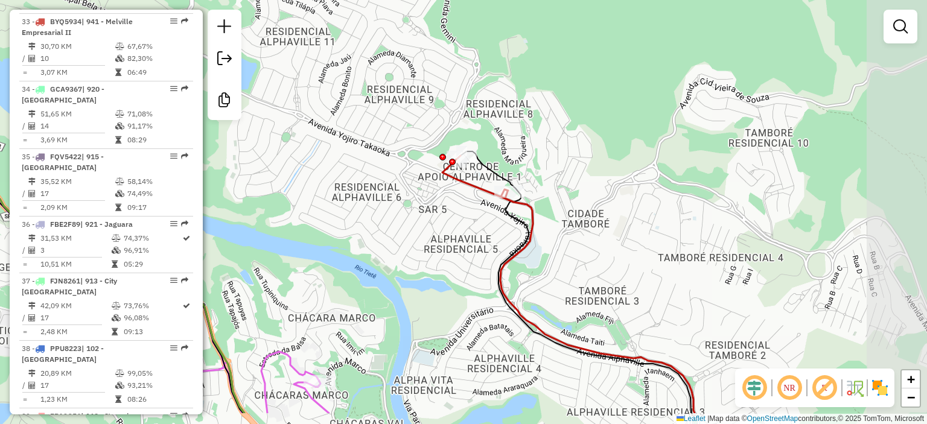
drag, startPoint x: 657, startPoint y: 231, endPoint x: 541, endPoint y: 161, distance: 135.4
click at [541, 161] on div "Janela de atendimento Grade de atendimento Capacidade Transportadoras Veículos …" at bounding box center [463, 212] width 927 height 424
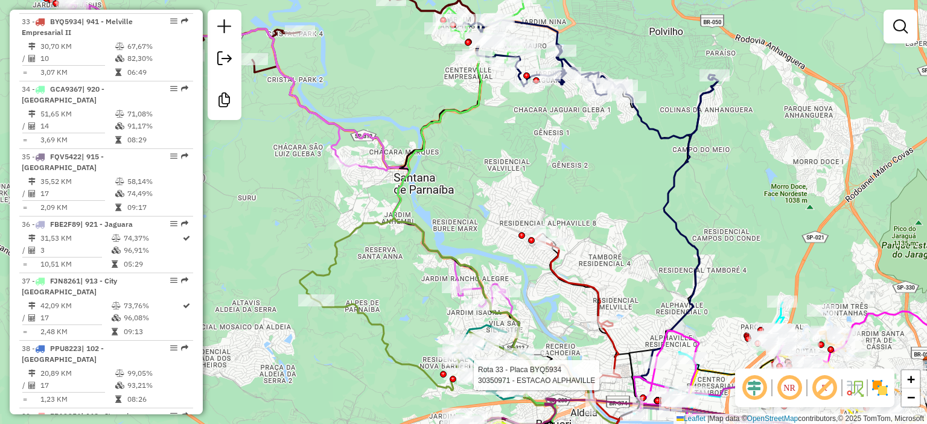
select select "**********"
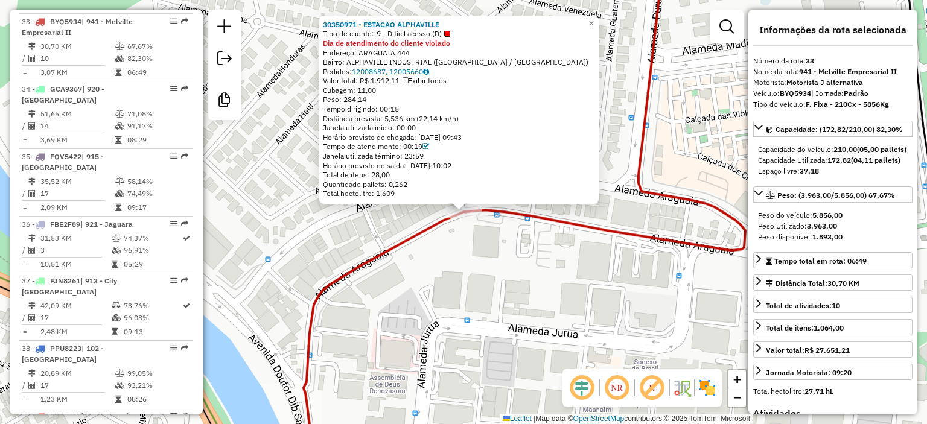
click at [416, 71] on link "12008687, 12005660" at bounding box center [390, 71] width 77 height 9
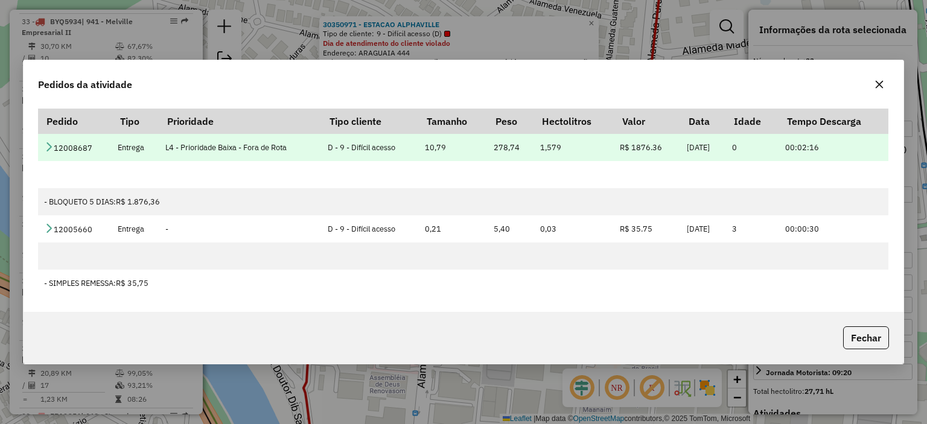
click at [59, 147] on td "12008687" at bounding box center [75, 147] width 74 height 27
click at [49, 147] on icon at bounding box center [49, 147] width 10 height 10
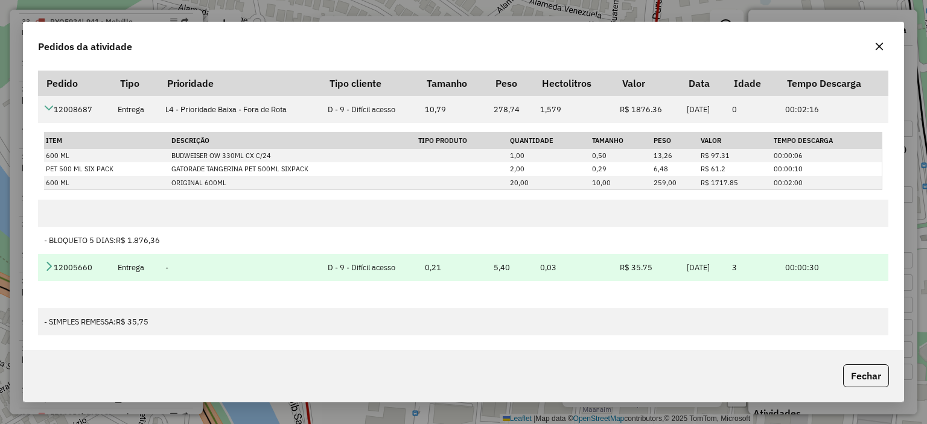
click at [50, 269] on icon at bounding box center [49, 266] width 10 height 10
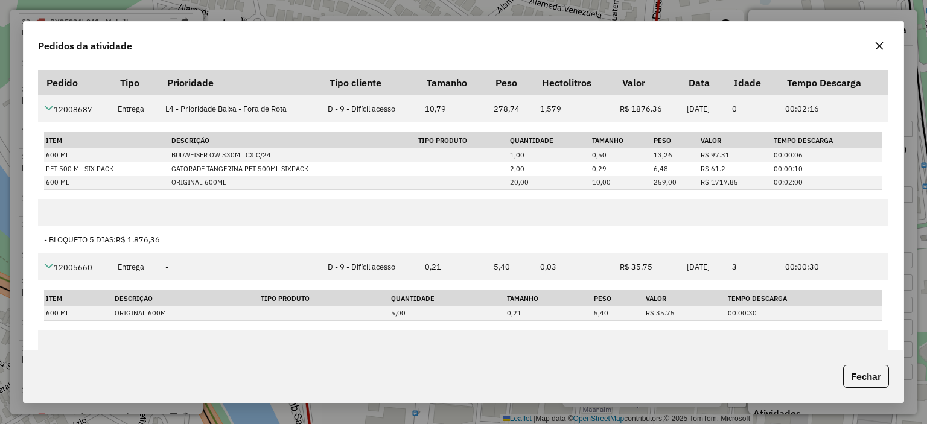
click at [883, 53] on button "button" at bounding box center [879, 45] width 19 height 19
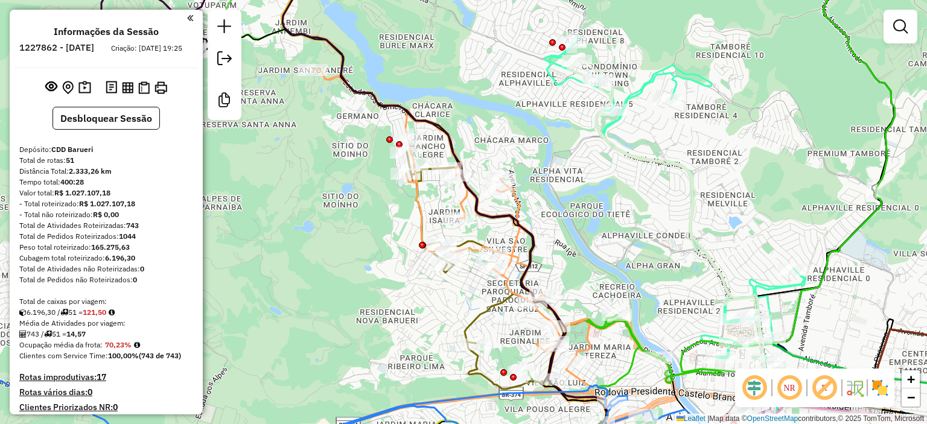
drag, startPoint x: 618, startPoint y: 133, endPoint x: 594, endPoint y: 205, distance: 75.2
click at [594, 205] on div "Janela de atendimento Grade de atendimento Capacidade Transportadoras Veículos …" at bounding box center [463, 212] width 927 height 424
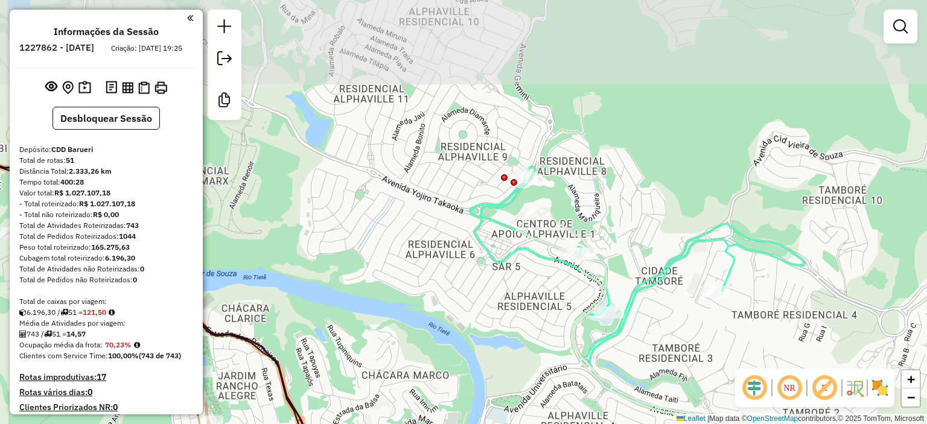
drag, startPoint x: 583, startPoint y: 108, endPoint x: 567, endPoint y: 170, distance: 64.0
click at [567, 170] on div "Janela de atendimento Grade de atendimento Capacidade Transportadoras Veículos …" at bounding box center [463, 212] width 927 height 424
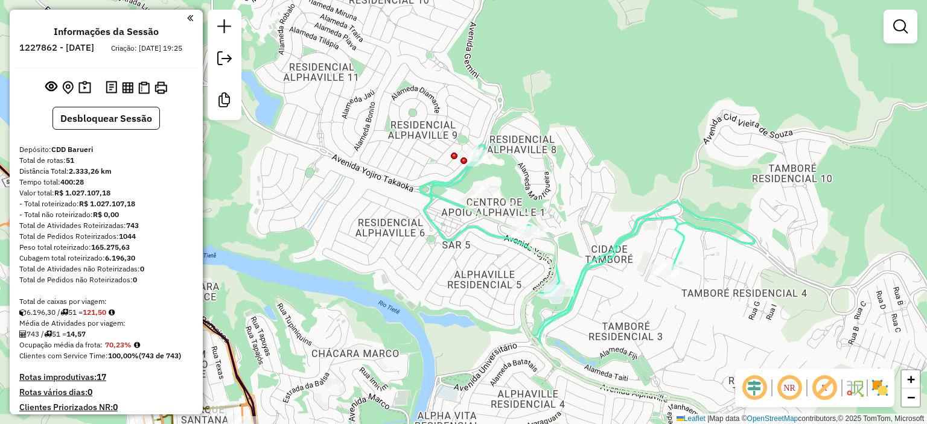
click at [506, 149] on div "Janela de atendimento Grade de atendimento Capacidade Transportadoras Veículos …" at bounding box center [463, 212] width 927 height 424
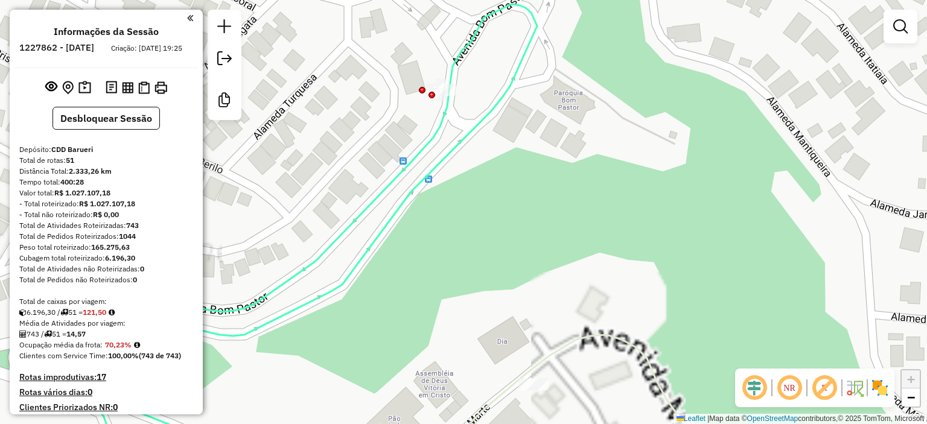
drag, startPoint x: 486, startPoint y: 147, endPoint x: 538, endPoint y: 155, distance: 53.1
click at [538, 155] on div "Janela de atendimento Grade de atendimento Capacidade Transportadoras Veículos …" at bounding box center [463, 212] width 927 height 424
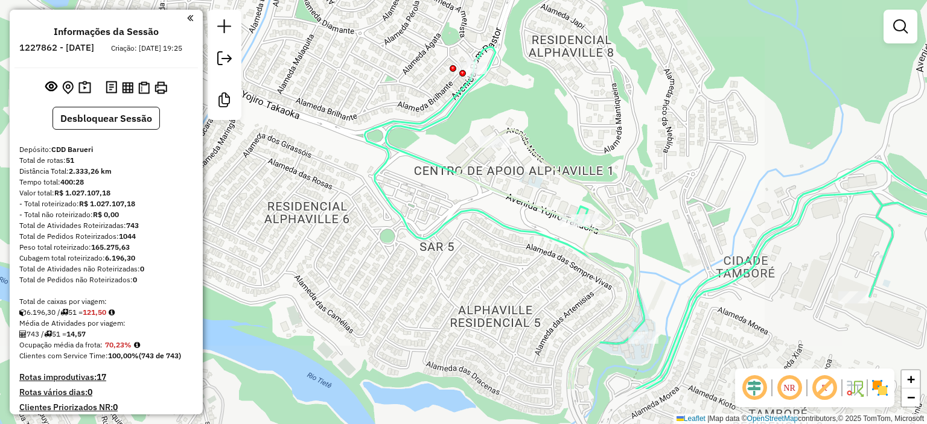
drag, startPoint x: 713, startPoint y: 255, endPoint x: 633, endPoint y: 180, distance: 109.8
click at [628, 166] on div "Janela de atendimento Grade de atendimento Capacidade Transportadoras Veículos …" at bounding box center [463, 212] width 927 height 424
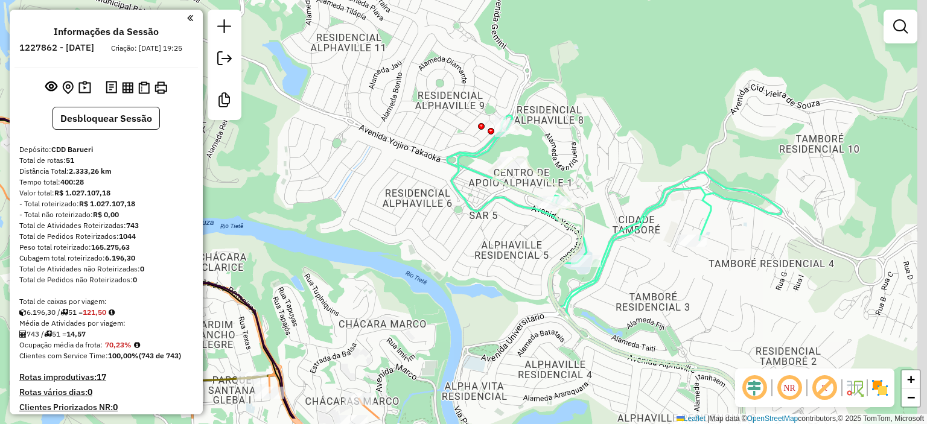
drag, startPoint x: 720, startPoint y: 203, endPoint x: 691, endPoint y: 186, distance: 34.4
click at [691, 187] on icon at bounding box center [614, 267] width 334 height 304
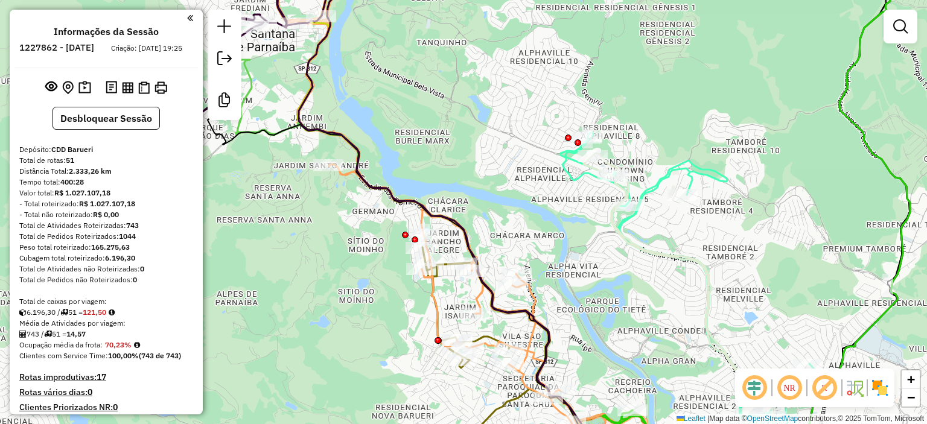
drag, startPoint x: 751, startPoint y: 215, endPoint x: 710, endPoint y: 101, distance: 121.2
click at [710, 101] on div "Janela de atendimento Grade de atendimento Capacidade Transportadoras Veículos …" at bounding box center [463, 212] width 927 height 424
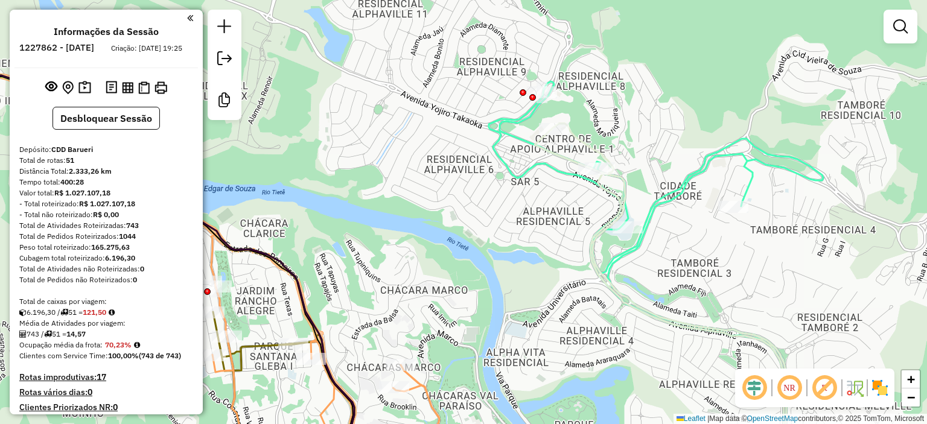
drag, startPoint x: 540, startPoint y: 134, endPoint x: 534, endPoint y: 209, distance: 75.1
click at [534, 209] on div "Janela de atendimento Grade de atendimento Capacidade Transportadoras Veículos …" at bounding box center [463, 212] width 927 height 424
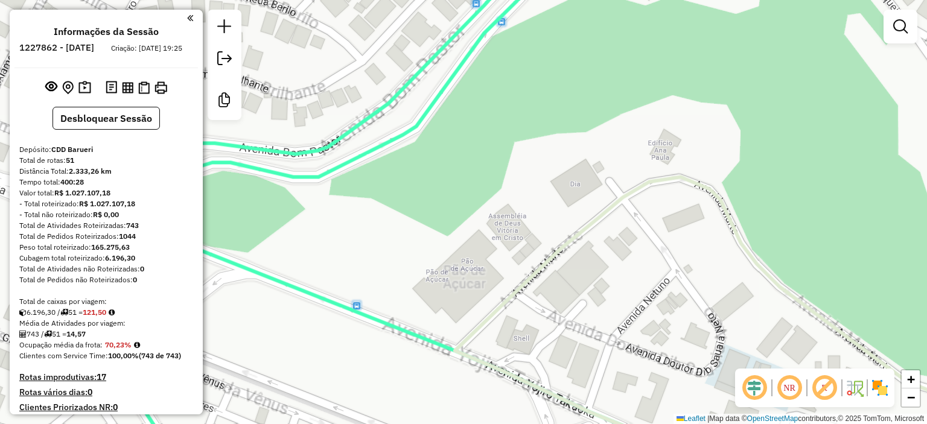
click at [537, 214] on div "Janela de atendimento Grade de atendimento Capacidade Transportadoras Veículos …" at bounding box center [463, 212] width 927 height 424
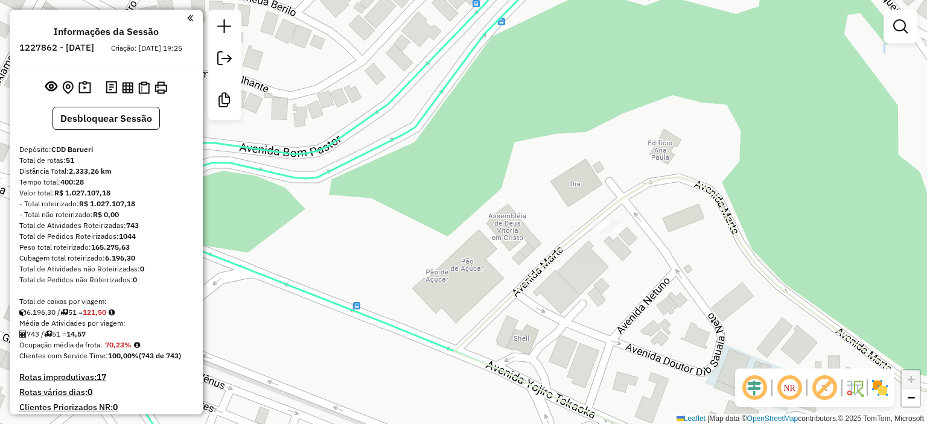
drag, startPoint x: 543, startPoint y: 115, endPoint x: 536, endPoint y: 236, distance: 120.9
click at [534, 234] on div "Janela de atendimento Grade de atendimento Capacidade Transportadoras Veículos …" at bounding box center [463, 212] width 927 height 424
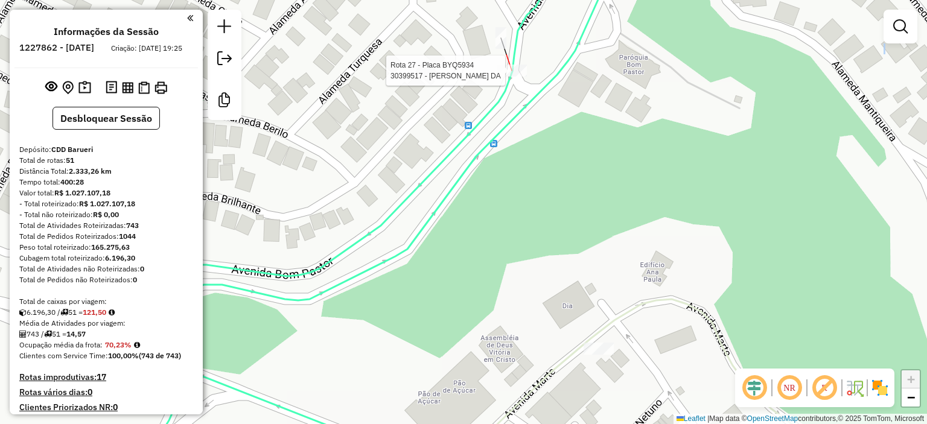
select select "**********"
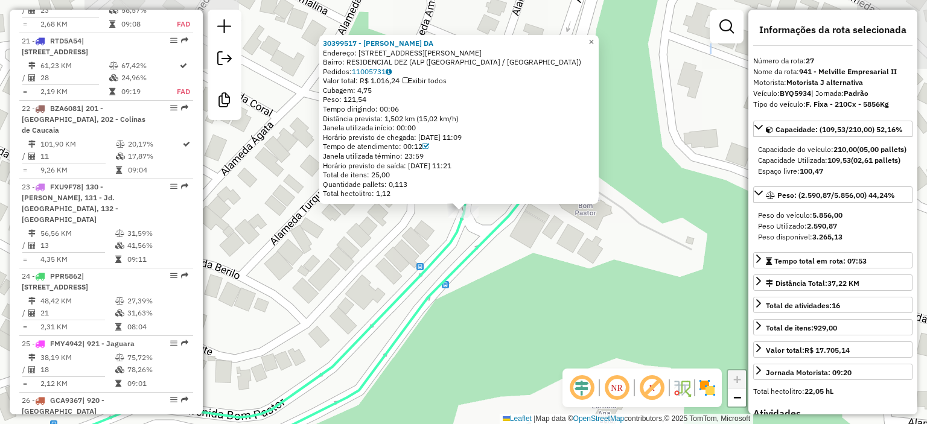
scroll to position [2401, 0]
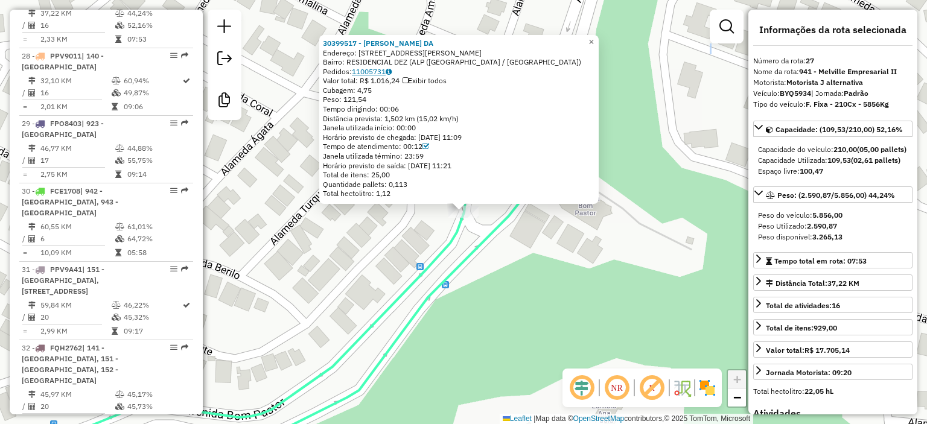
click at [365, 69] on link "11005731" at bounding box center [372, 71] width 40 height 9
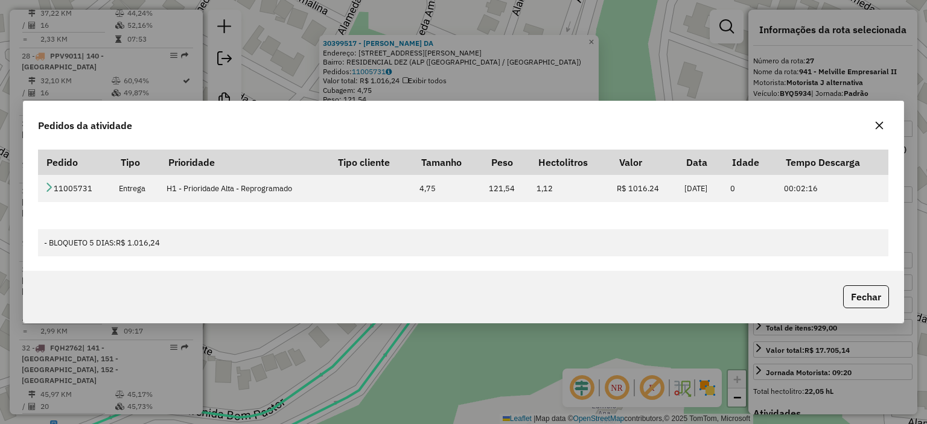
click at [36, 187] on div "Pedido Tipo Prioridade Tipo cliente Tamanho Peso Hectolitros Valor Data Idade T…" at bounding box center [463, 208] width 879 height 127
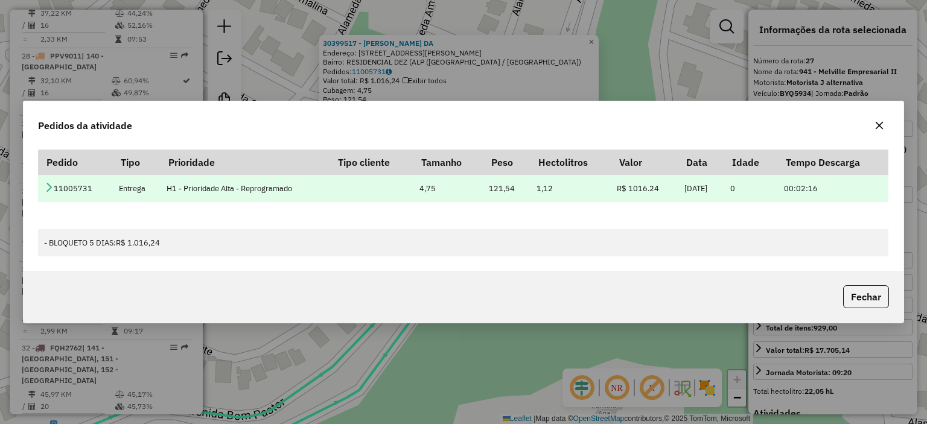
click at [49, 188] on icon at bounding box center [49, 187] width 10 height 10
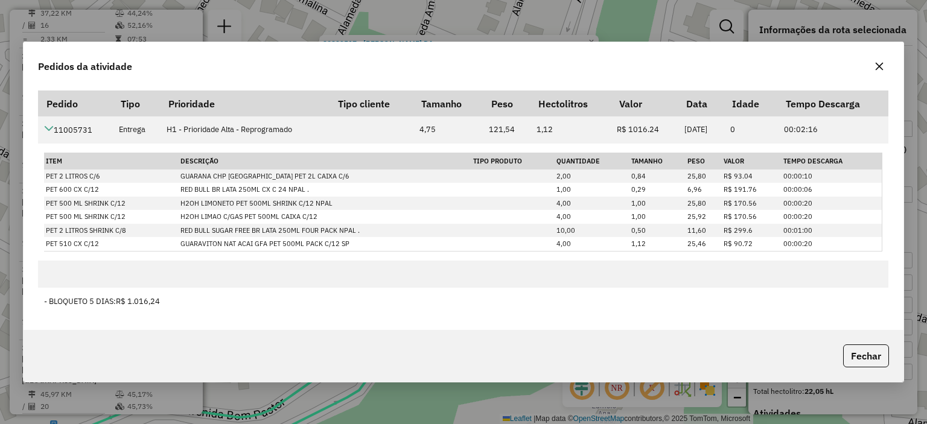
click at [878, 69] on icon "button" at bounding box center [880, 67] width 10 height 10
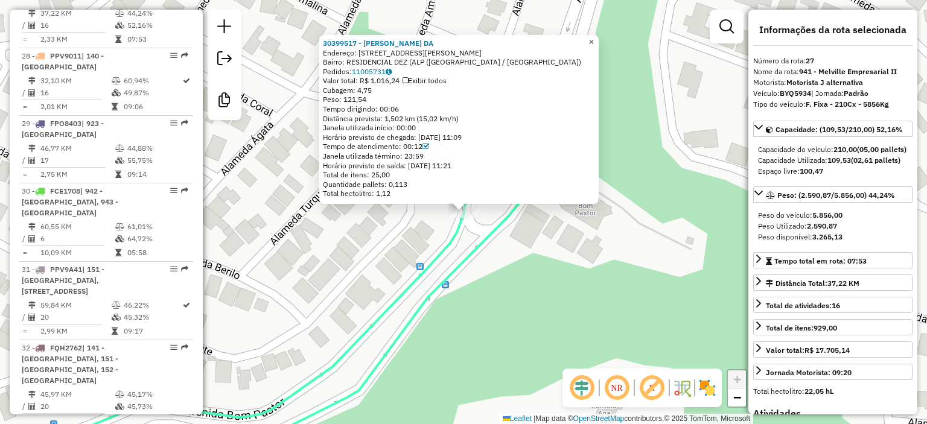
click at [594, 39] on span "×" at bounding box center [591, 42] width 5 height 10
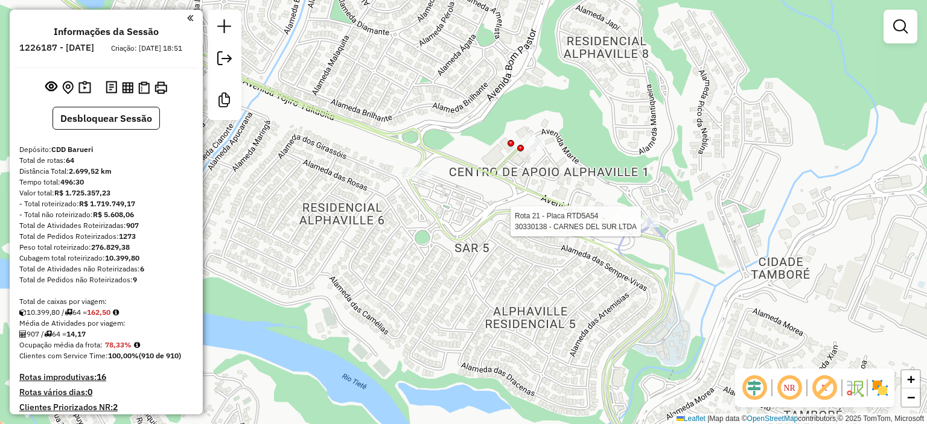
select select "**********"
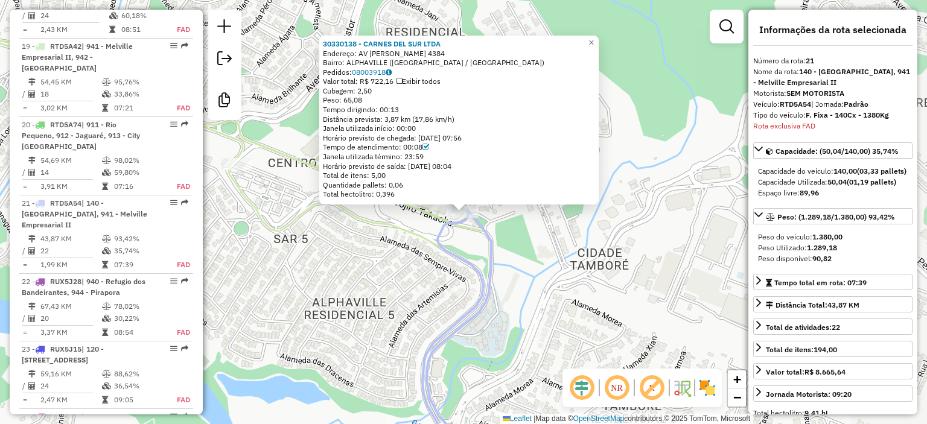
scroll to position [1951, 0]
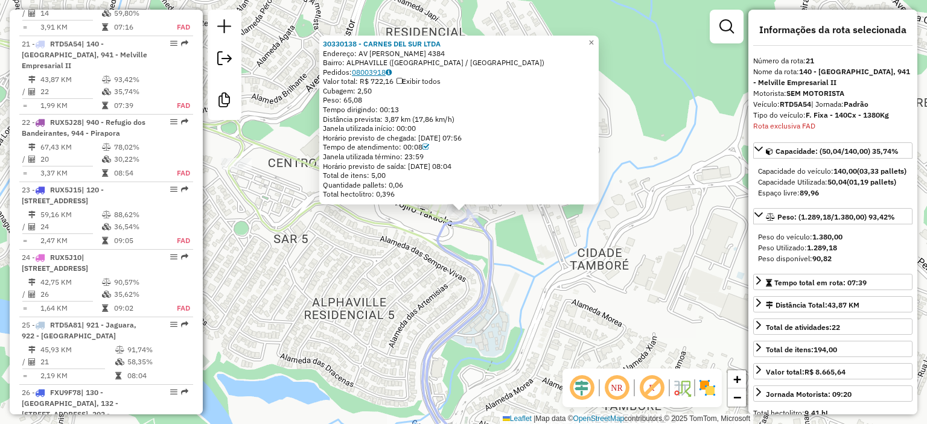
click at [369, 72] on link "08003918" at bounding box center [372, 72] width 40 height 9
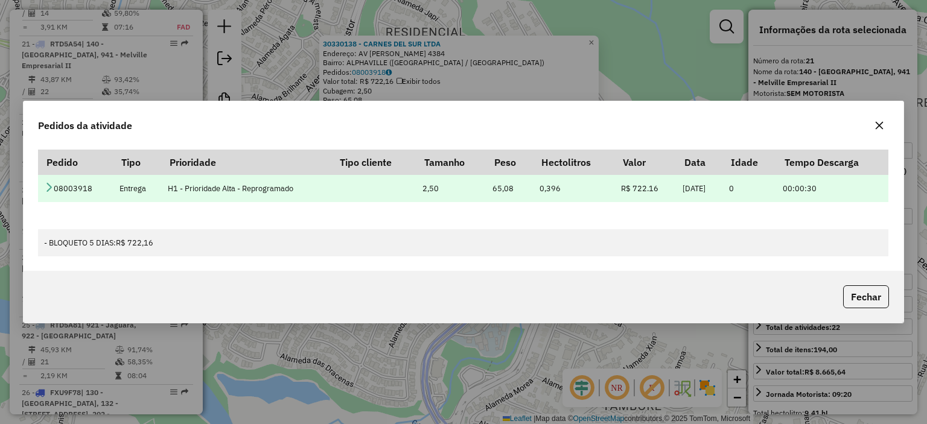
click at [54, 184] on td "08003918" at bounding box center [75, 188] width 75 height 27
click at [50, 187] on icon at bounding box center [49, 187] width 10 height 10
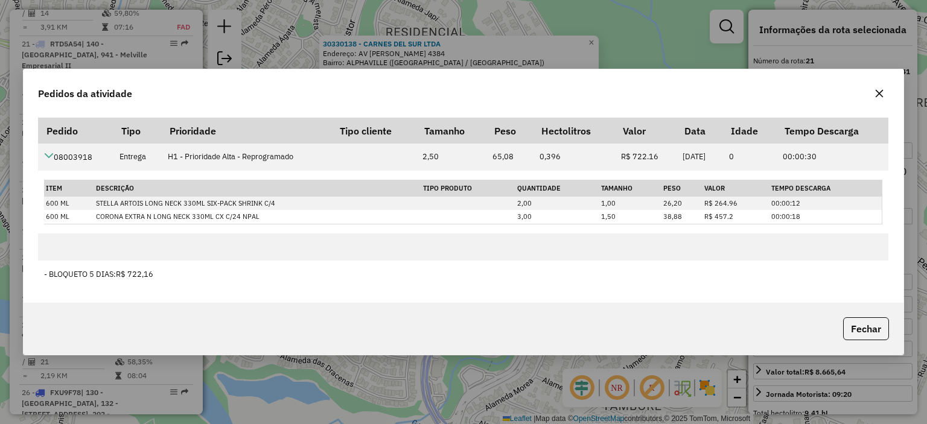
click at [879, 98] on icon "button" at bounding box center [880, 94] width 10 height 10
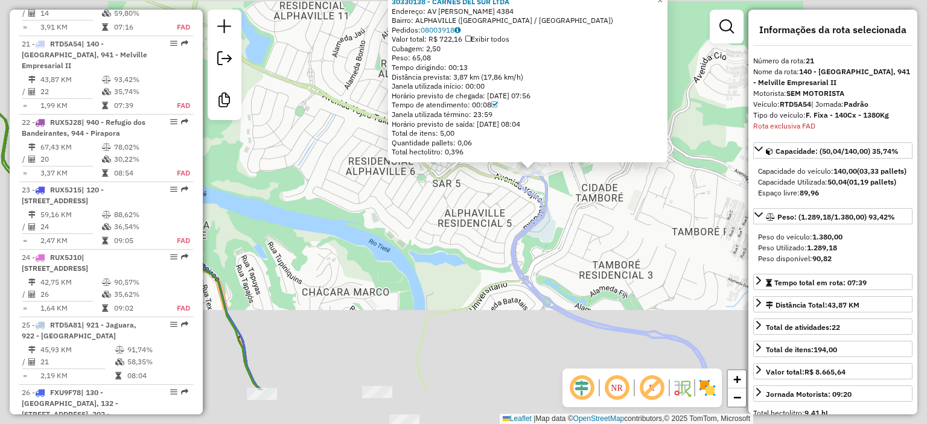
drag, startPoint x: 640, startPoint y: 241, endPoint x: 618, endPoint y: 190, distance: 55.4
click at [618, 191] on div "30330138 - CARNES DEL SUR LTDA Endereço: AV [PERSON_NAME] 4384 Bairro: ALPHAVIL…" at bounding box center [463, 212] width 927 height 424
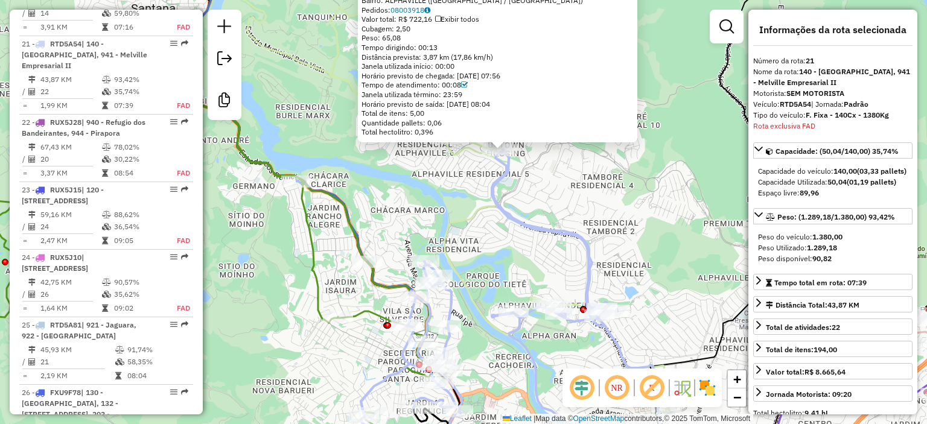
drag, startPoint x: 633, startPoint y: 235, endPoint x: 583, endPoint y: 214, distance: 54.1
click at [583, 214] on div "30330138 - CARNES DEL SUR LTDA Endereço: AV [PERSON_NAME] 4384 Bairro: ALPHAVIL…" at bounding box center [463, 212] width 927 height 424
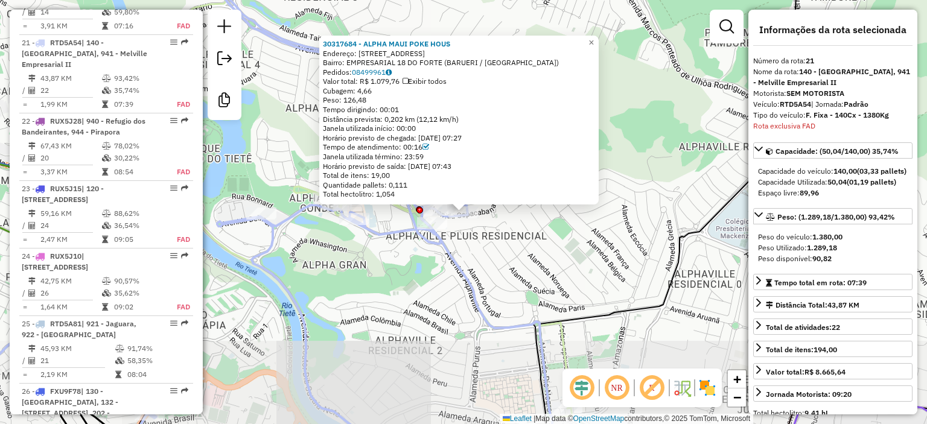
scroll to position [1953, 0]
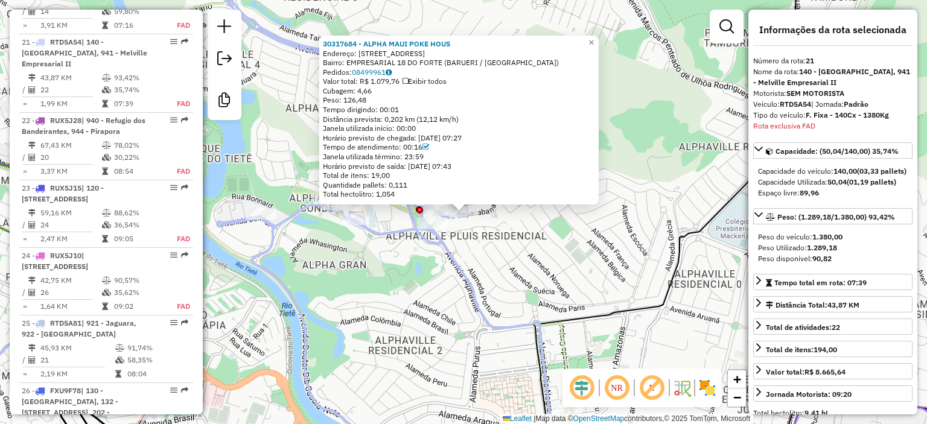
click at [381, 79] on div "Valor total: R$ 1.079,76 Exibir todos" at bounding box center [459, 82] width 272 height 10
click at [381, 71] on link "08499961" at bounding box center [372, 72] width 40 height 9
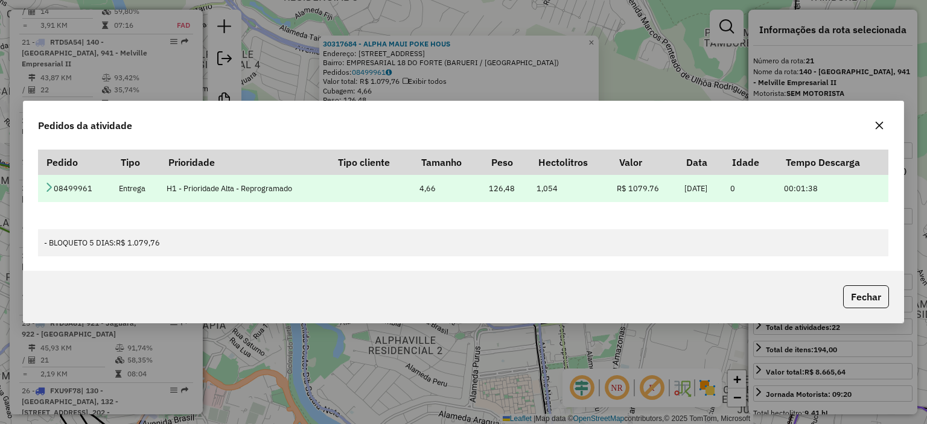
click at [48, 188] on icon at bounding box center [49, 187] width 10 height 10
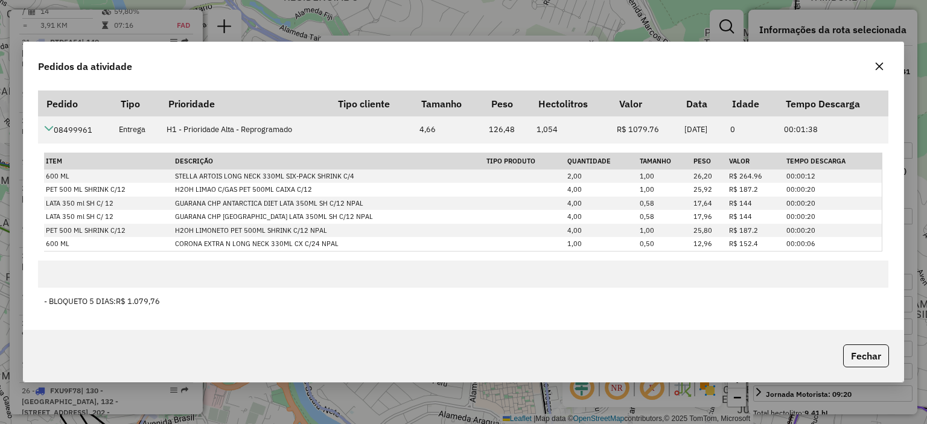
click at [880, 68] on icon "button" at bounding box center [879, 67] width 8 height 8
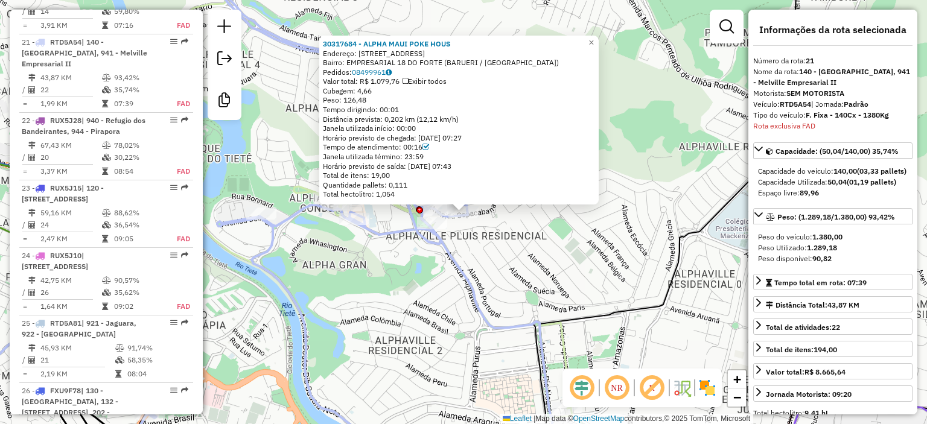
click at [527, 241] on div "30317684 - ALPHA MAUI POKE HOUS Endereço: AV COPACABANA 325 Bairro: EMPRESARIAL…" at bounding box center [463, 212] width 927 height 424
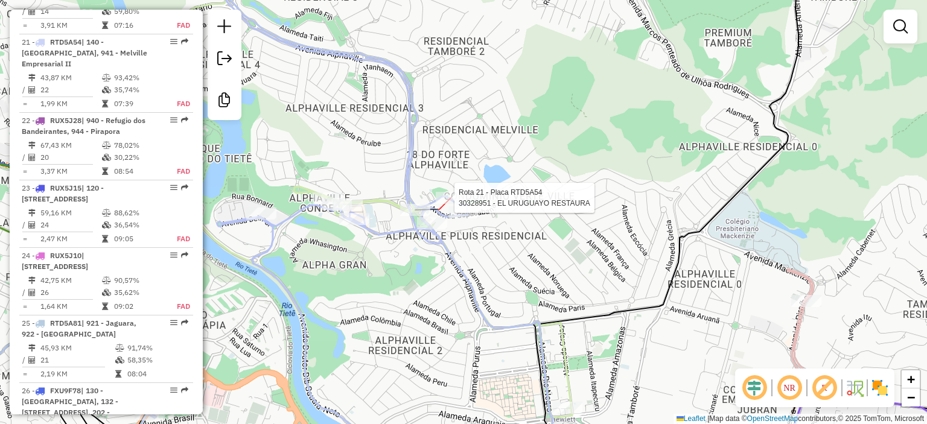
select select "**********"
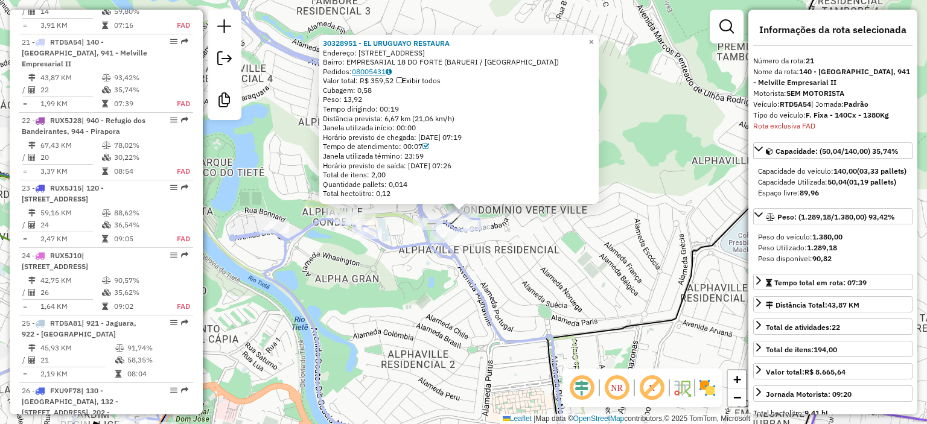
click at [387, 71] on link "08005431" at bounding box center [372, 71] width 40 height 9
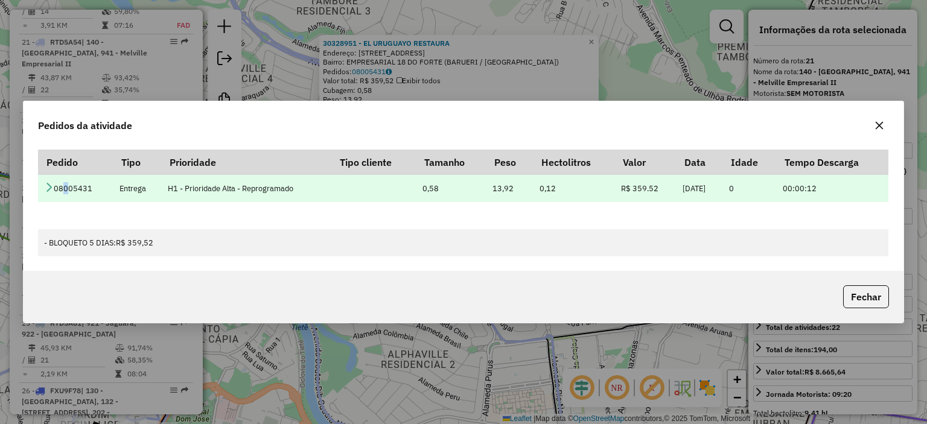
click at [63, 185] on td "08005431" at bounding box center [75, 188] width 75 height 27
click at [53, 185] on icon at bounding box center [49, 187] width 10 height 10
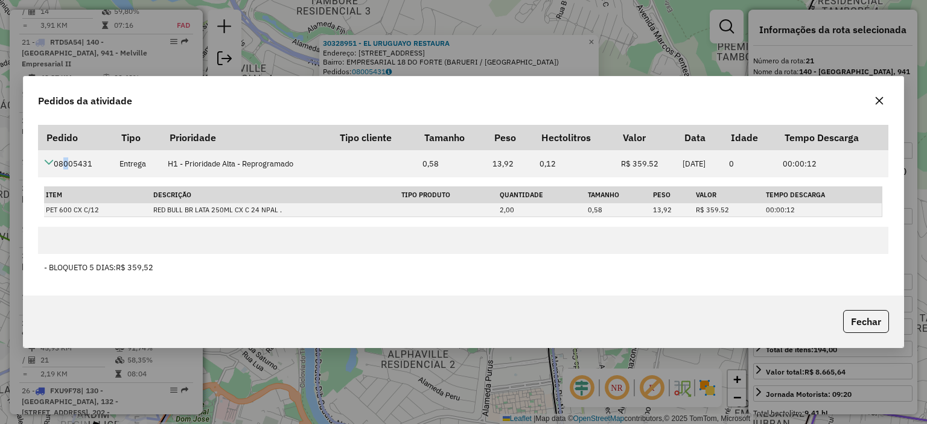
click at [878, 103] on icon "button" at bounding box center [880, 101] width 10 height 10
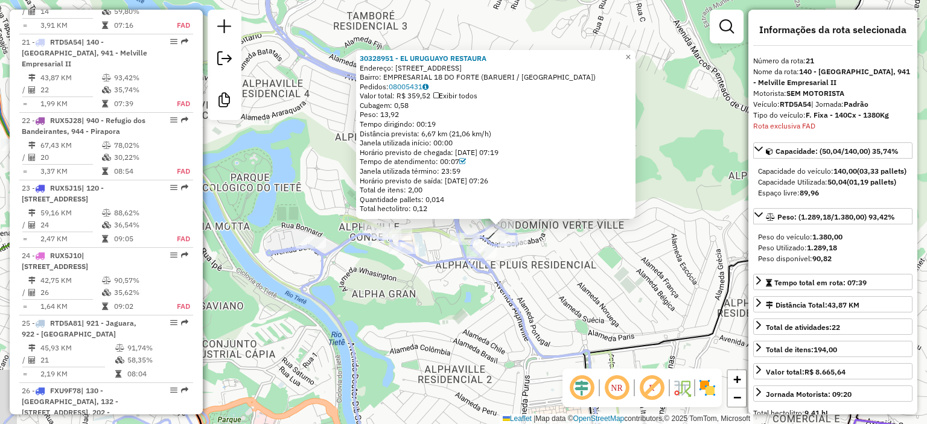
drag, startPoint x: 268, startPoint y: 245, endPoint x: 336, endPoint y: 274, distance: 73.6
click at [331, 278] on div "30328951 - EL URUGUAYO RESTAURA Endereço: AV COPACABANA 168 Bairro: EMPRESARIAL…" at bounding box center [463, 212] width 927 height 424
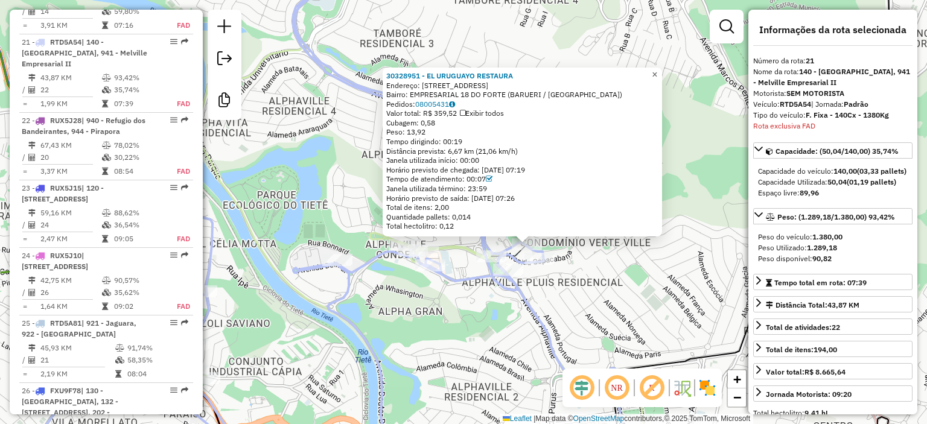
click at [657, 70] on span "×" at bounding box center [654, 74] width 5 height 10
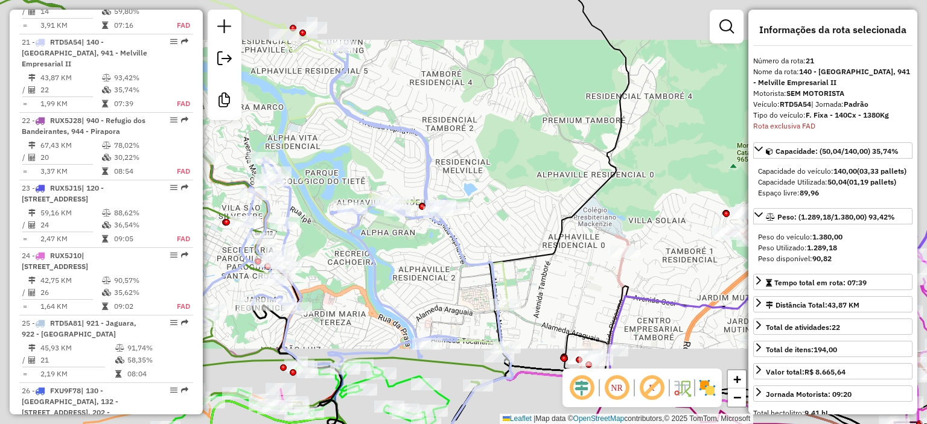
click at [474, 274] on div "Janela de atendimento Grade de atendimento Capacidade Transportadoras Veículos …" at bounding box center [463, 212] width 927 height 424
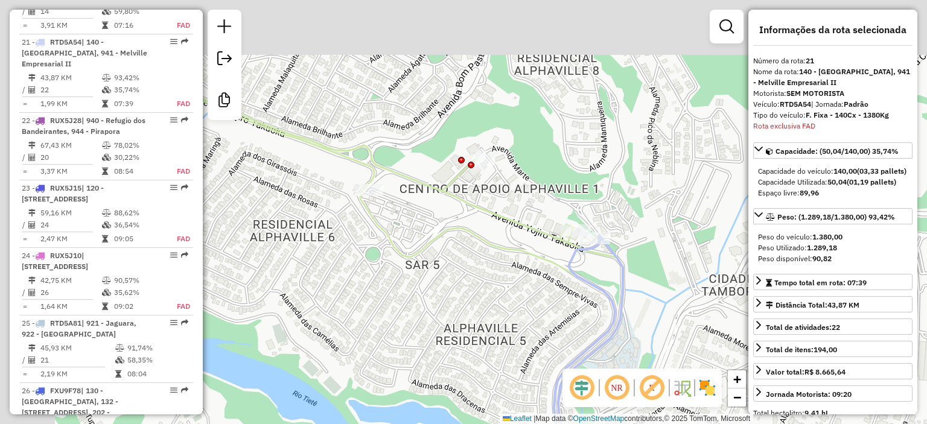
drag, startPoint x: 392, startPoint y: 189, endPoint x: 511, endPoint y: 229, distance: 125.6
click at [511, 229] on div "Janela de atendimento Grade de atendimento Capacidade Transportadoras Veículos …" at bounding box center [463, 212] width 927 height 424
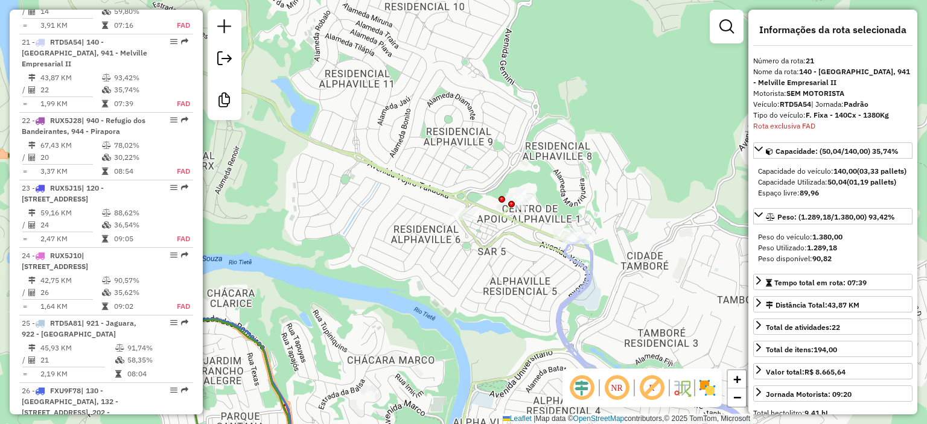
drag, startPoint x: 346, startPoint y: 197, endPoint x: 461, endPoint y: 220, distance: 117.1
click at [461, 220] on div "Janela de atendimento Grade de atendimento Capacidade Transportadoras Veículos …" at bounding box center [463, 212] width 927 height 424
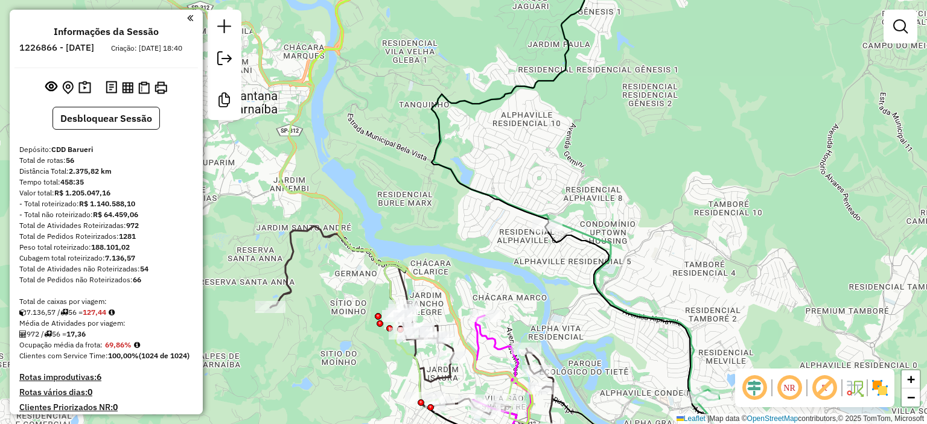
drag, startPoint x: 656, startPoint y: 226, endPoint x: 565, endPoint y: 172, distance: 106.1
click at [565, 173] on div "Janela de atendimento Grade de atendimento Capacidade Transportadoras Veículos …" at bounding box center [463, 212] width 927 height 424
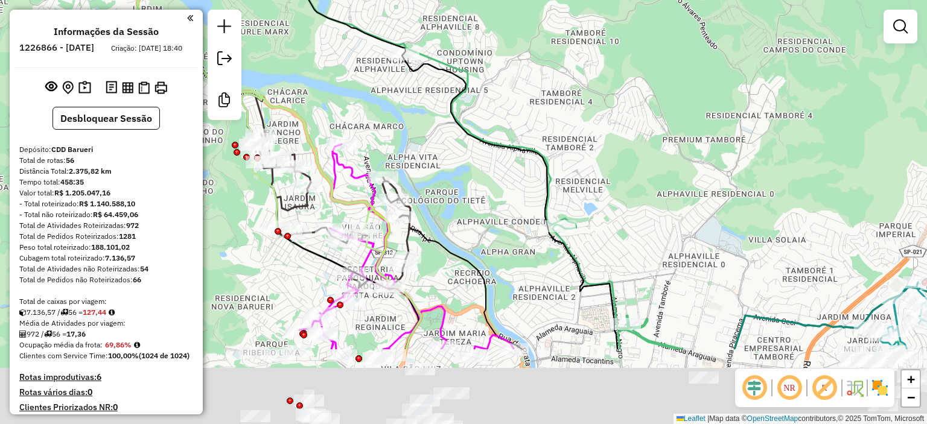
drag, startPoint x: 689, startPoint y: 299, endPoint x: 639, endPoint y: 182, distance: 127.9
click at [638, 182] on div "Janela de atendimento Grade de atendimento Capacidade Transportadoras Veículos …" at bounding box center [463, 212] width 927 height 424
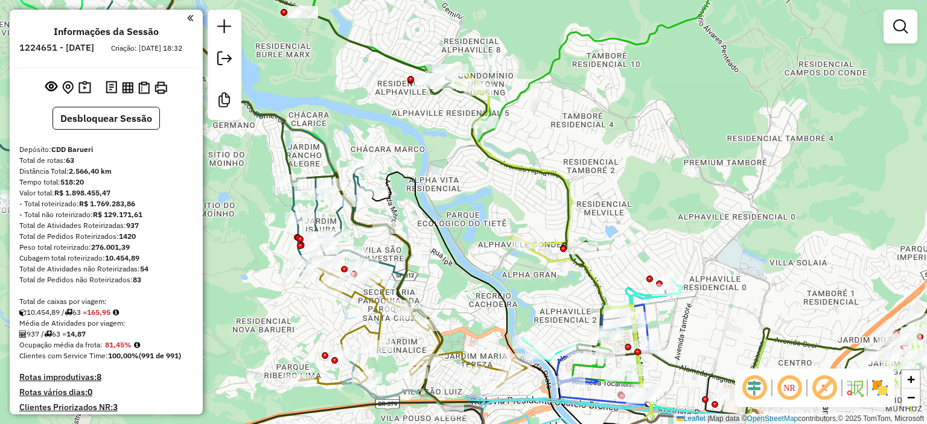
drag, startPoint x: 448, startPoint y: 132, endPoint x: 473, endPoint y: 228, distance: 99.1
click at [473, 228] on div "Janela de atendimento Grade de atendimento Capacidade Transportadoras Veículos …" at bounding box center [463, 212] width 927 height 424
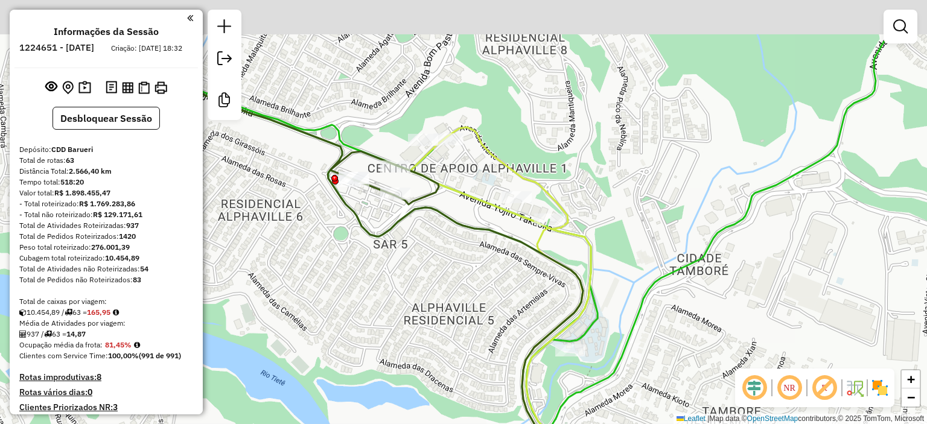
drag, startPoint x: 454, startPoint y: 234, endPoint x: 435, endPoint y: 278, distance: 47.6
click at [435, 278] on div "Janela de atendimento Grade de atendimento Capacidade Transportadoras Veículos …" at bounding box center [463, 212] width 927 height 424
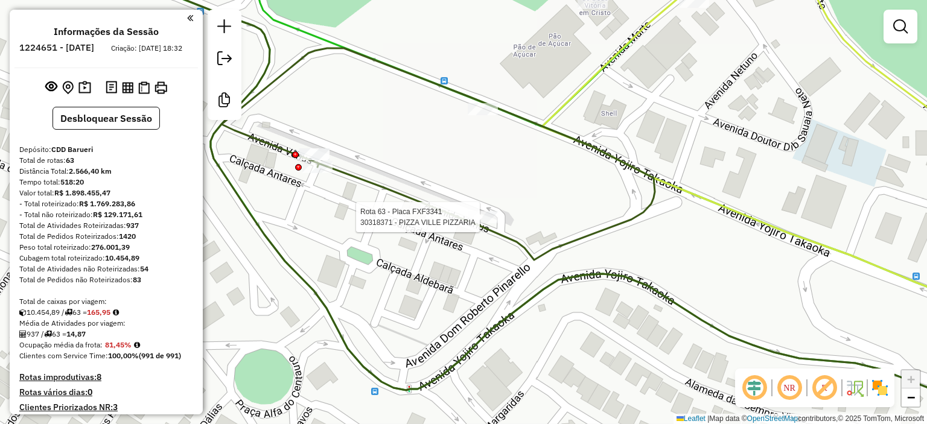
select select "**********"
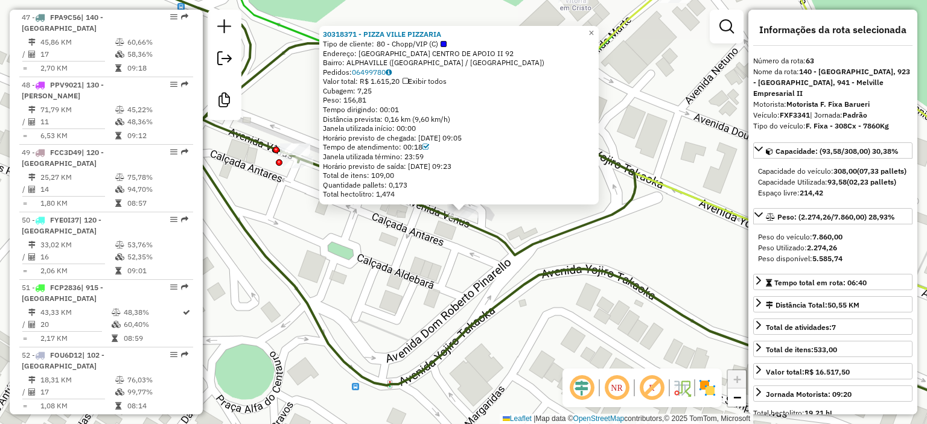
scroll to position [4749, 0]
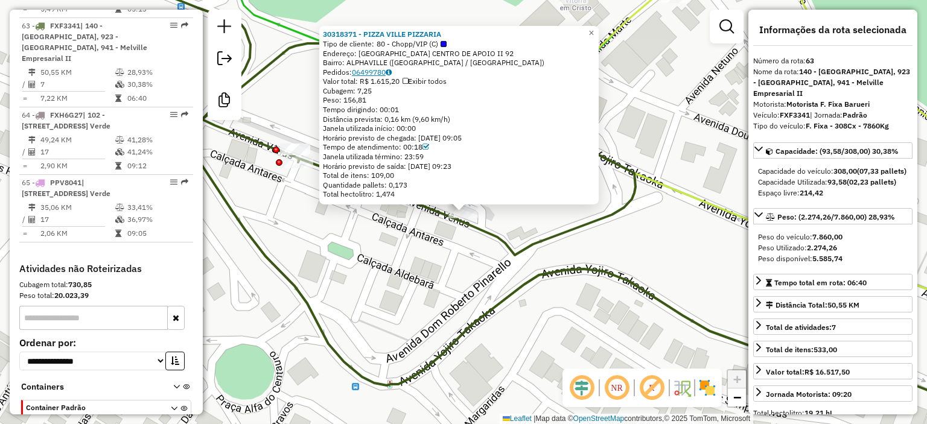
click at [389, 72] on link "06499780" at bounding box center [372, 72] width 40 height 9
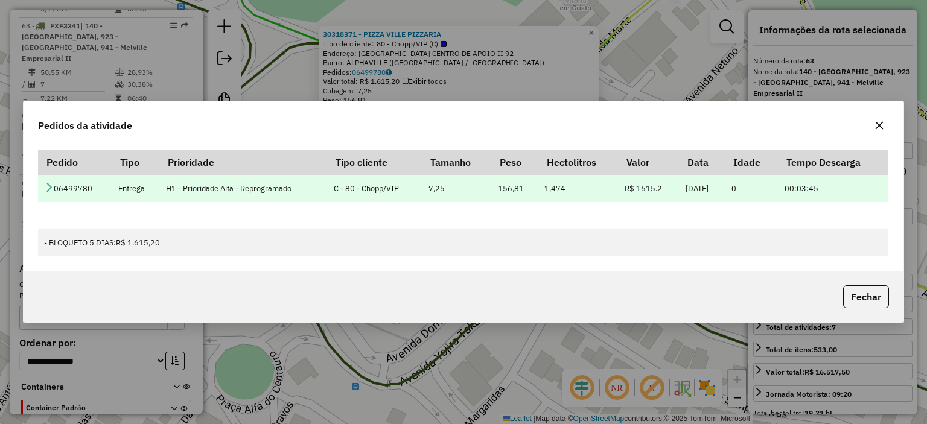
click at [52, 188] on icon at bounding box center [49, 187] width 10 height 10
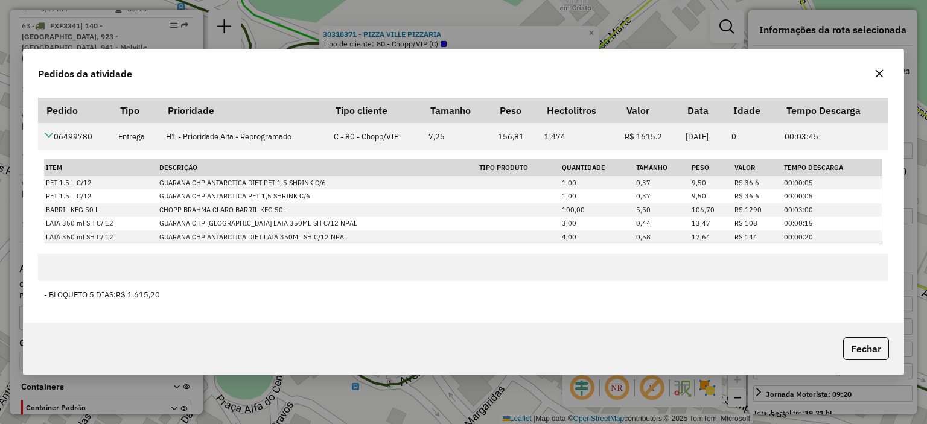
click at [873, 76] on button "button" at bounding box center [879, 73] width 19 height 19
